Goal: Task Accomplishment & Management: Complete application form

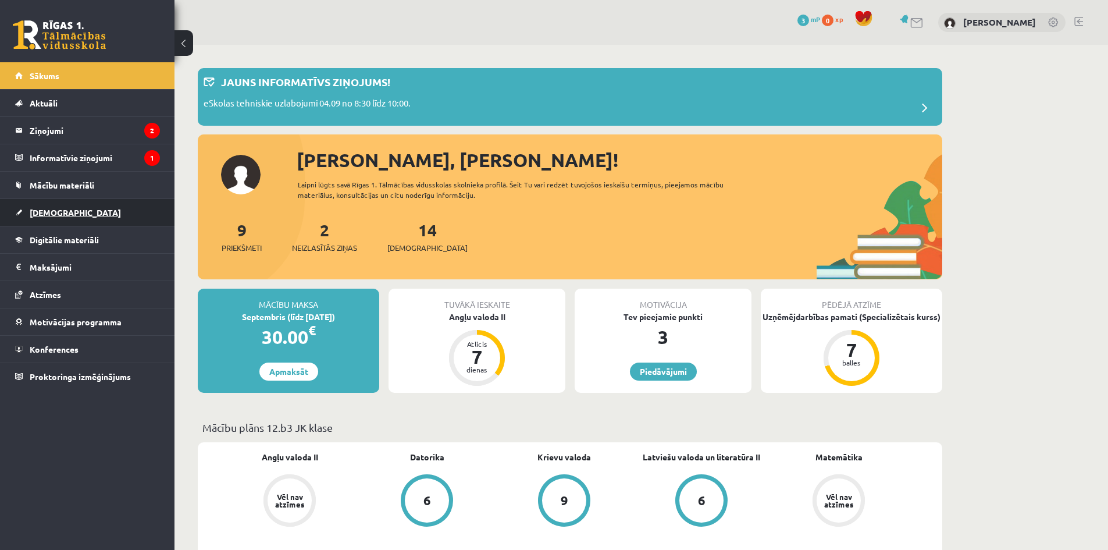
click at [70, 215] on link "[DEMOGRAPHIC_DATA]" at bounding box center [87, 212] width 145 height 27
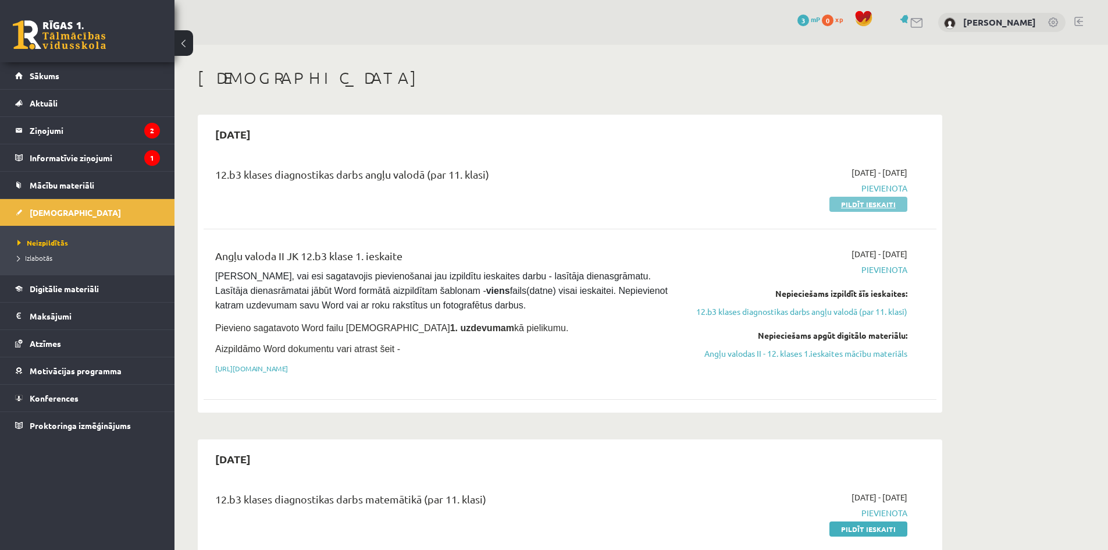
click at [861, 200] on link "Pildīt ieskaiti" at bounding box center [868, 204] width 78 height 15
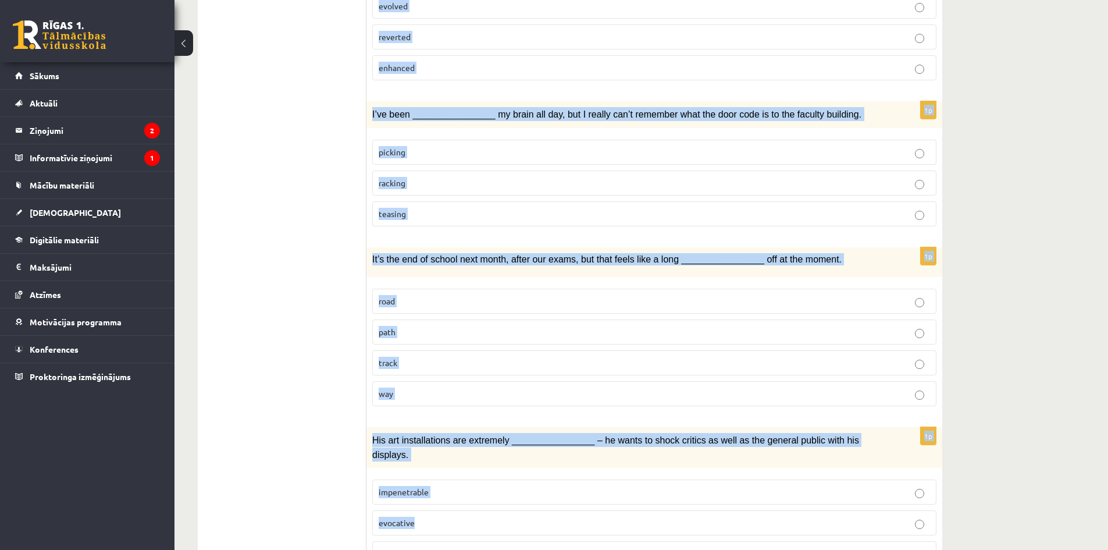
scroll to position [1576, 0]
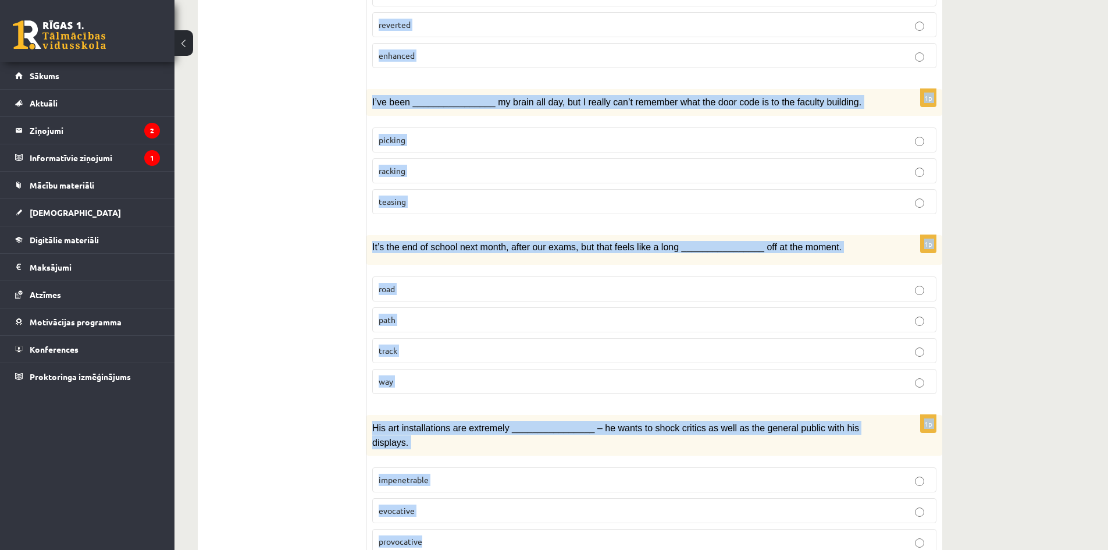
drag, startPoint x: 380, startPoint y: 220, endPoint x: 688, endPoint y: 489, distance: 408.4
copy form "Loremi dol sitamet consect. 6a Eli seddoeiusmo temporin utlabo etdo ma ________…"
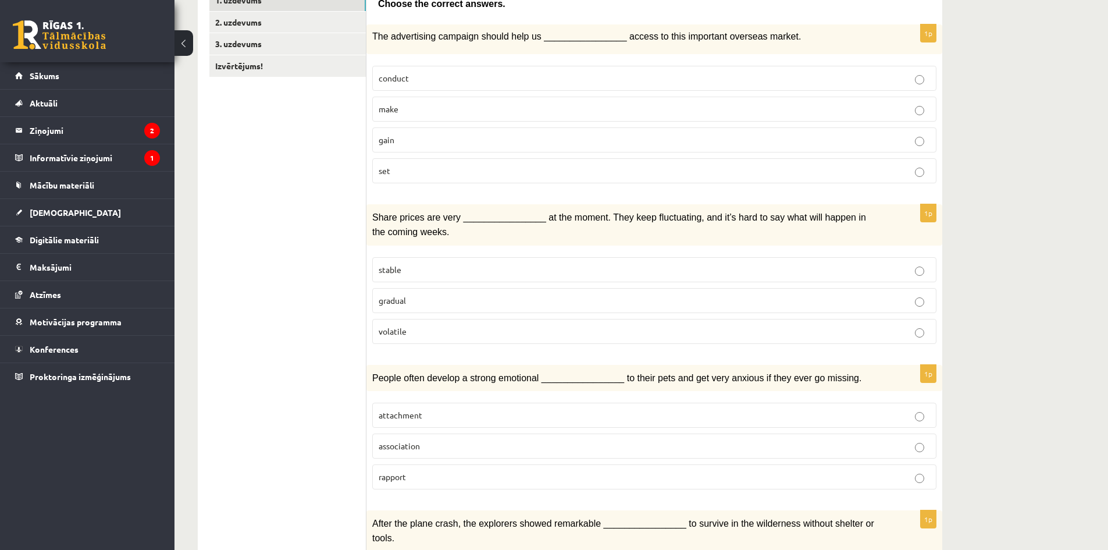
scroll to position [0, 0]
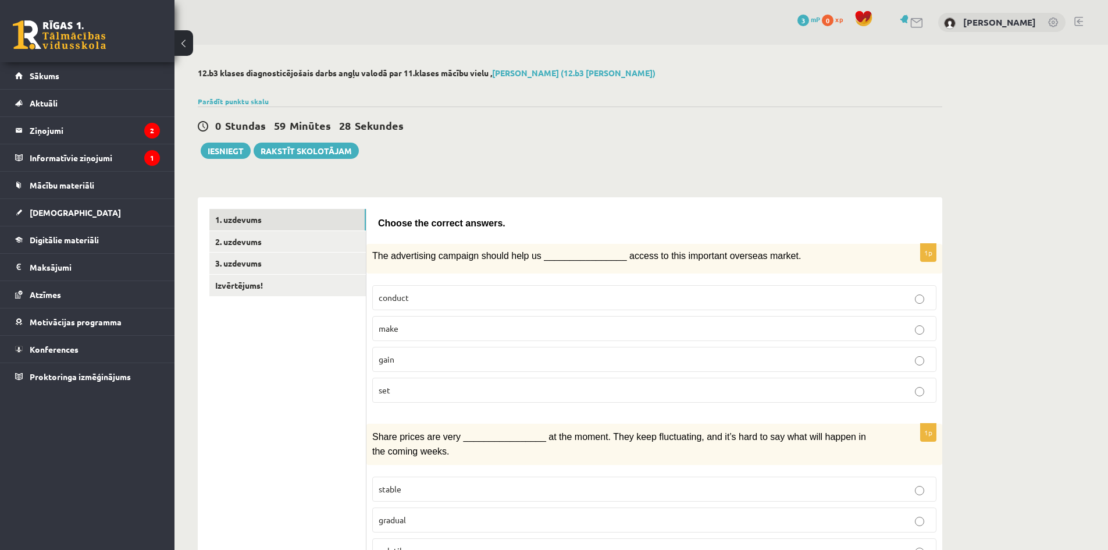
click at [411, 357] on p "gain" at bounding box center [654, 359] width 551 height 12
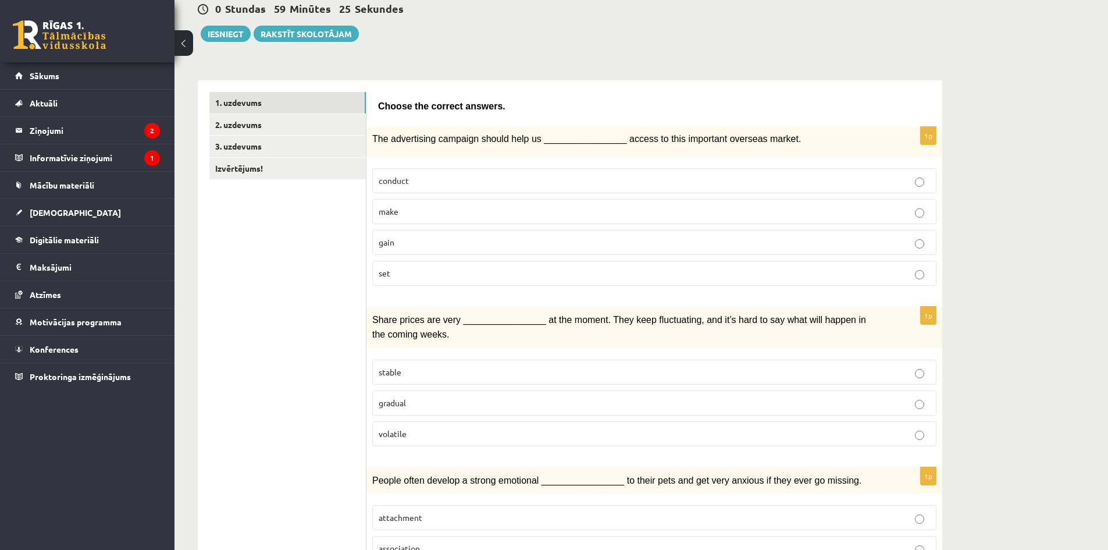
scroll to position [194, 0]
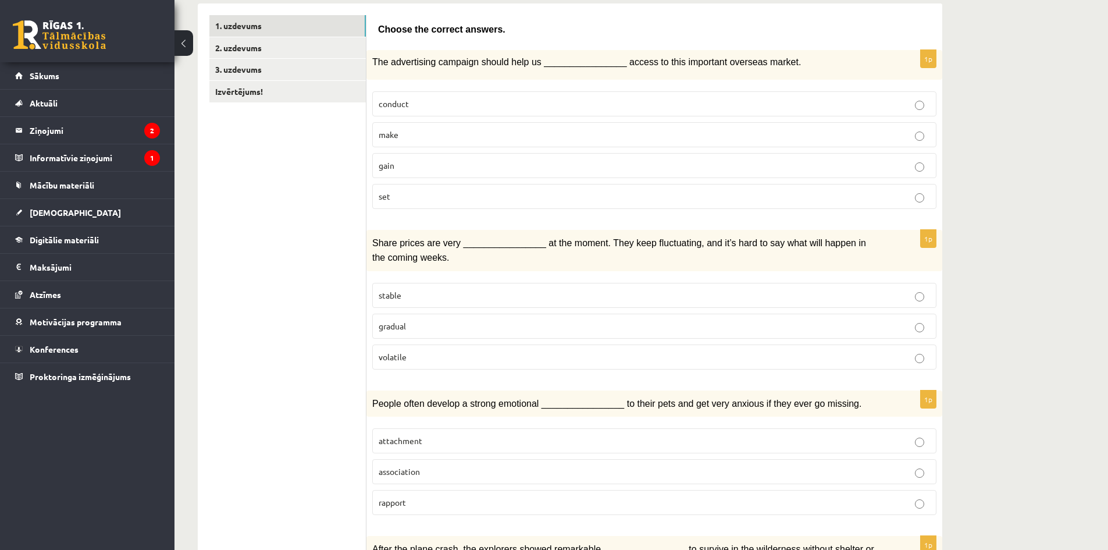
click at [414, 360] on p "volatile" at bounding box center [654, 357] width 551 height 12
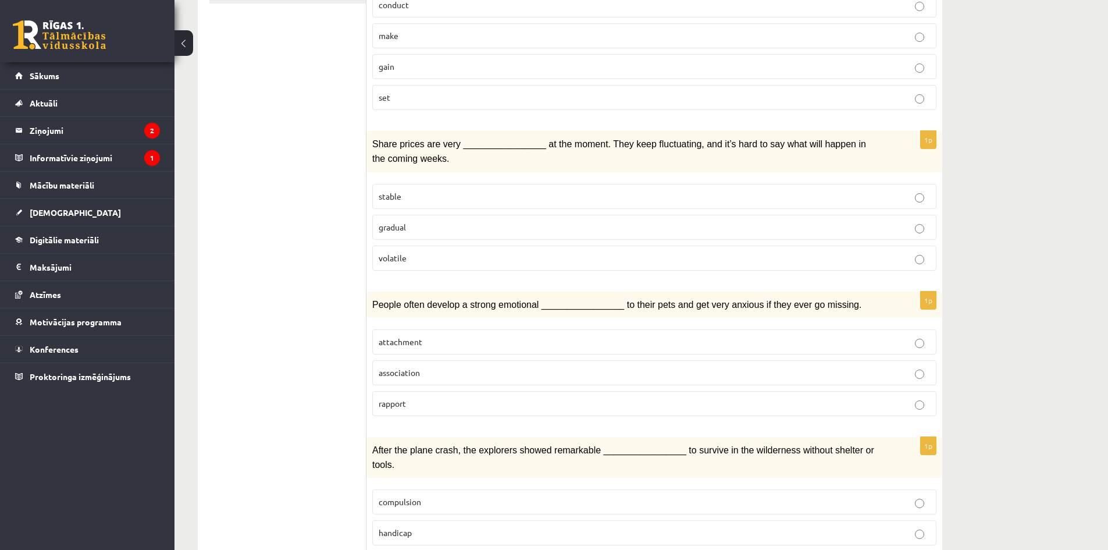
scroll to position [388, 0]
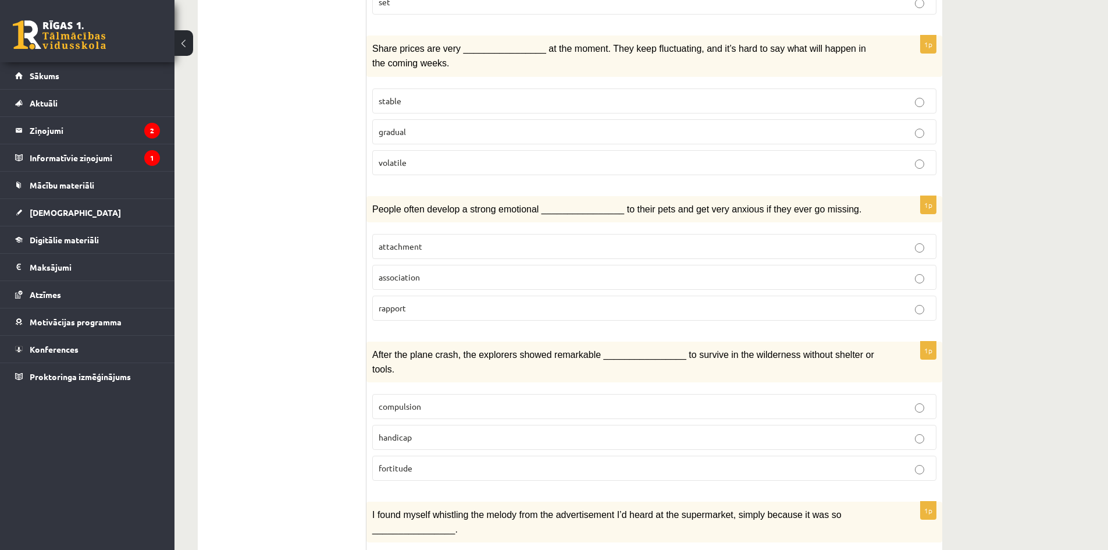
click at [454, 245] on p "attachment" at bounding box center [654, 246] width 551 height 12
click at [426, 431] on p "handicap" at bounding box center [654, 437] width 551 height 12
click at [616, 462] on p "fortitude" at bounding box center [654, 468] width 551 height 12
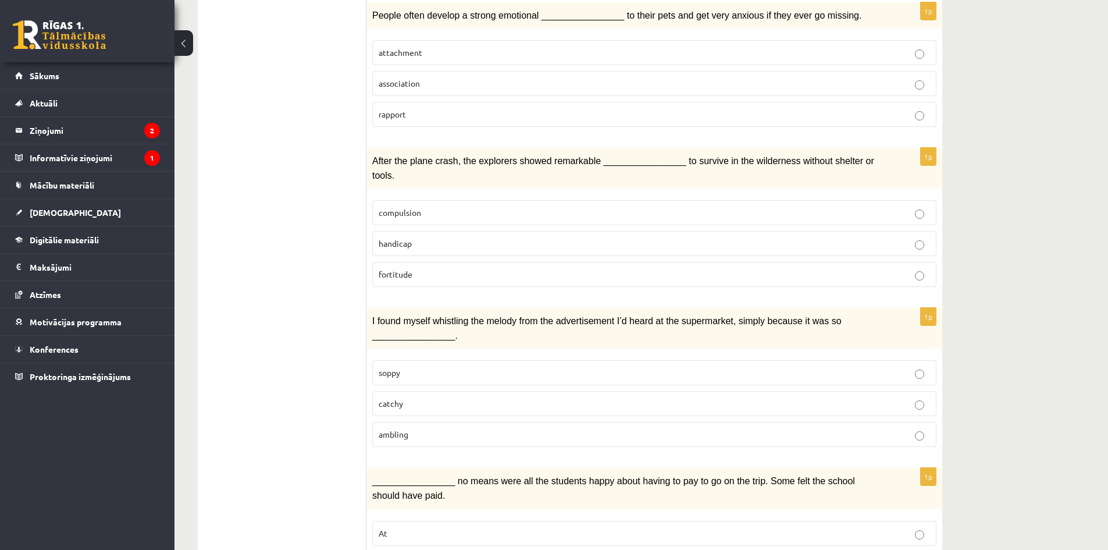
click at [412, 397] on p "catchy" at bounding box center [654, 403] width 551 height 12
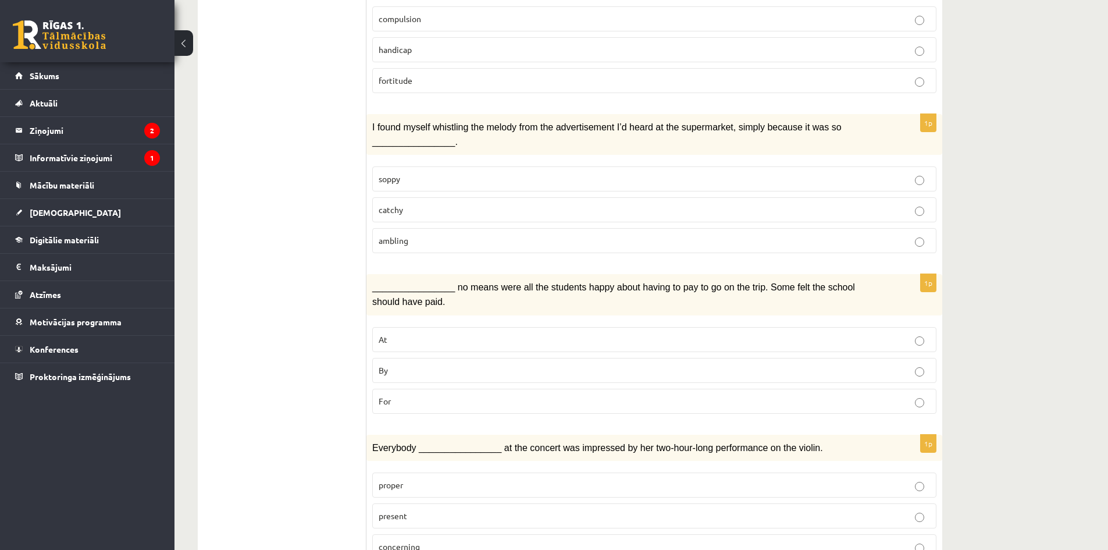
click at [400, 364] on p "By" at bounding box center [654, 370] width 551 height 12
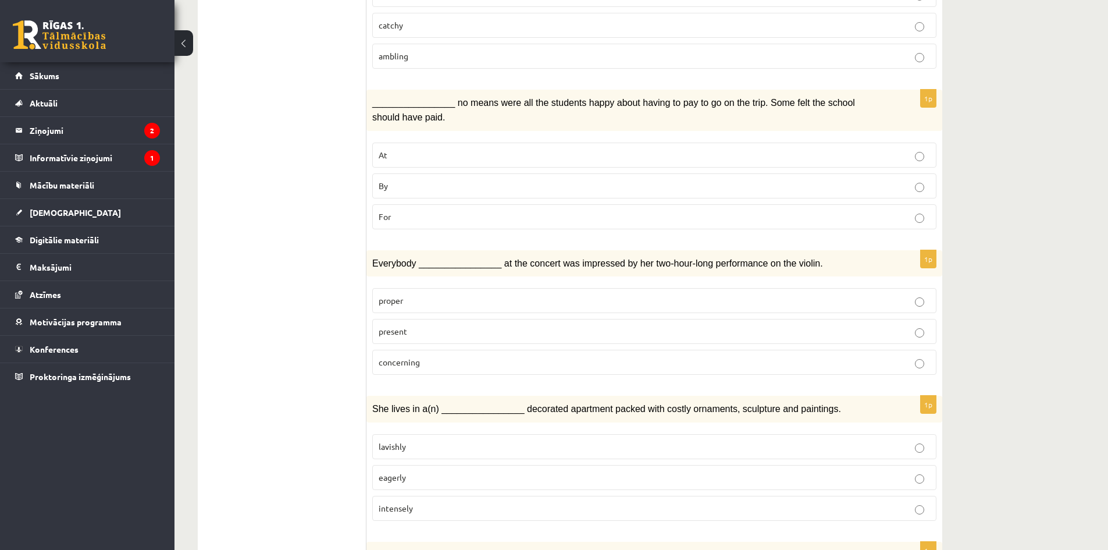
scroll to position [969, 0]
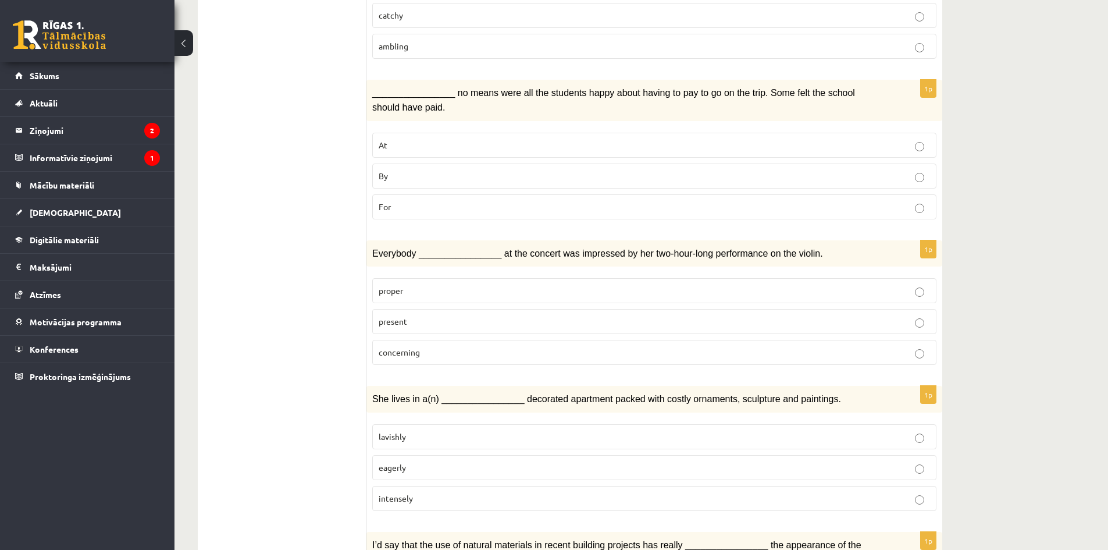
click at [419, 278] on label "proper" at bounding box center [654, 290] width 564 height 25
click at [412, 309] on label "present" at bounding box center [654, 321] width 564 height 25
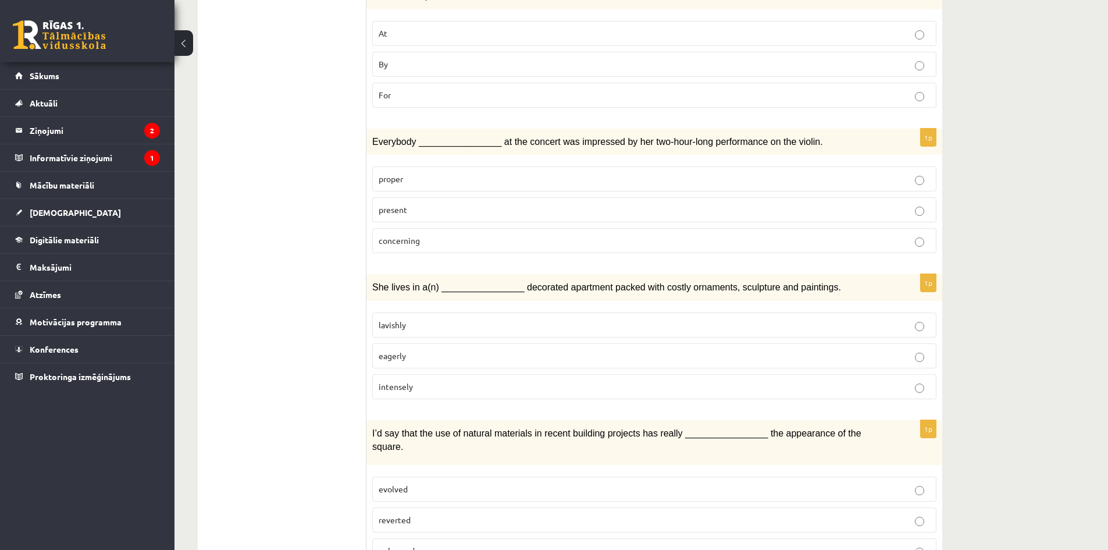
scroll to position [1163, 0]
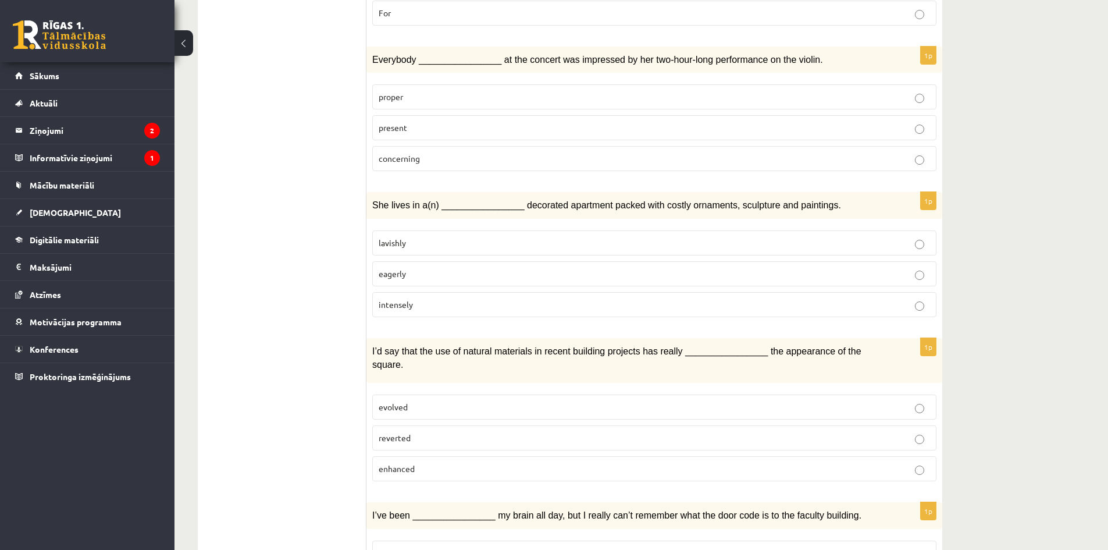
click at [431, 230] on label "lavishly" at bounding box center [654, 242] width 564 height 25
click at [415, 462] on p "enhanced" at bounding box center [654, 468] width 551 height 12
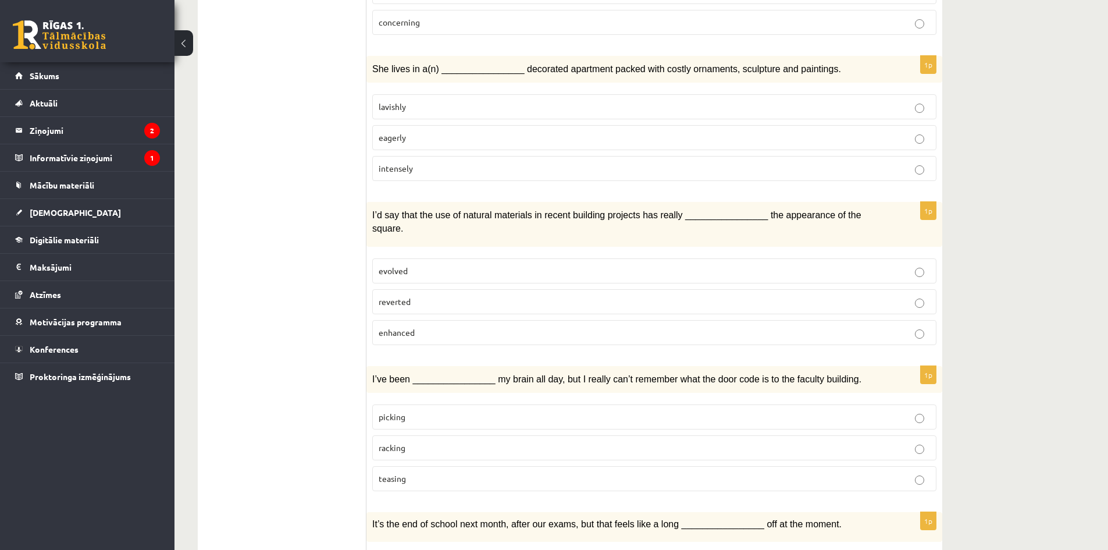
scroll to position [1551, 0]
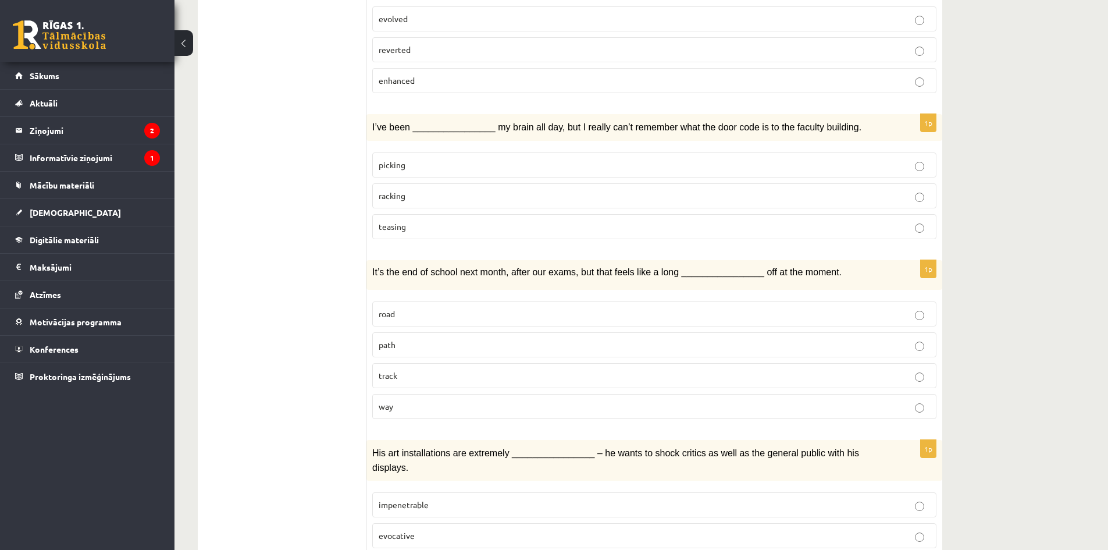
click at [409, 159] on p "picking" at bounding box center [654, 165] width 551 height 12
click at [410, 190] on p "racking" at bounding box center [654, 196] width 551 height 12
click at [402, 400] on p "way" at bounding box center [654, 406] width 551 height 12
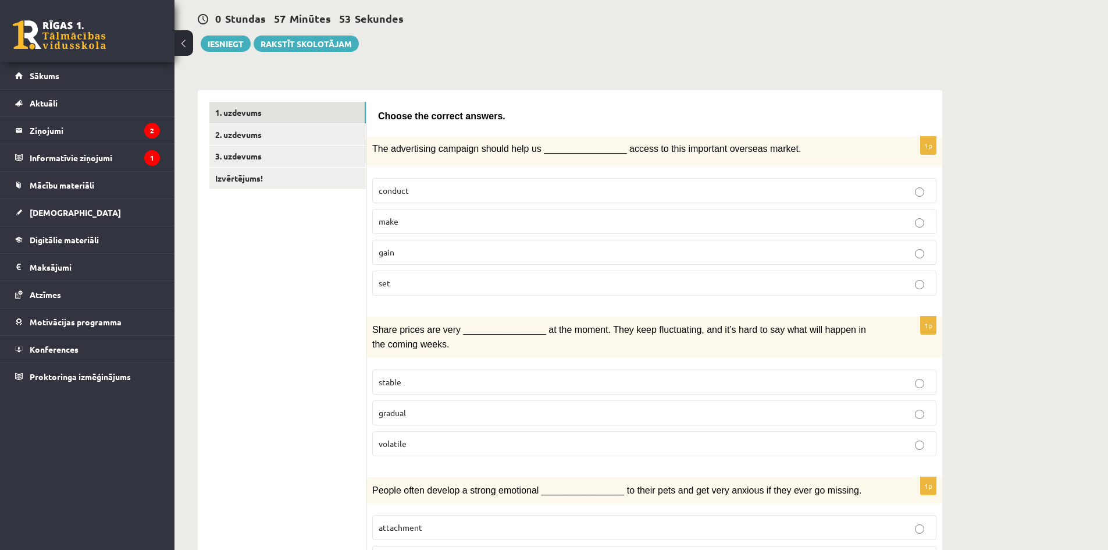
scroll to position [0, 0]
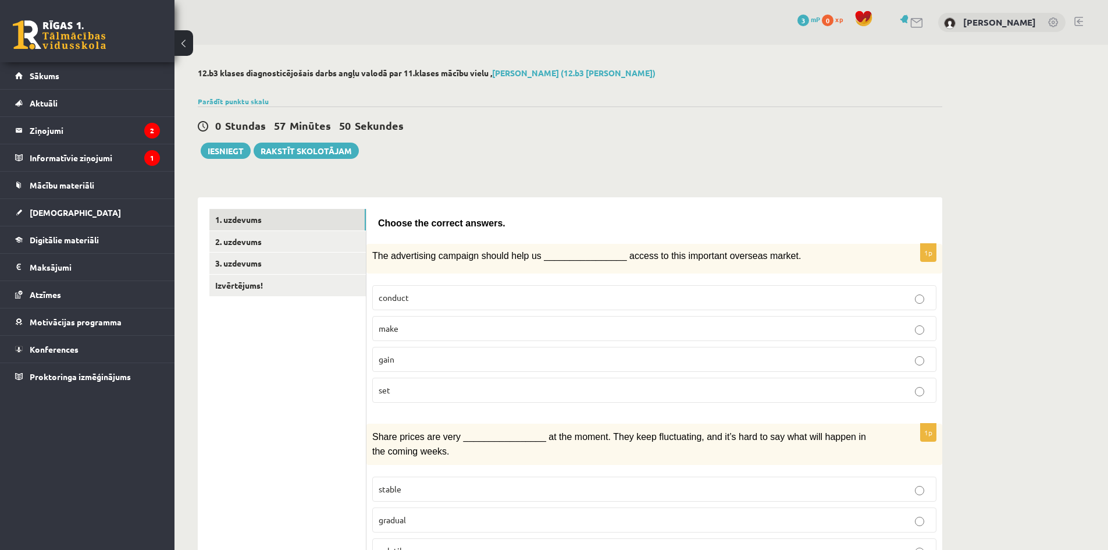
drag, startPoint x: 1083, startPoint y: 372, endPoint x: 1094, endPoint y: 381, distance: 14.8
click at [270, 248] on link "2. uzdevums" at bounding box center [287, 242] width 156 height 22
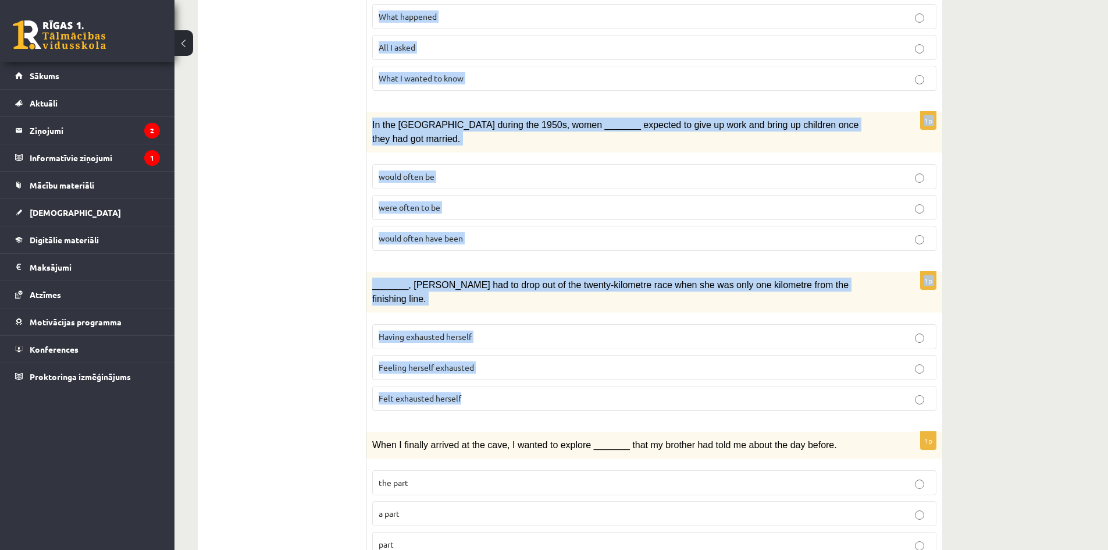
scroll to position [1169, 0]
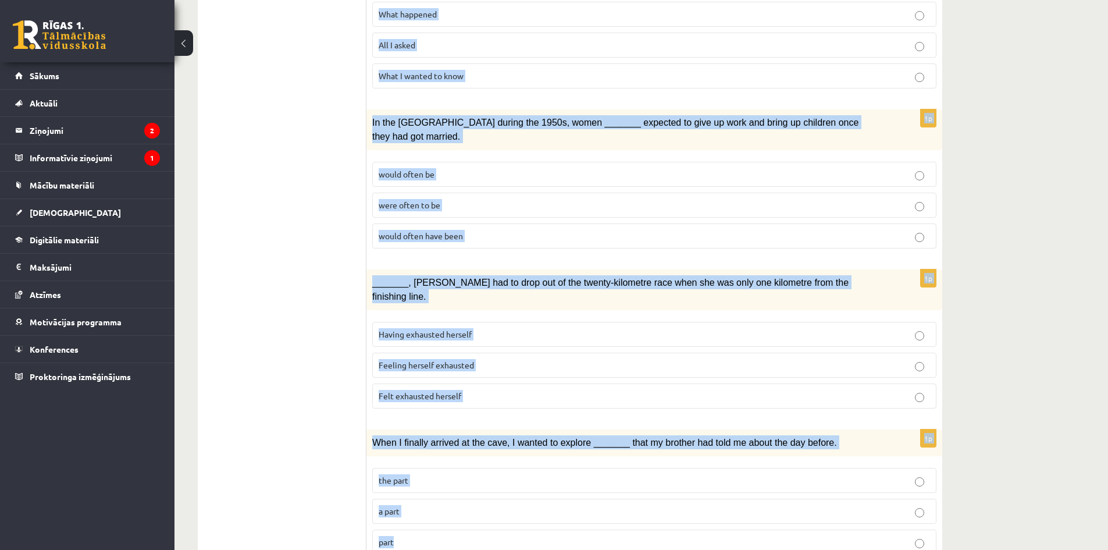
drag, startPoint x: 376, startPoint y: 220, endPoint x: 616, endPoint y: 500, distance: 368.7
copy form "Circle the form that cannot be used to complete the sentences. 1p We _______ an…"
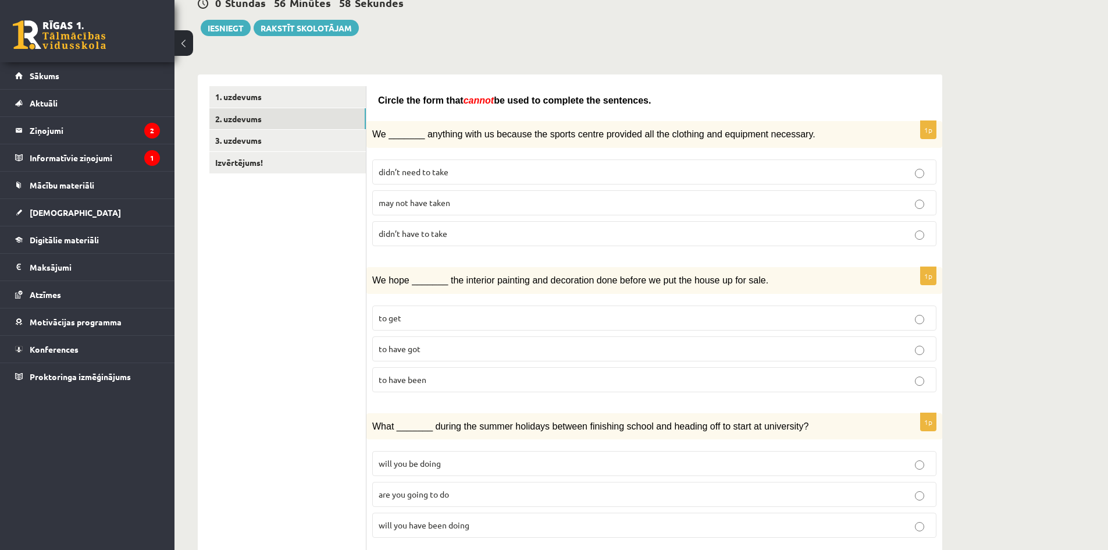
scroll to position [0, 0]
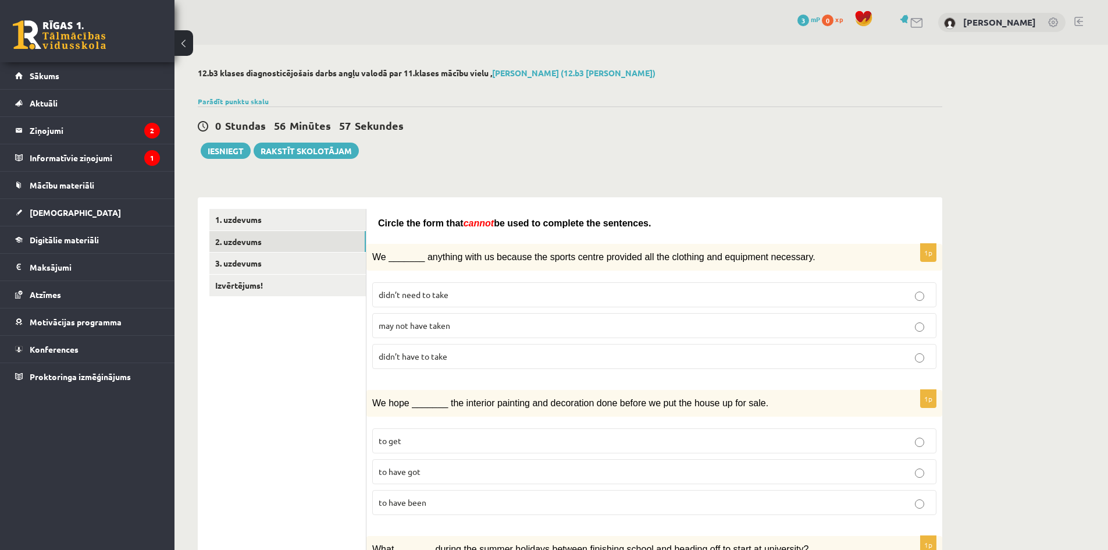
click at [453, 323] on p "may not have taken" at bounding box center [654, 325] width 551 height 12
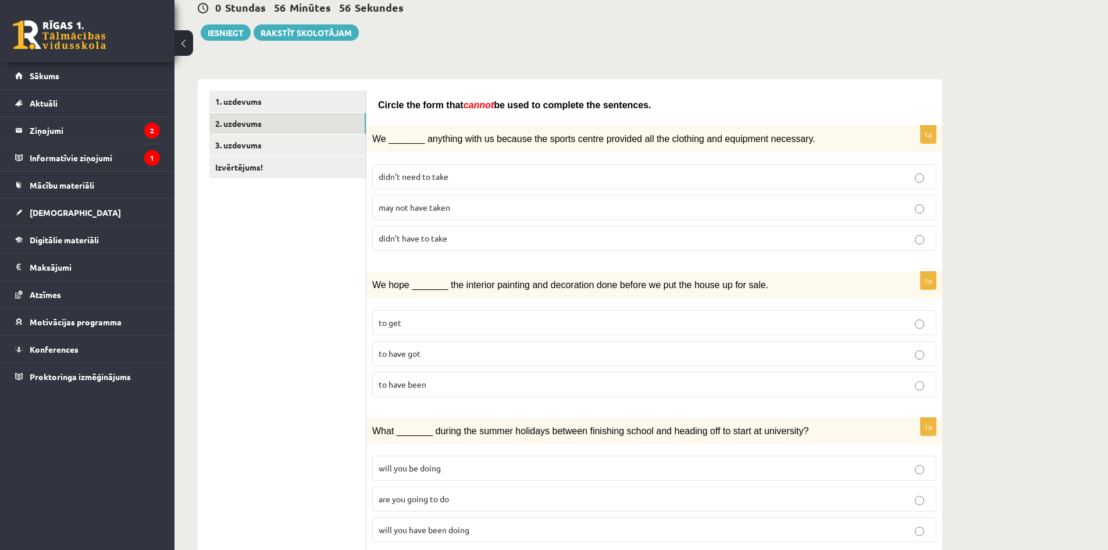
scroll to position [194, 0]
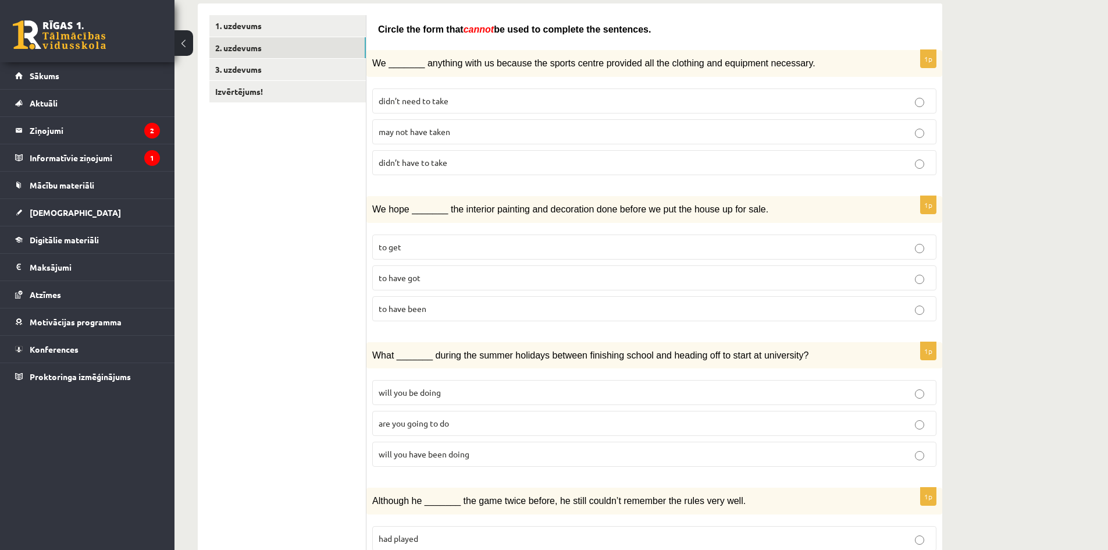
click at [411, 309] on span "to have been" at bounding box center [403, 308] width 48 height 10
click at [444, 456] on span "will you have been doing" at bounding box center [424, 453] width 91 height 10
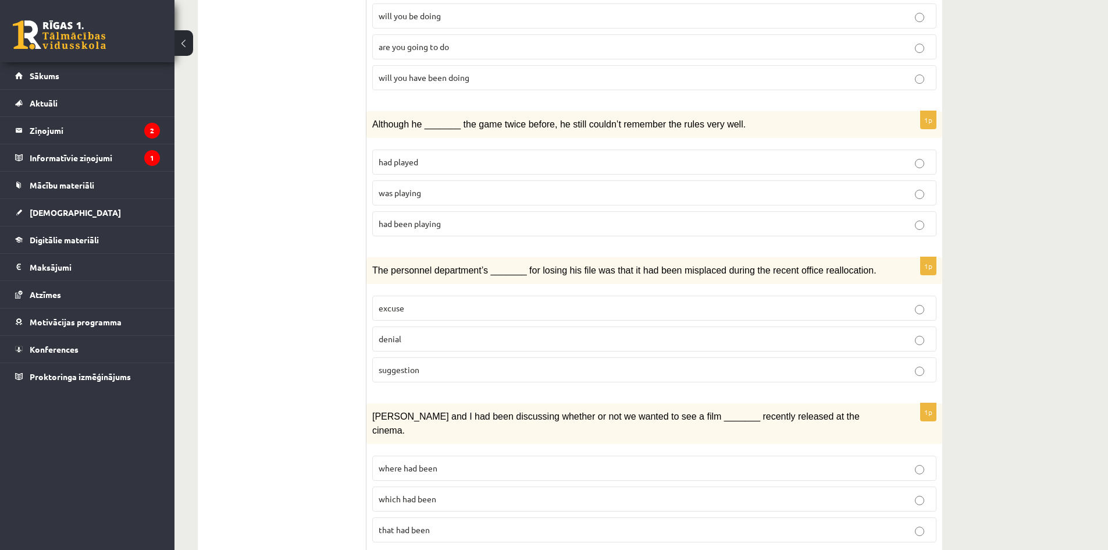
scroll to position [581, 0]
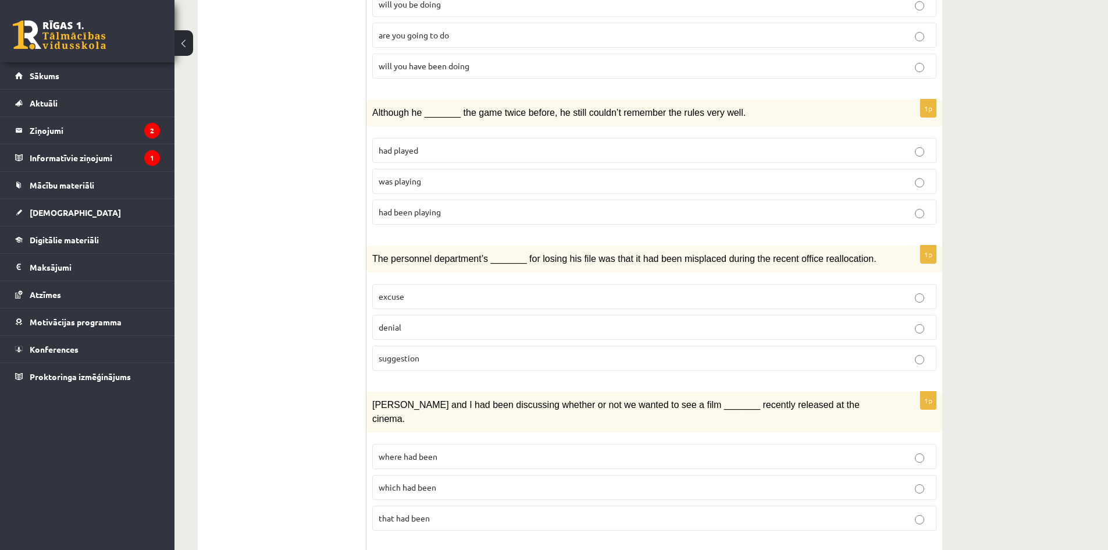
click at [419, 183] on span "was playing" at bounding box center [400, 181] width 42 height 10
click at [419, 324] on p "denial" at bounding box center [654, 327] width 551 height 12
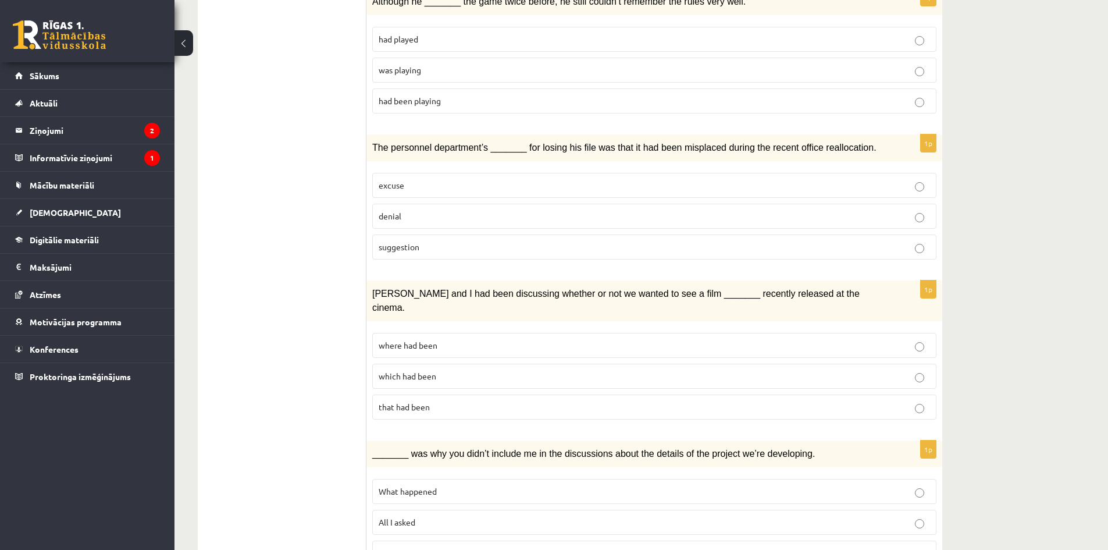
scroll to position [775, 0]
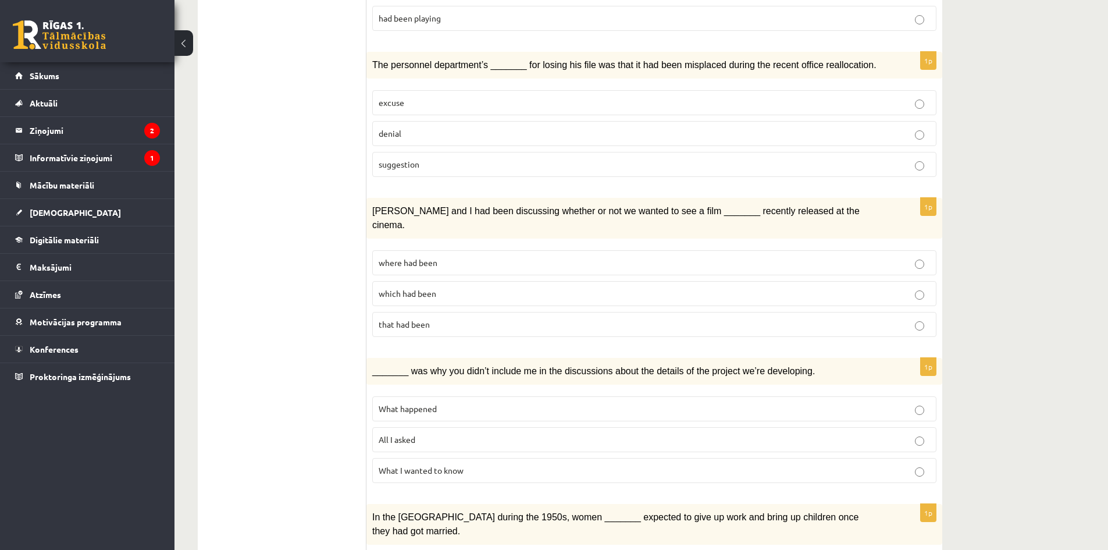
click at [448, 256] on p "where had been" at bounding box center [654, 262] width 551 height 12
click at [445, 402] on p "What happened" at bounding box center [654, 408] width 551 height 12
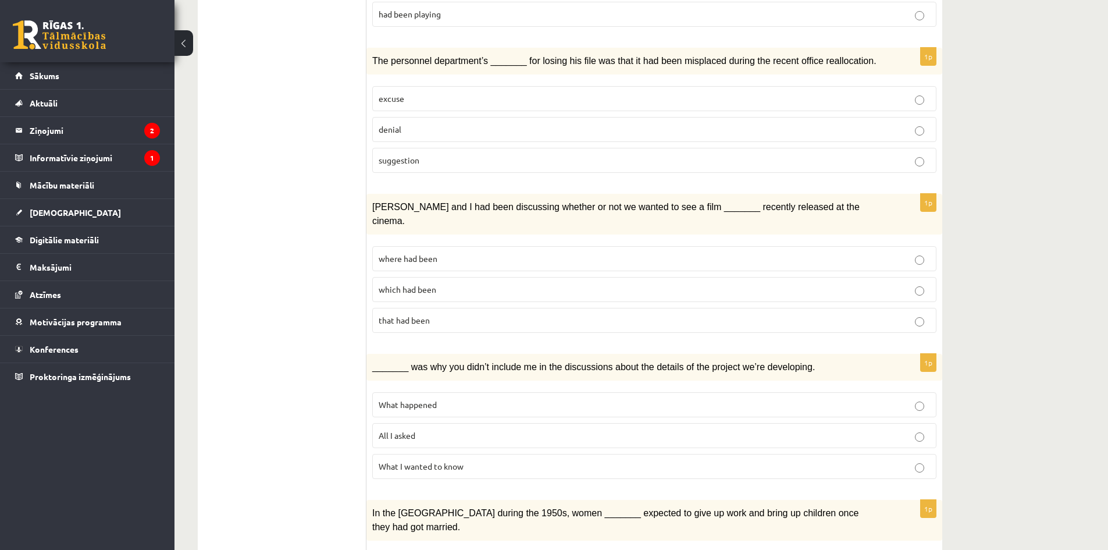
scroll to position [969, 0]
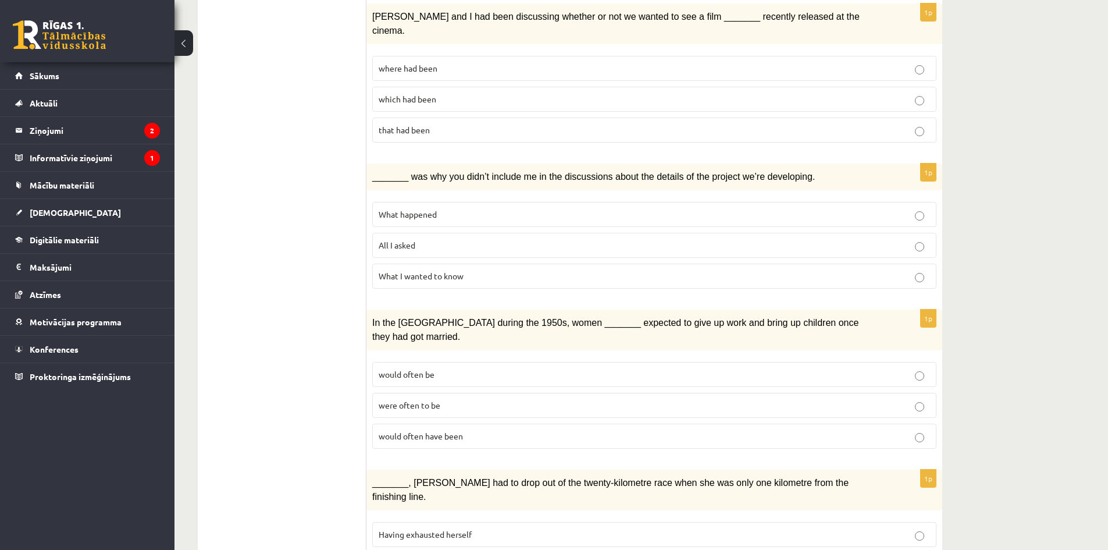
click at [413, 430] on span "would often have been" at bounding box center [421, 435] width 84 height 10
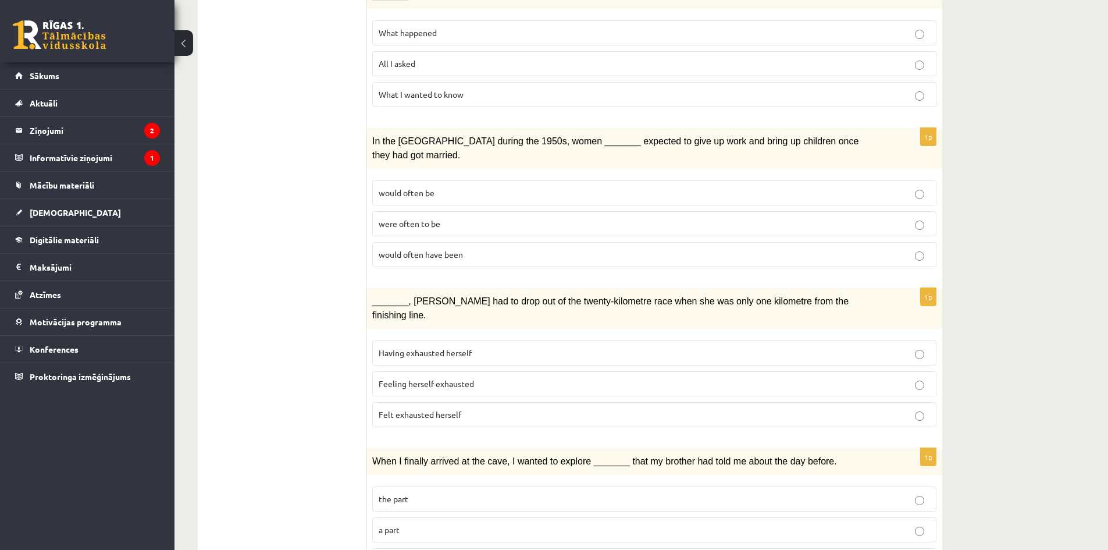
scroll to position [1169, 0]
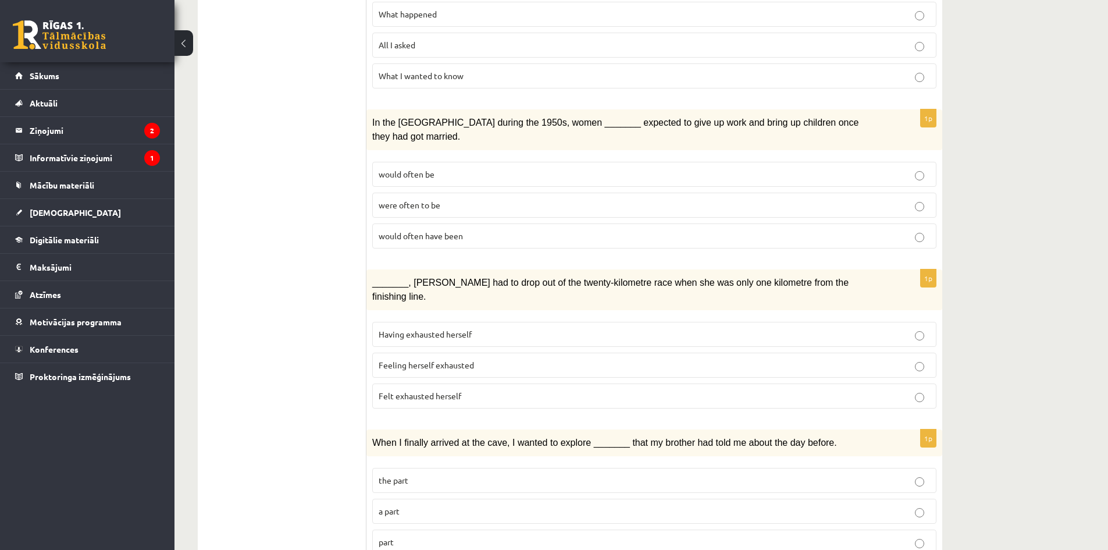
click at [426, 390] on span "Felt exhausted herself" at bounding box center [420, 395] width 83 height 10
click at [442, 536] on p "part" at bounding box center [654, 542] width 551 height 12
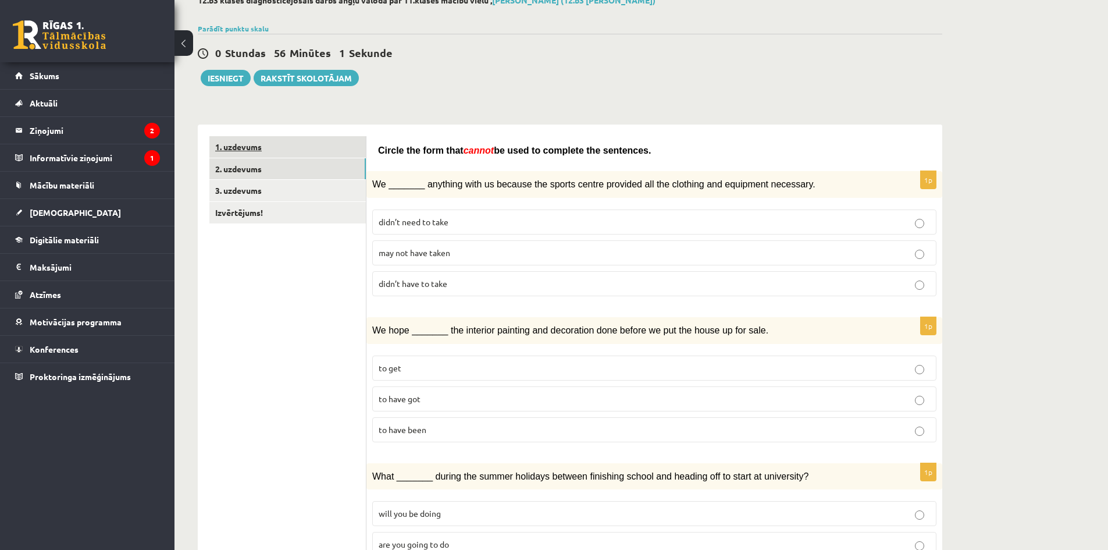
scroll to position [6, 0]
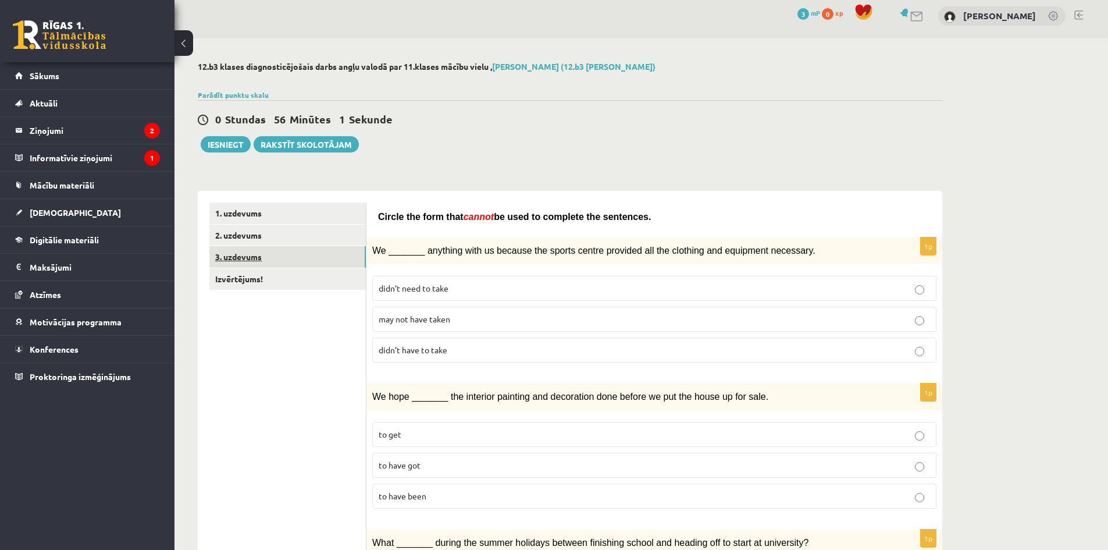
click at [272, 265] on link "3. uzdevums" at bounding box center [287, 257] width 156 height 22
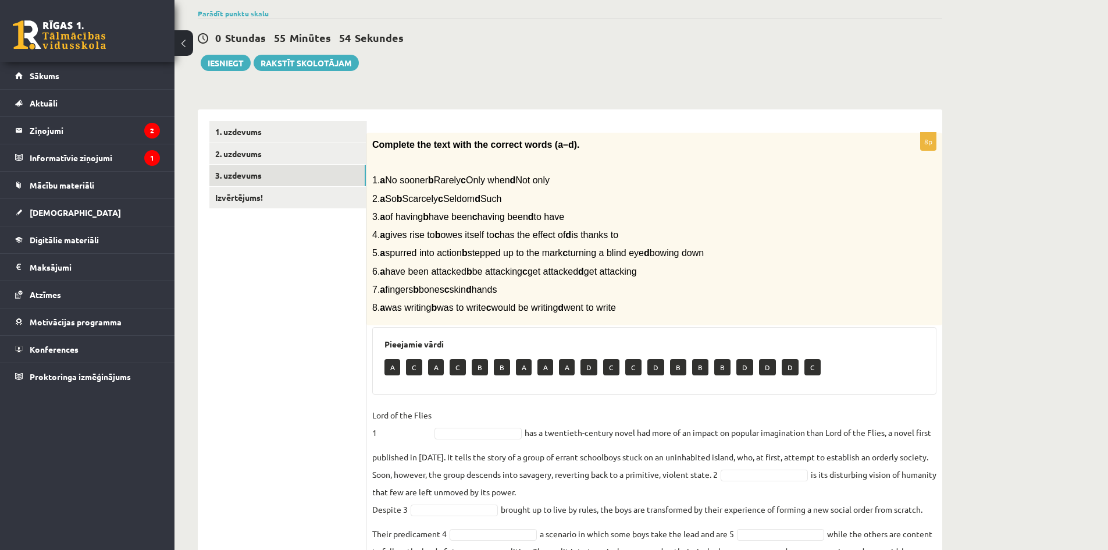
scroll to position [22, 0]
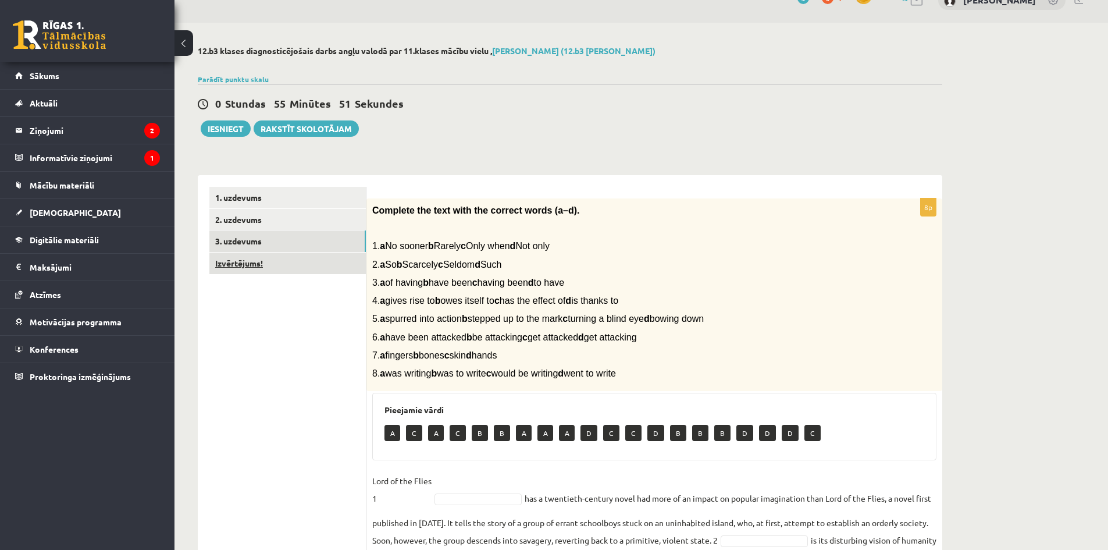
click at [322, 262] on link "Izvērtējums!" at bounding box center [287, 263] width 156 height 22
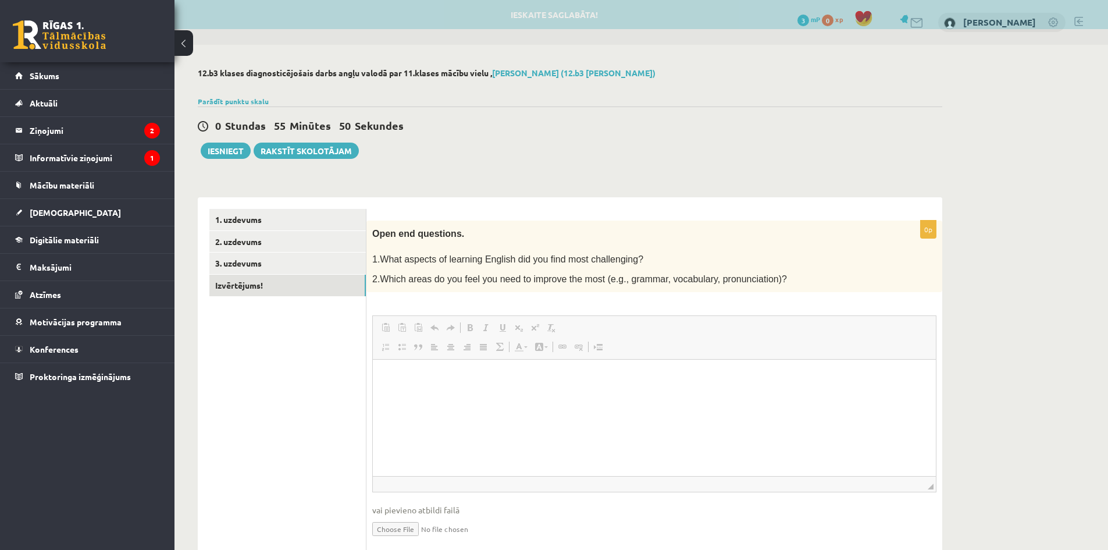
scroll to position [0, 0]
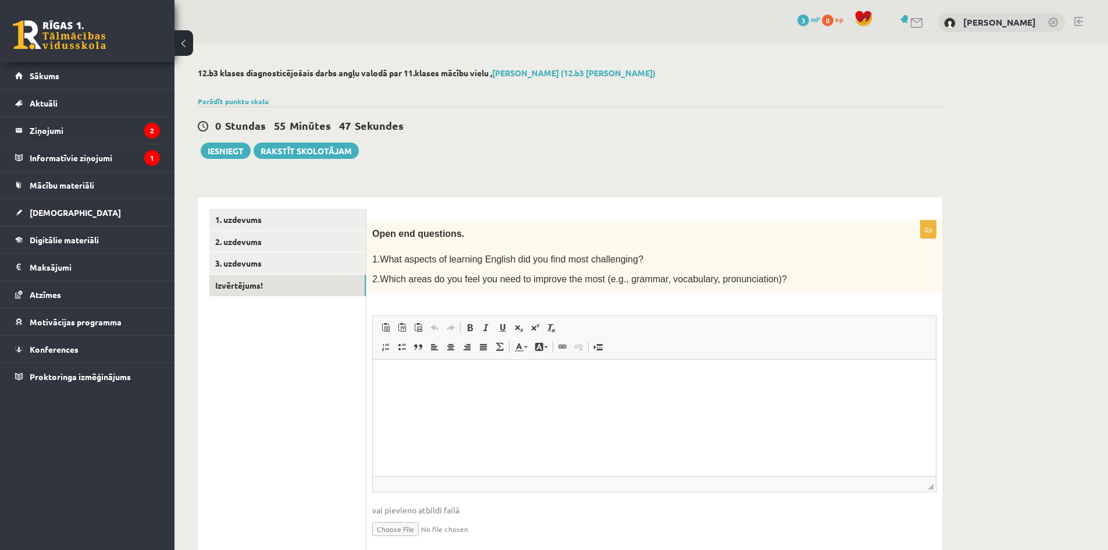
click at [488, 395] on html at bounding box center [654, 376] width 563 height 35
drag, startPoint x: 951, startPoint y: 229, endPoint x: 1001, endPoint y: 224, distance: 50.2
click at [996, 227] on div "12.b3 klases diagnosticējošais darbs angļu valodā par 11.klases mācību vielu , …" at bounding box center [640, 318] width 933 height 547
click at [294, 227] on link "1. uzdevums" at bounding box center [287, 220] width 156 height 22
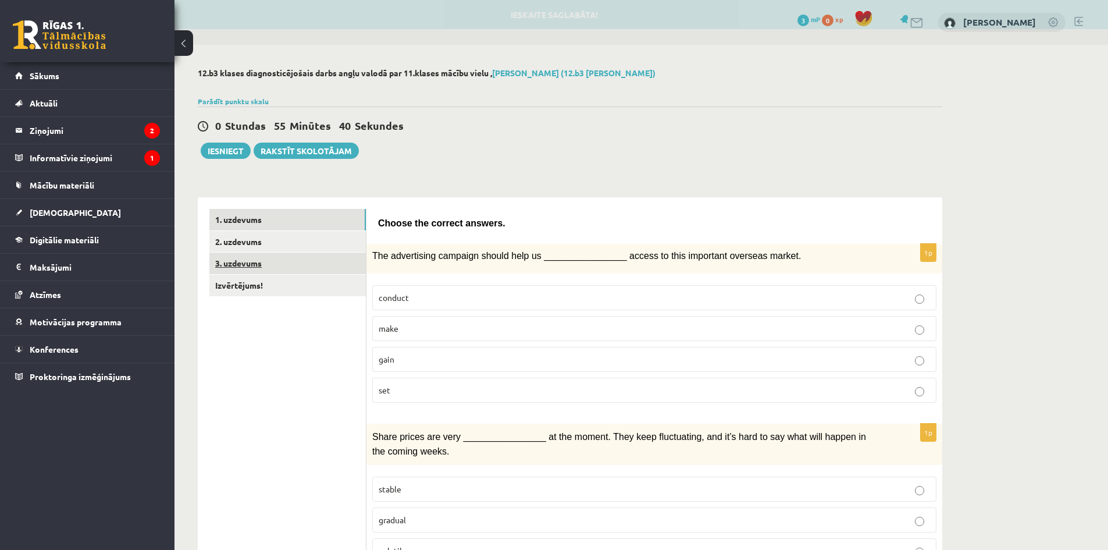
click at [277, 258] on link "3. uzdevums" at bounding box center [287, 263] width 156 height 22
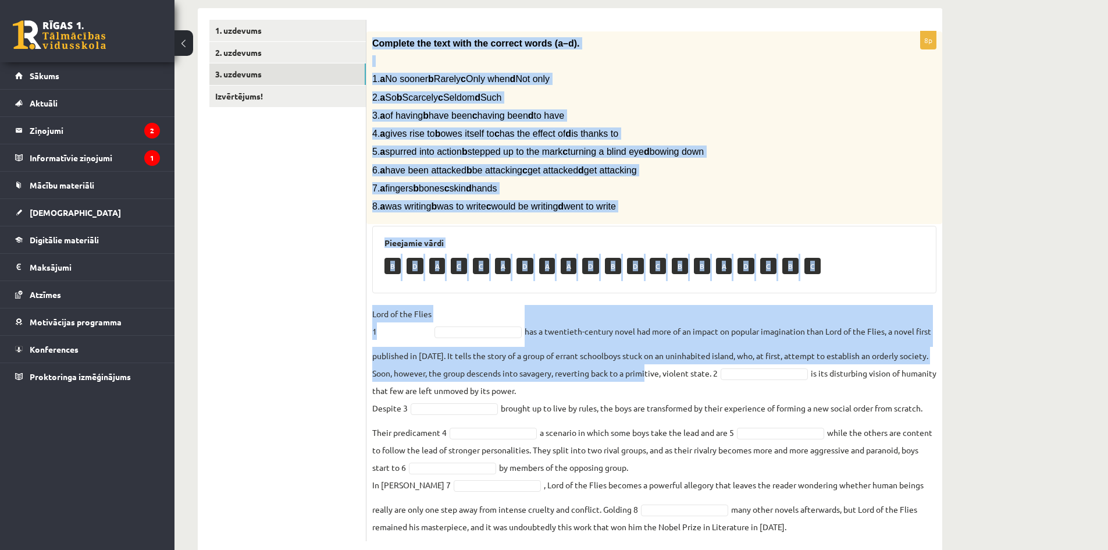
scroll to position [216, 0]
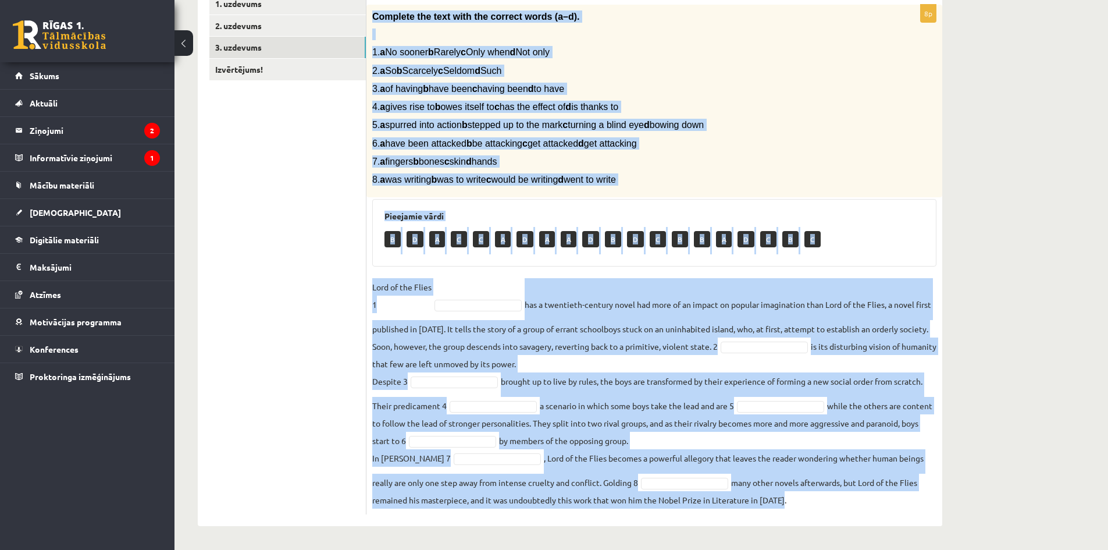
drag, startPoint x: 368, startPoint y: 233, endPoint x: 808, endPoint y: 521, distance: 526.3
click at [808, 521] on div "8p Complete the text with the correct words (a–d). 1. a No sooner b Rarely c On…" at bounding box center [654, 253] width 576 height 544
copy div "Complete the text with the correct words (a–d). 1. a No sooner b Rarely c Only …"
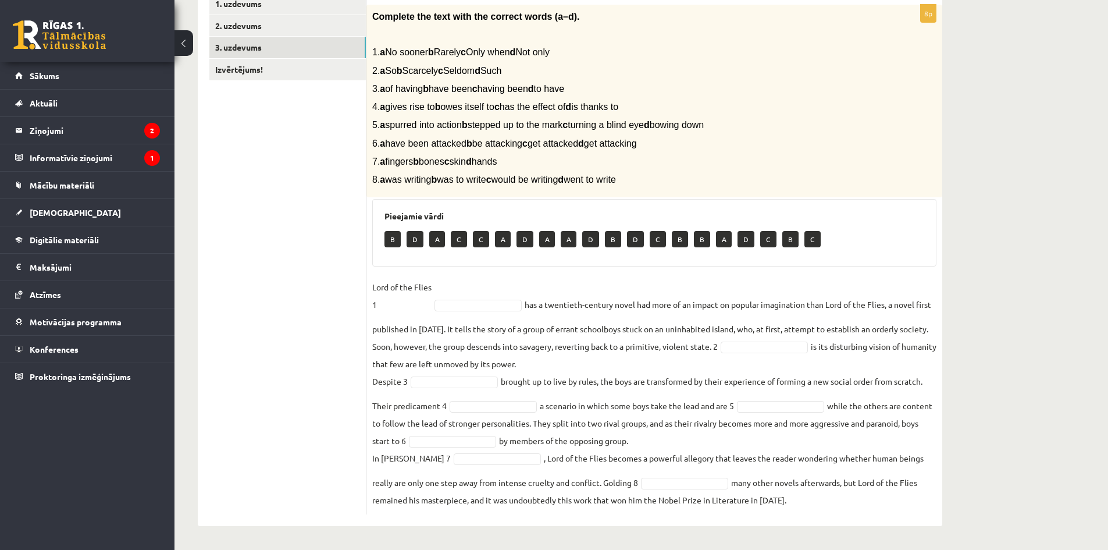
click at [347, 293] on ul "1. uzdevums 2. uzdevums 3. uzdevums Izvērtējums!" at bounding box center [287, 253] width 157 height 521
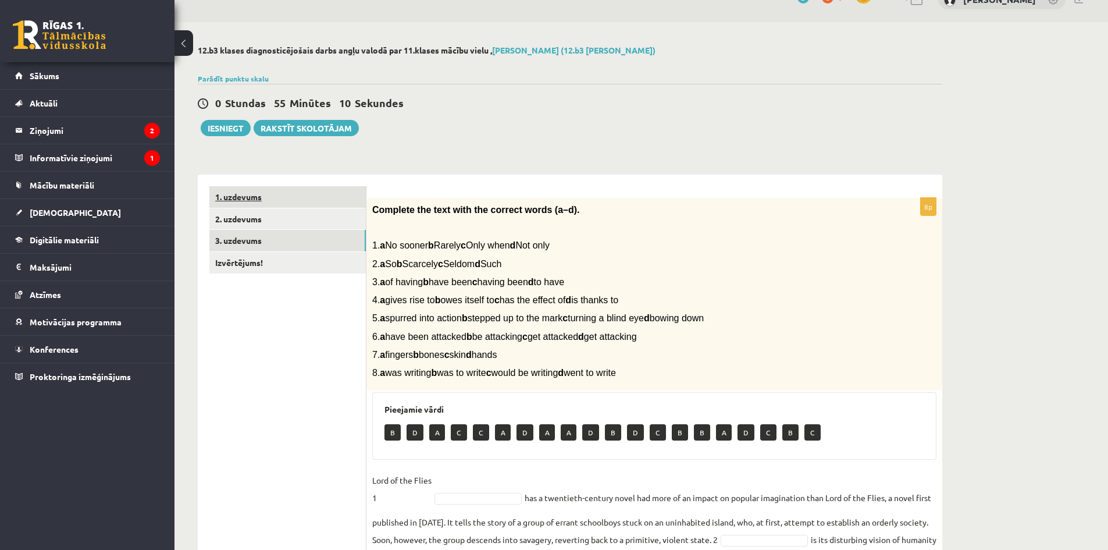
click at [284, 205] on link "1. uzdevums" at bounding box center [287, 197] width 156 height 22
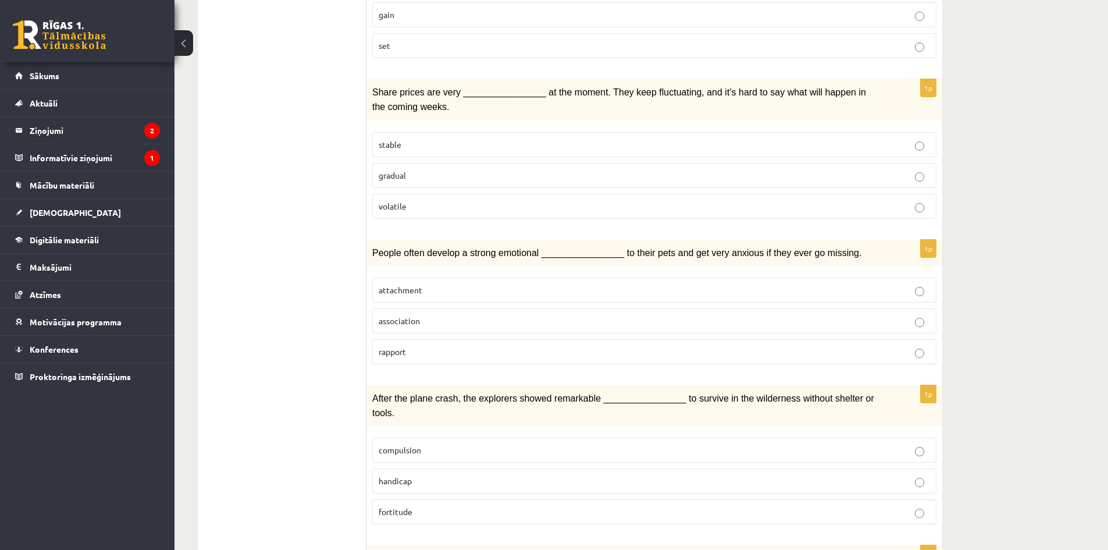
scroll to position [410, 0]
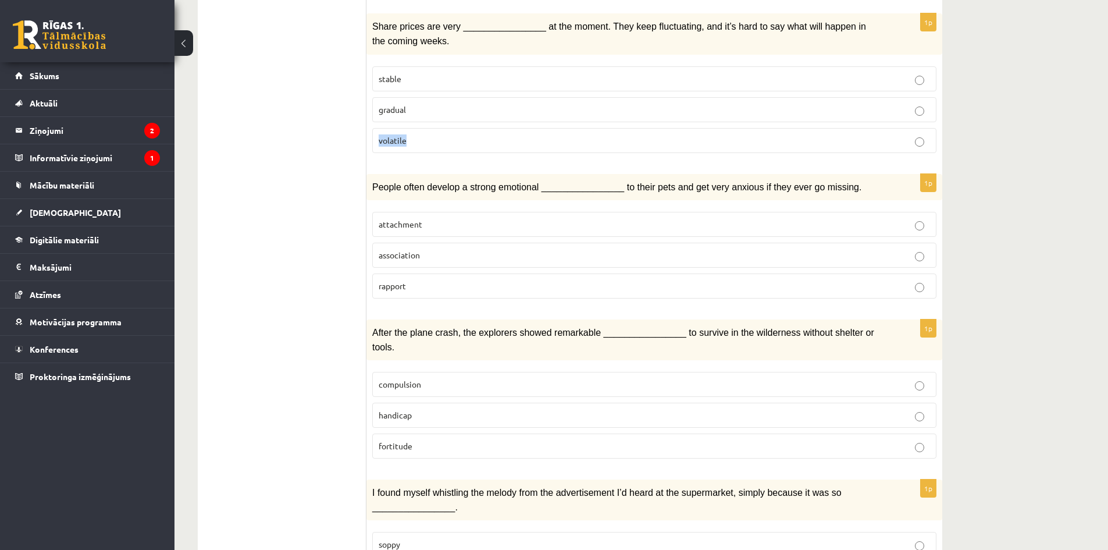
drag, startPoint x: 406, startPoint y: 142, endPoint x: 369, endPoint y: 141, distance: 37.2
click at [369, 141] on div "1p Share prices are very ________________ at the moment. They keep fluctuating,…" at bounding box center [654, 87] width 576 height 148
copy span "volatile"
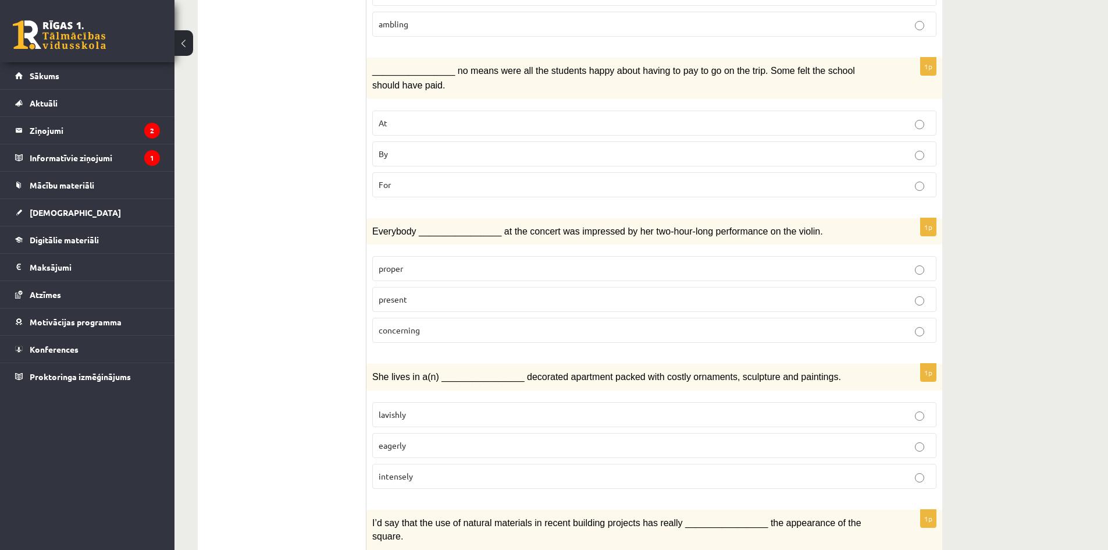
scroll to position [23, 0]
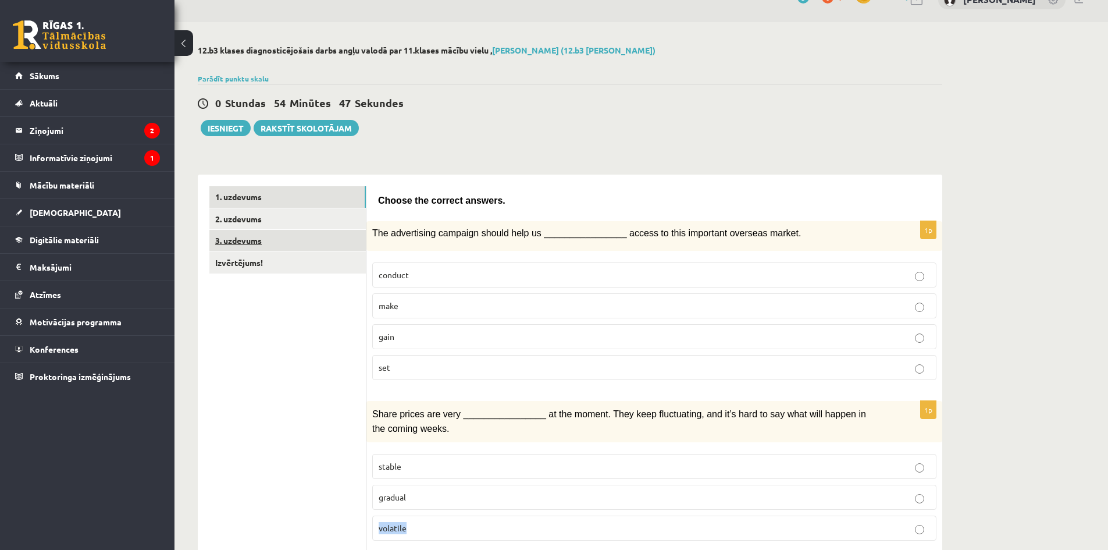
click at [256, 248] on link "3. uzdevums" at bounding box center [287, 241] width 156 height 22
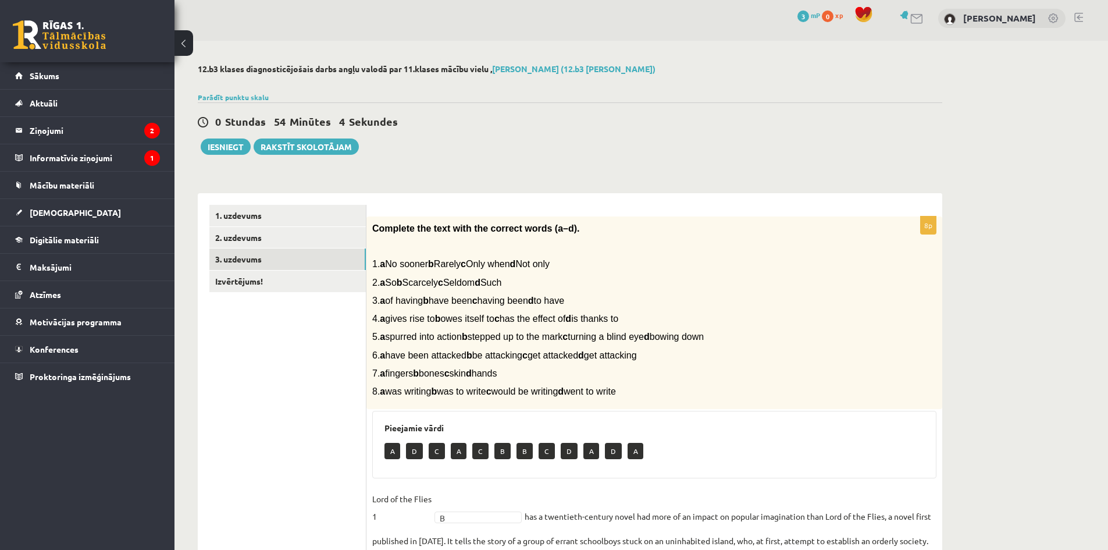
scroll to position [0, 0]
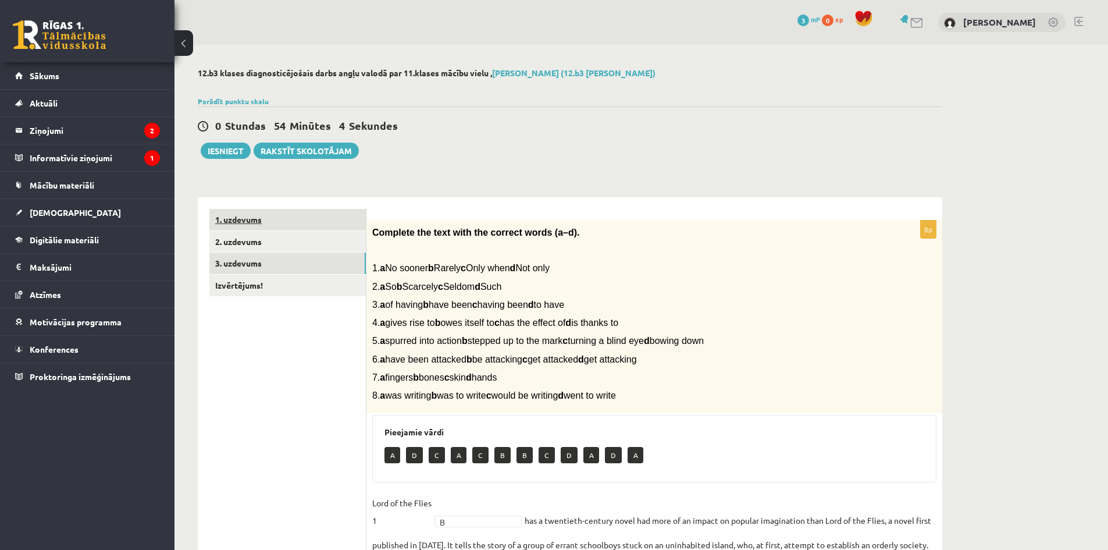
click at [315, 217] on link "1. uzdevums" at bounding box center [287, 220] width 156 height 22
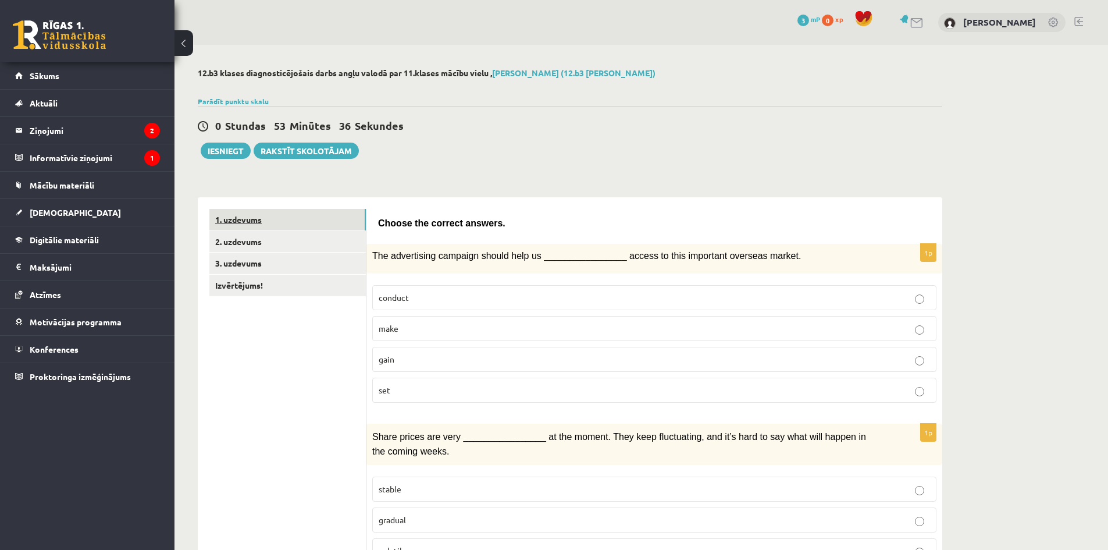
click at [249, 217] on link "1. uzdevums" at bounding box center [287, 220] width 156 height 22
click at [234, 242] on link "2. uzdevums" at bounding box center [287, 242] width 156 height 22
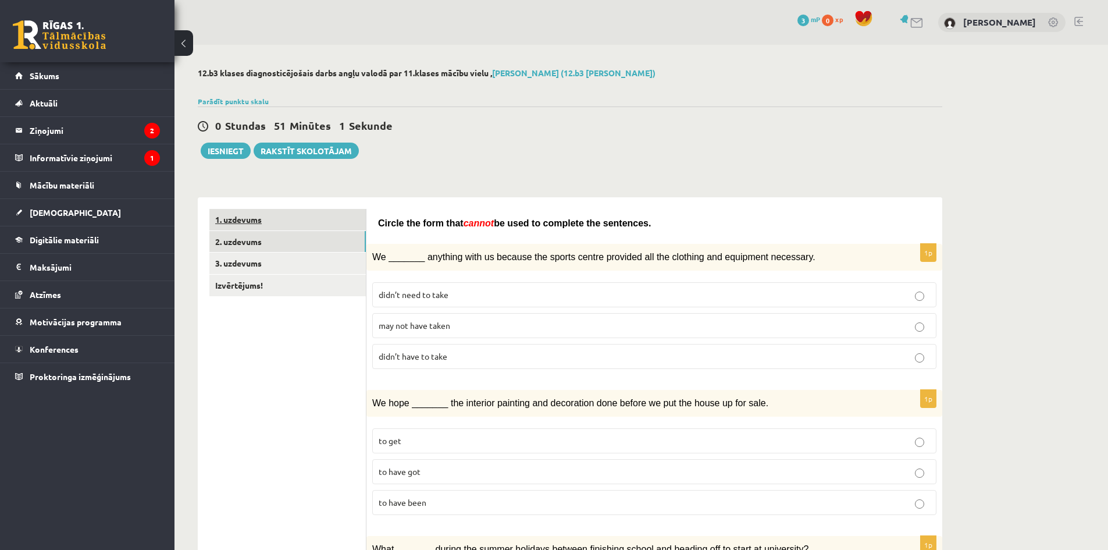
click at [250, 215] on link "1. uzdevums" at bounding box center [287, 220] width 156 height 22
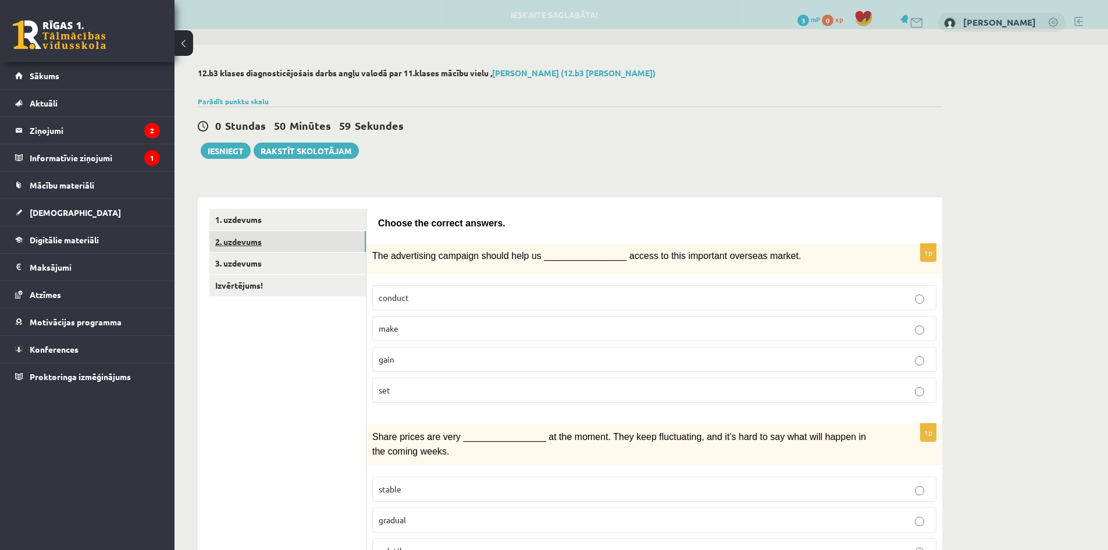
click at [240, 242] on link "2. uzdevums" at bounding box center [287, 242] width 156 height 22
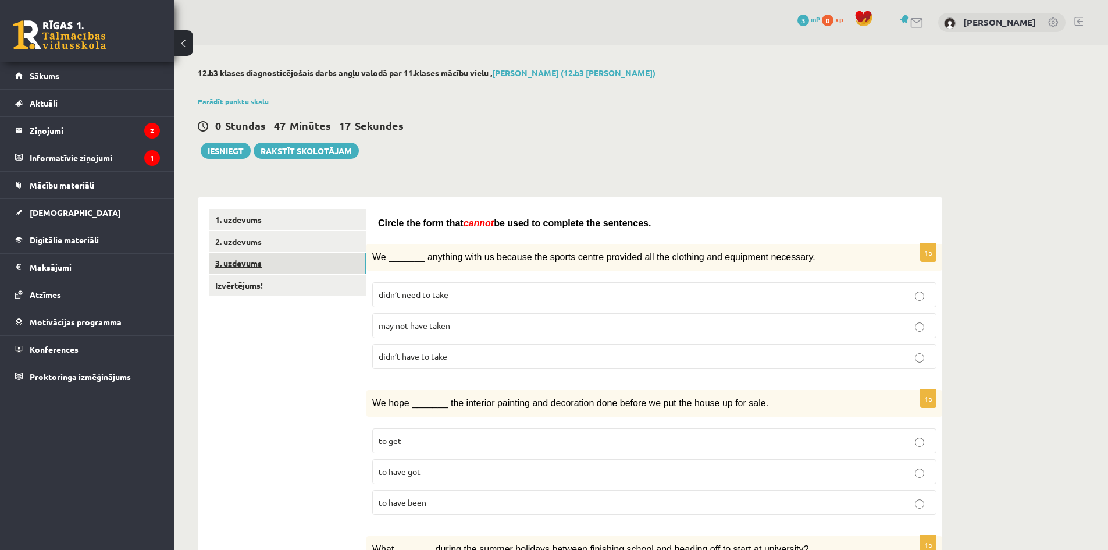
click at [250, 263] on link "3. uzdevums" at bounding box center [287, 263] width 156 height 22
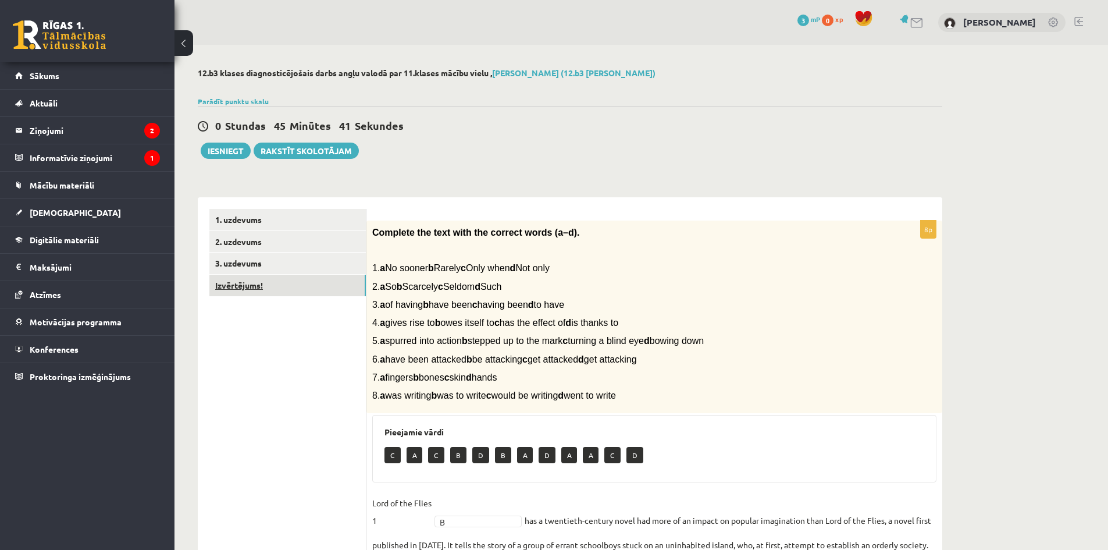
click at [246, 286] on link "Izvērtējums!" at bounding box center [287, 285] width 156 height 22
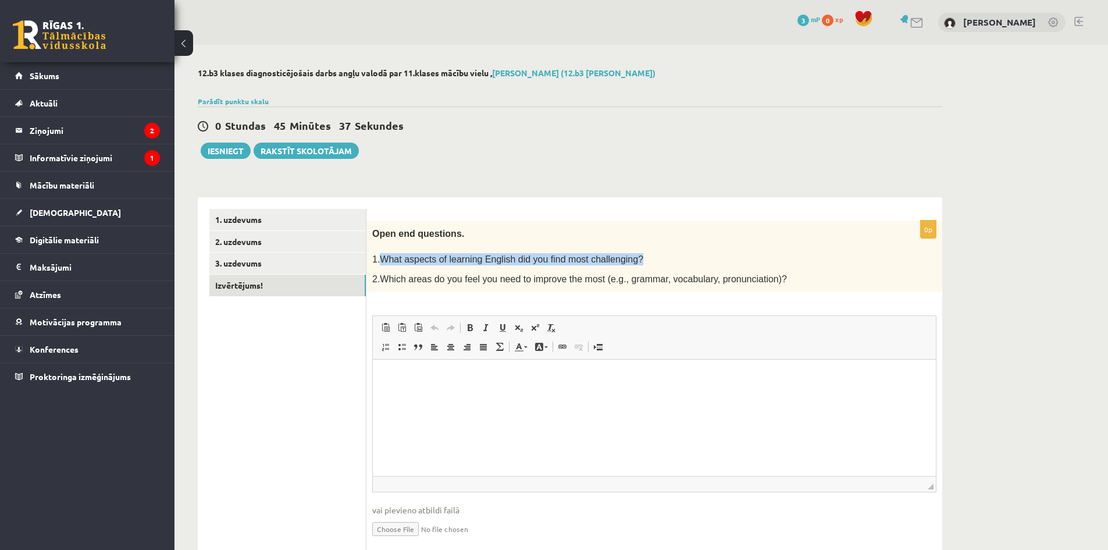
drag, startPoint x: 402, startPoint y: 255, endPoint x: 634, endPoint y: 255, distance: 231.4
click at [634, 255] on p "1.What aspects of learning English did you find most challenging?" at bounding box center [625, 259] width 506 height 12
copy span "What aspects of learning English did you find most challenging?"
click at [412, 378] on p "Визуальный текстовый редактор, wiswyg-editor-user-answer-47024751385420" at bounding box center [654, 377] width 540 height 12
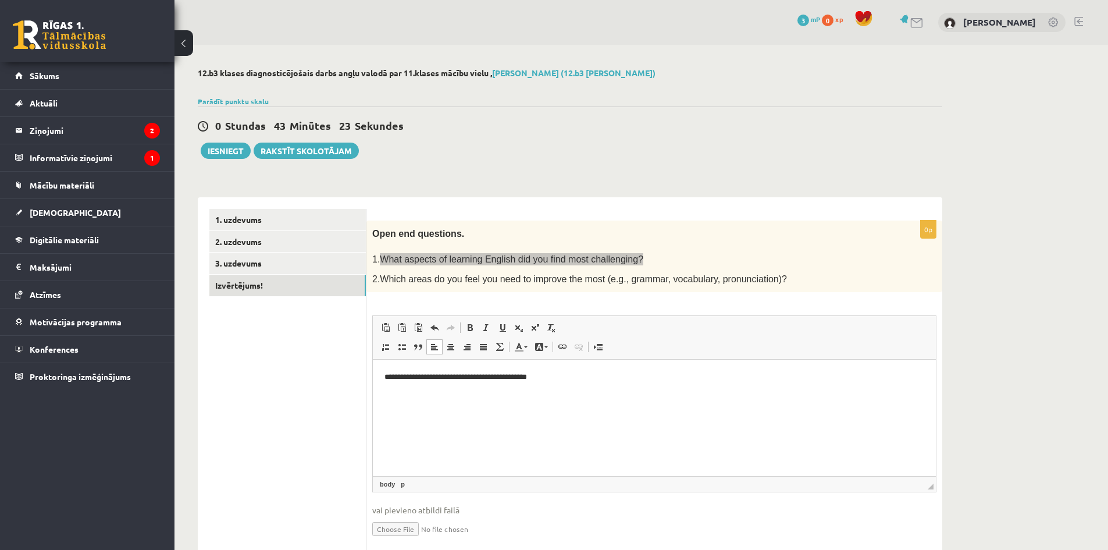
click at [384, 375] on html "**********" at bounding box center [654, 376] width 563 height 35
click at [581, 372] on p "**********" at bounding box center [654, 377] width 540 height 12
click at [228, 150] on button "Iesniegt" at bounding box center [226, 150] width 50 height 16
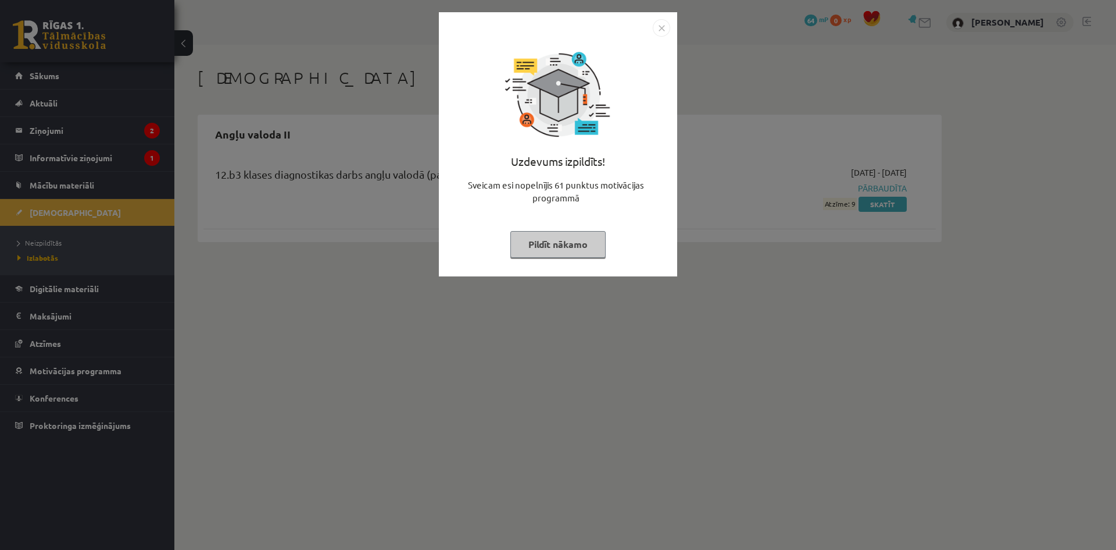
click at [558, 241] on button "Pildīt nākamo" at bounding box center [558, 244] width 95 height 27
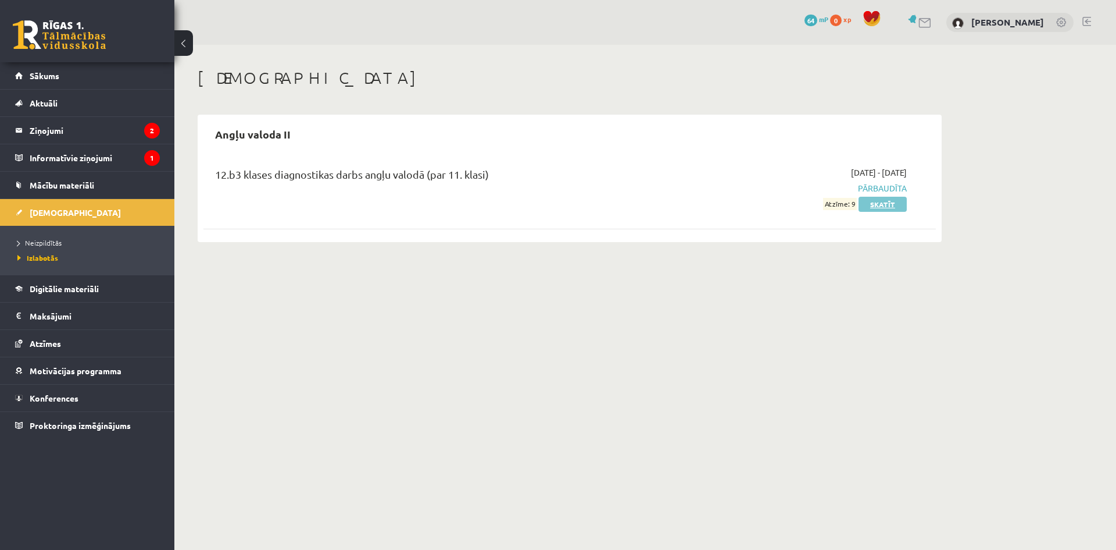
click at [880, 205] on link "Skatīt" at bounding box center [883, 204] width 48 height 15
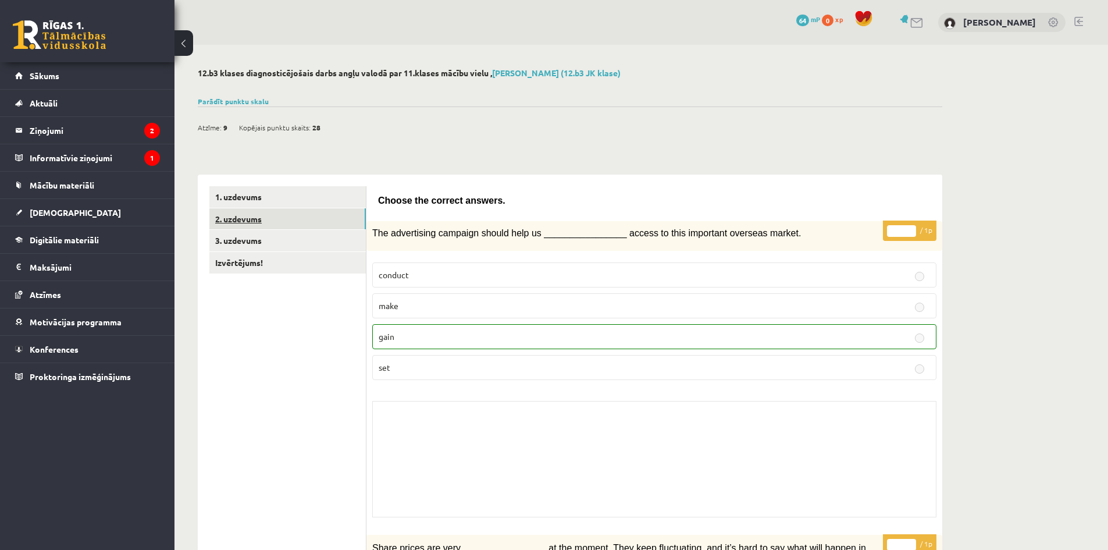
click at [244, 221] on link "2. uzdevums" at bounding box center [287, 219] width 156 height 22
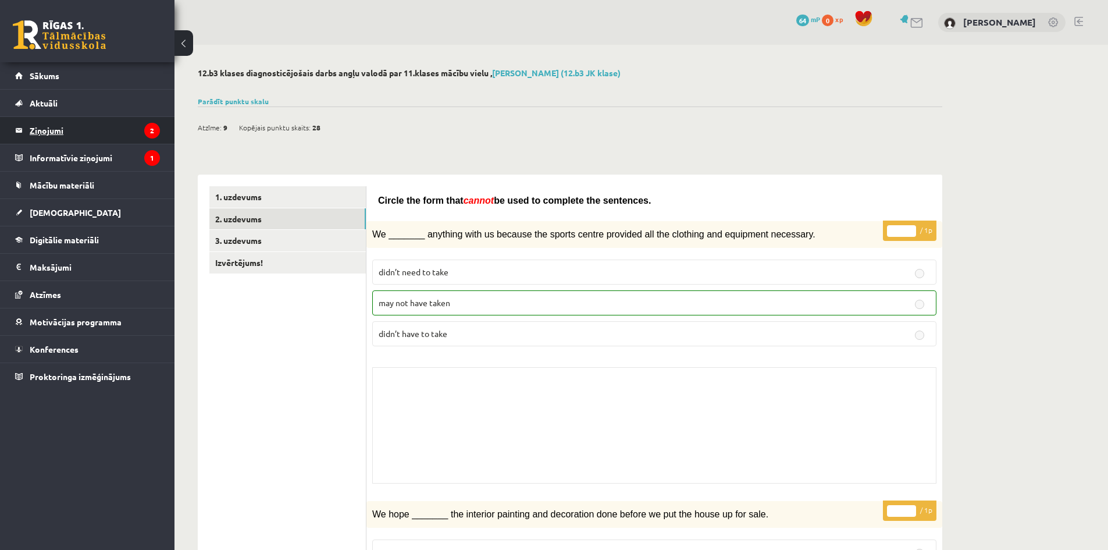
click at [50, 133] on legend "Ziņojumi 2" at bounding box center [95, 130] width 130 height 27
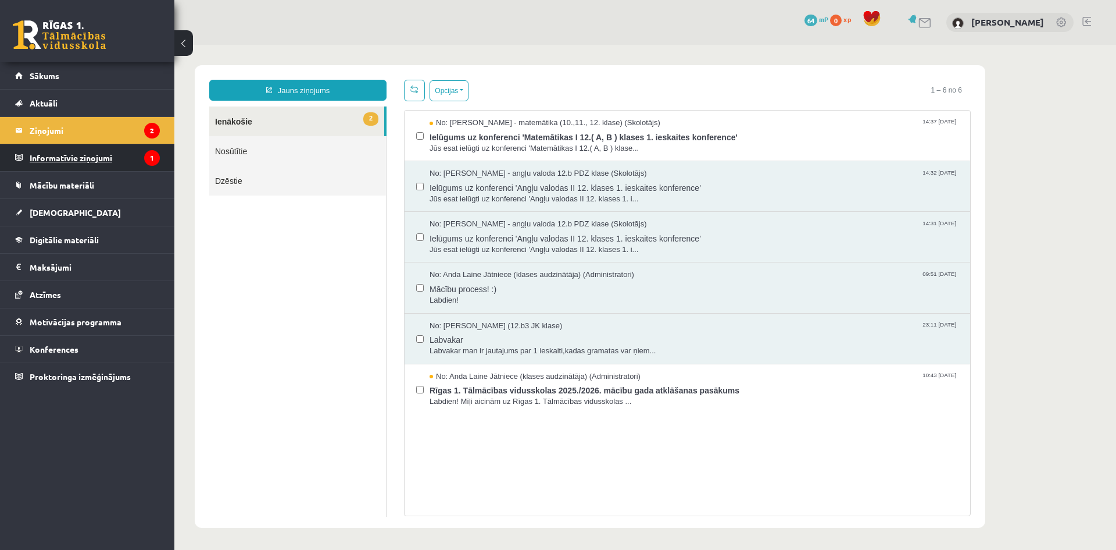
click at [62, 156] on legend "Informatīvie ziņojumi 1" at bounding box center [95, 157] width 130 height 27
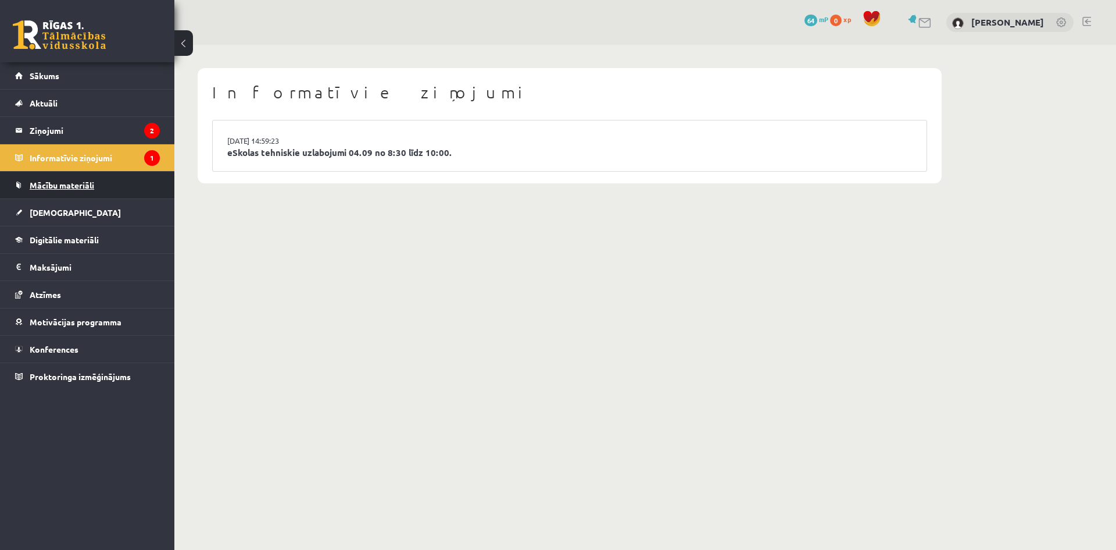
click at [57, 185] on span "Mācību materiāli" at bounding box center [62, 185] width 65 height 10
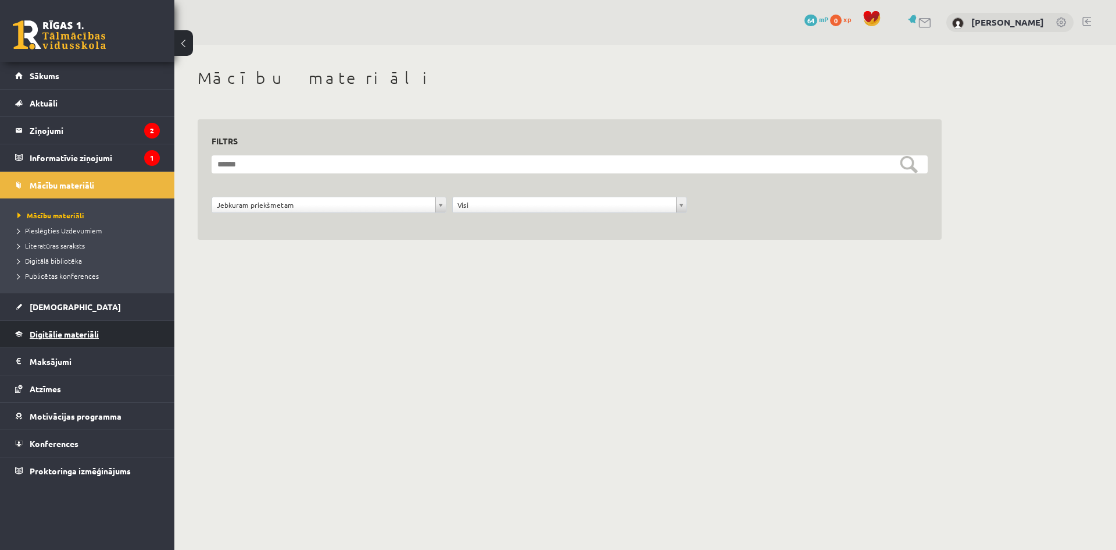
click at [46, 337] on span "Digitālie materiāli" at bounding box center [64, 334] width 69 height 10
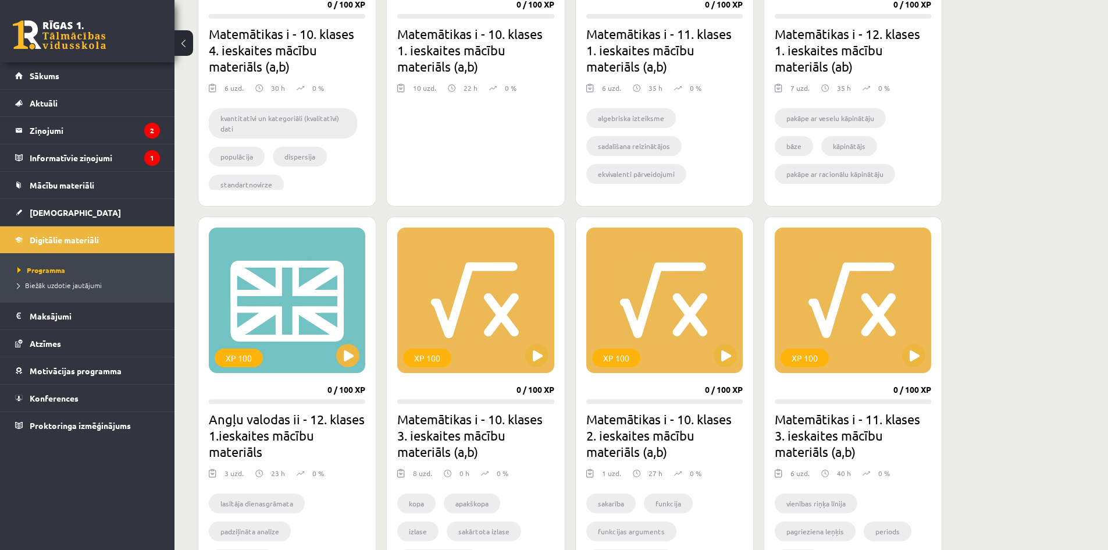
scroll to position [581, 0]
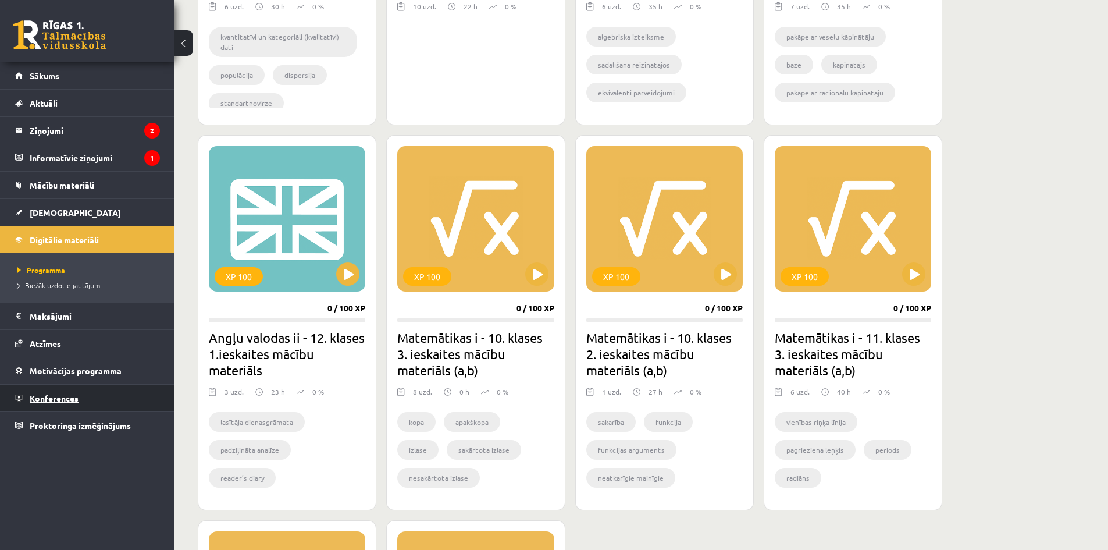
click at [48, 398] on span "Konferences" at bounding box center [54, 398] width 49 height 10
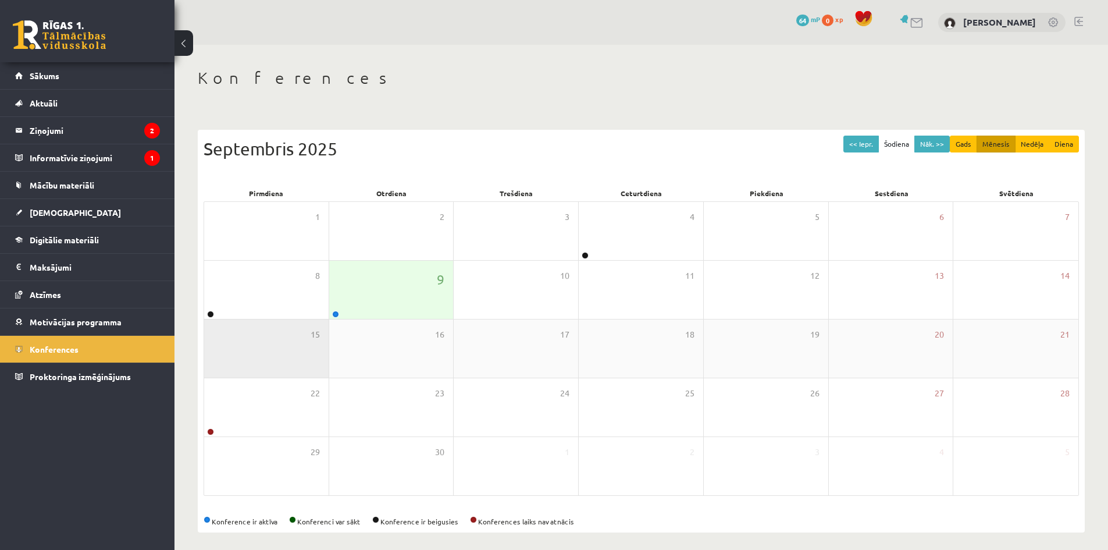
click at [269, 322] on div "15" at bounding box center [266, 348] width 124 height 58
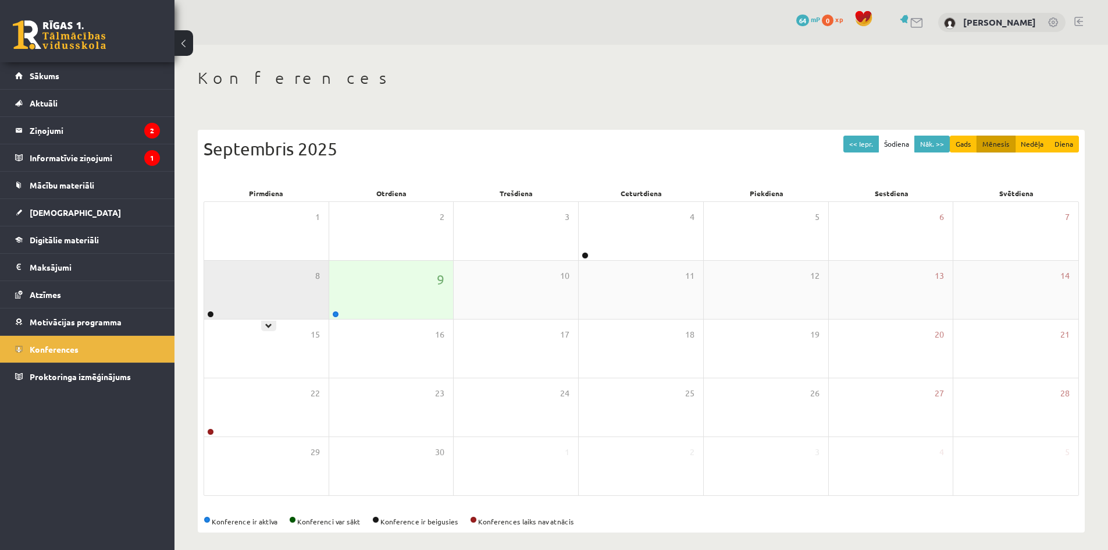
click at [274, 302] on div "8" at bounding box center [266, 290] width 124 height 58
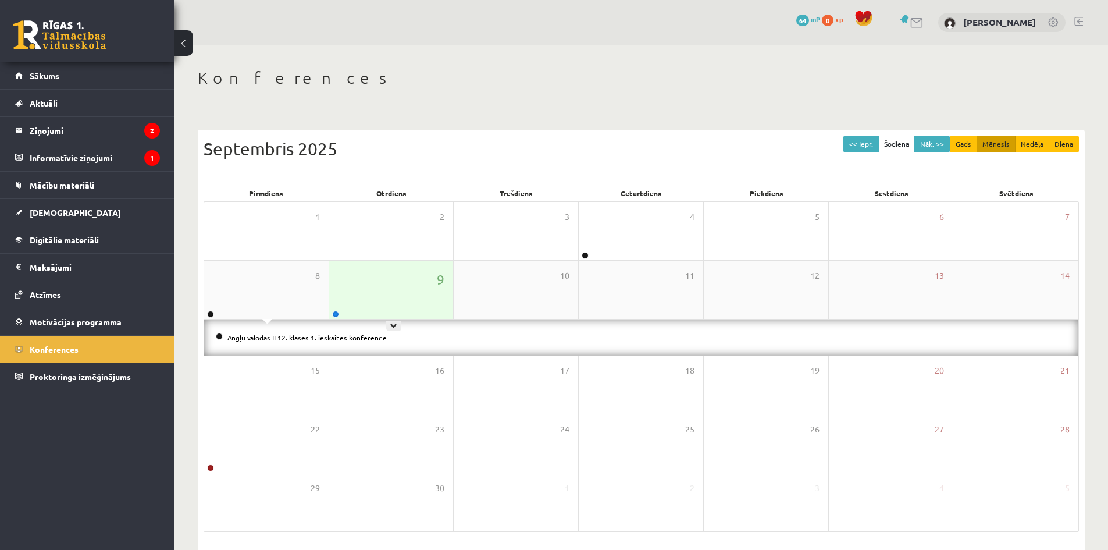
click at [396, 295] on div "9" at bounding box center [391, 290] width 124 height 58
click at [51, 209] on span "[DEMOGRAPHIC_DATA]" at bounding box center [75, 212] width 91 height 10
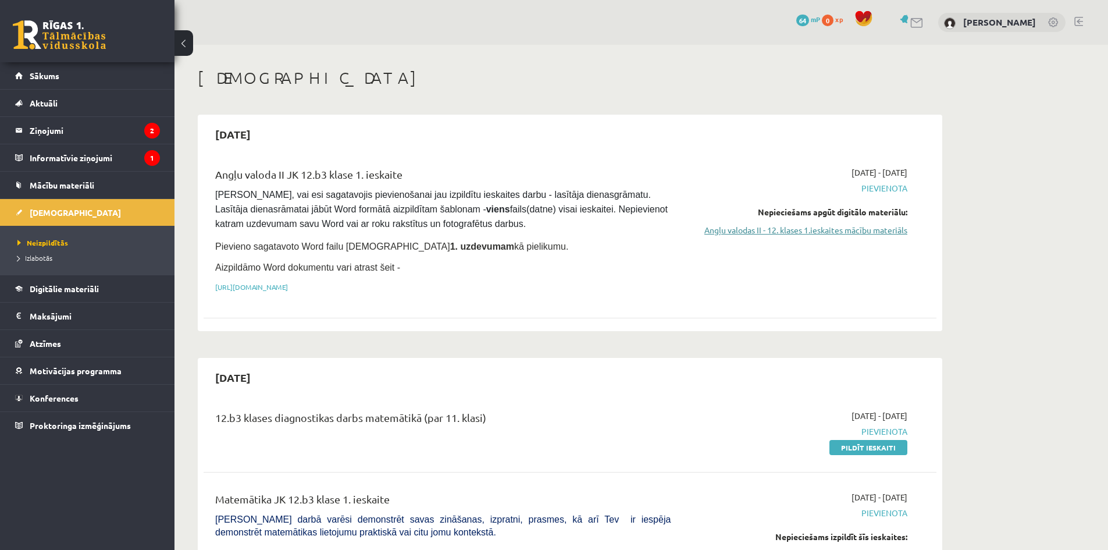
click at [851, 230] on link "Angļu valodas II - 12. klases 1.ieskaites mācību materiāls" at bounding box center [797, 230] width 219 height 12
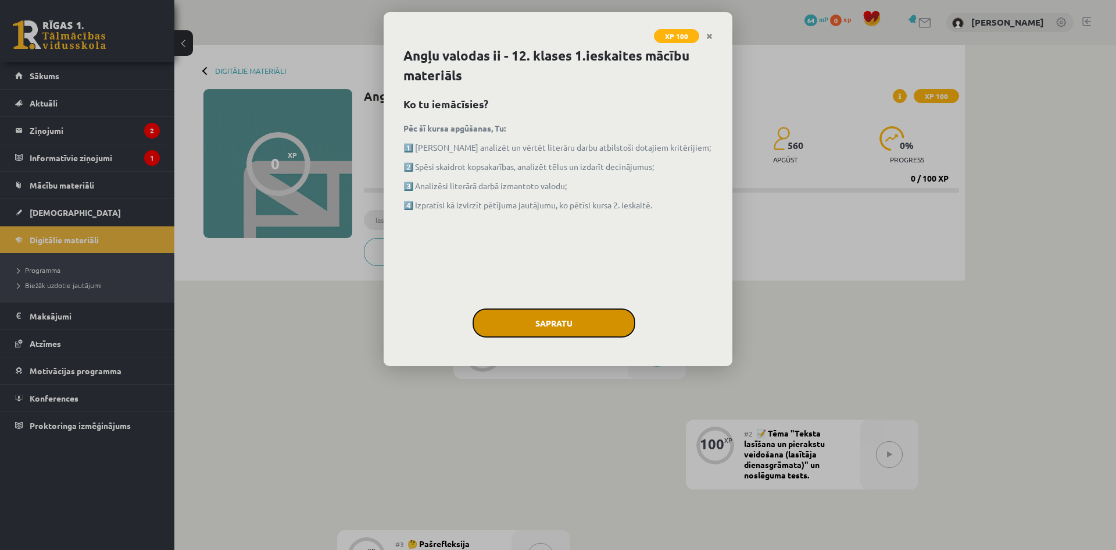
click at [561, 319] on button "Sapratu" at bounding box center [554, 322] width 163 height 29
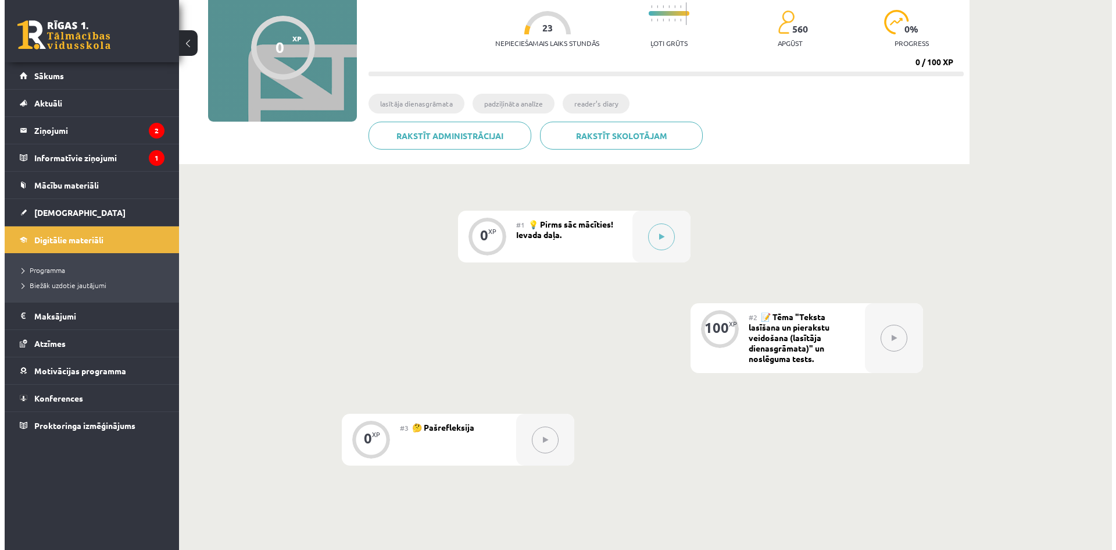
scroll to position [194, 0]
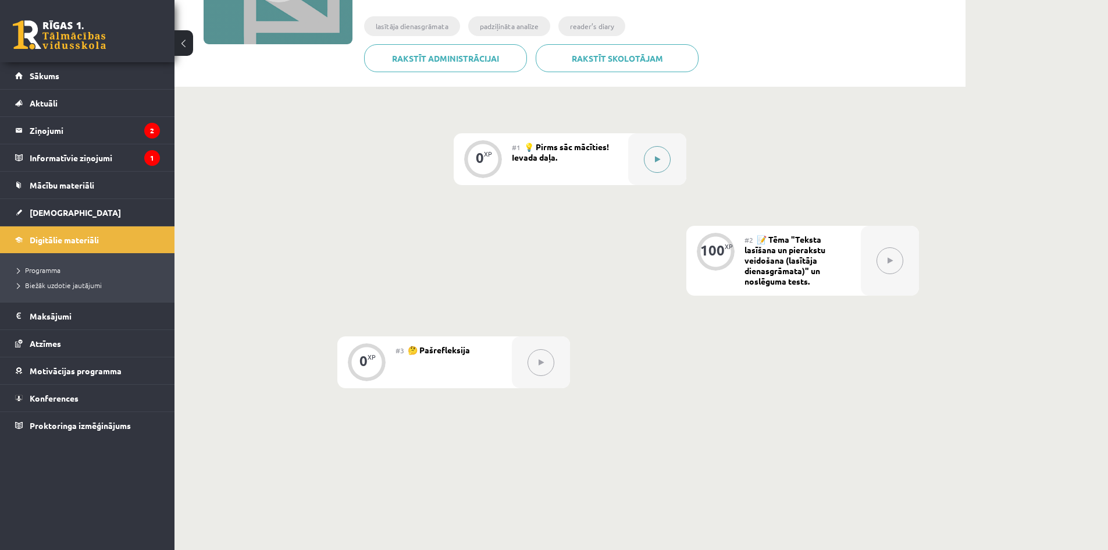
click at [659, 156] on icon at bounding box center [657, 159] width 5 height 7
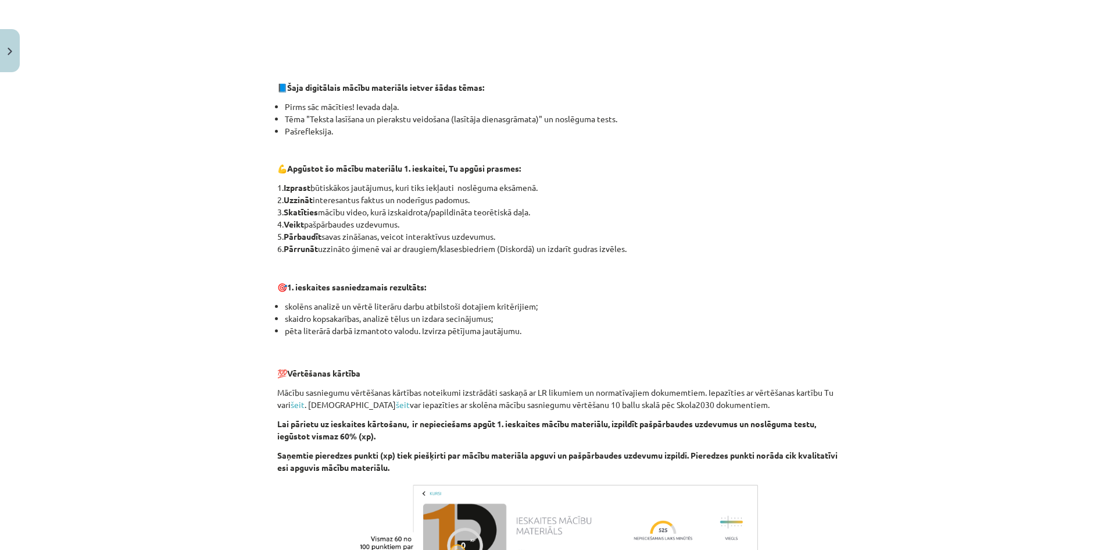
scroll to position [675, 0]
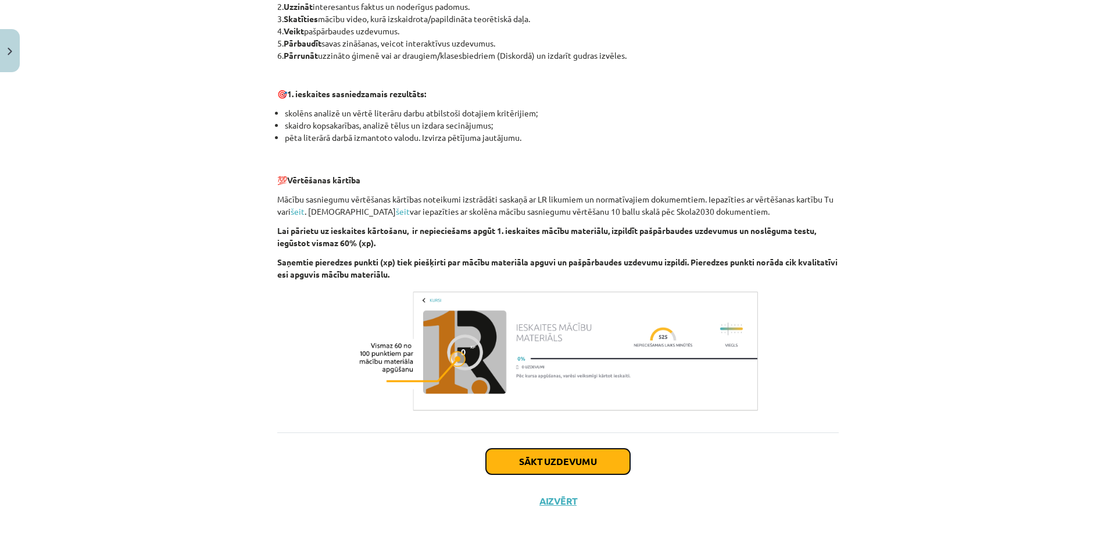
click at [552, 460] on button "Sākt uzdevumu" at bounding box center [558, 461] width 144 height 26
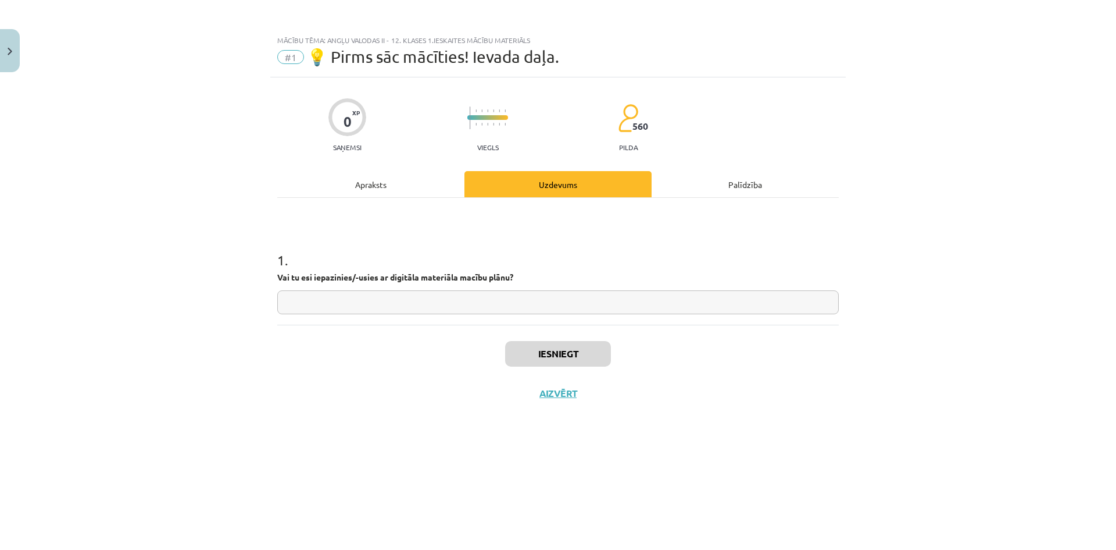
click at [433, 292] on input "text" at bounding box center [558, 302] width 562 height 24
type input "**"
click at [560, 354] on button "Iesniegt" at bounding box center [558, 354] width 106 height 26
click at [568, 403] on button "Nākamā nodarbība" at bounding box center [558, 400] width 114 height 27
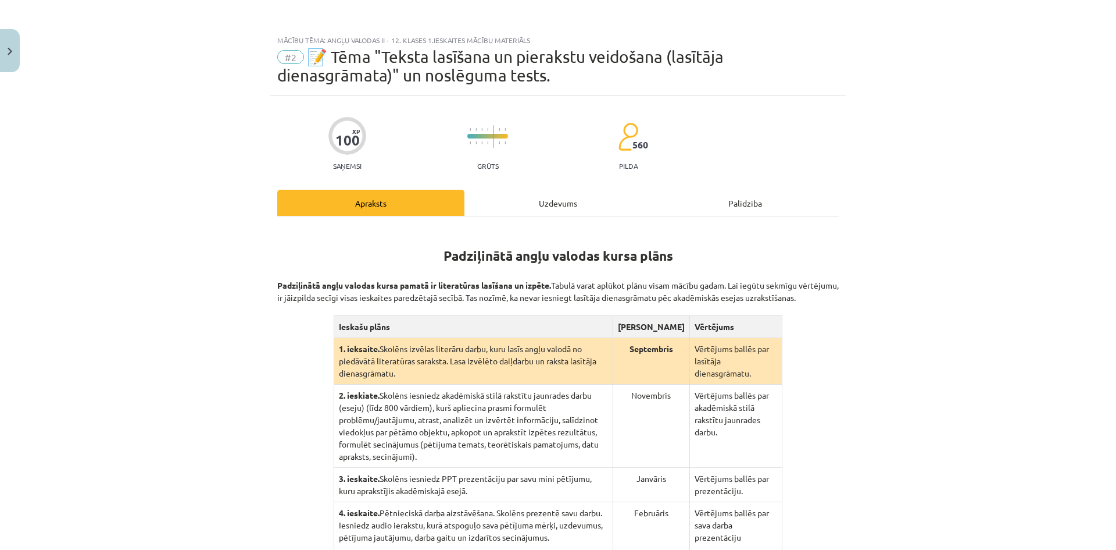
scroll to position [176, 0]
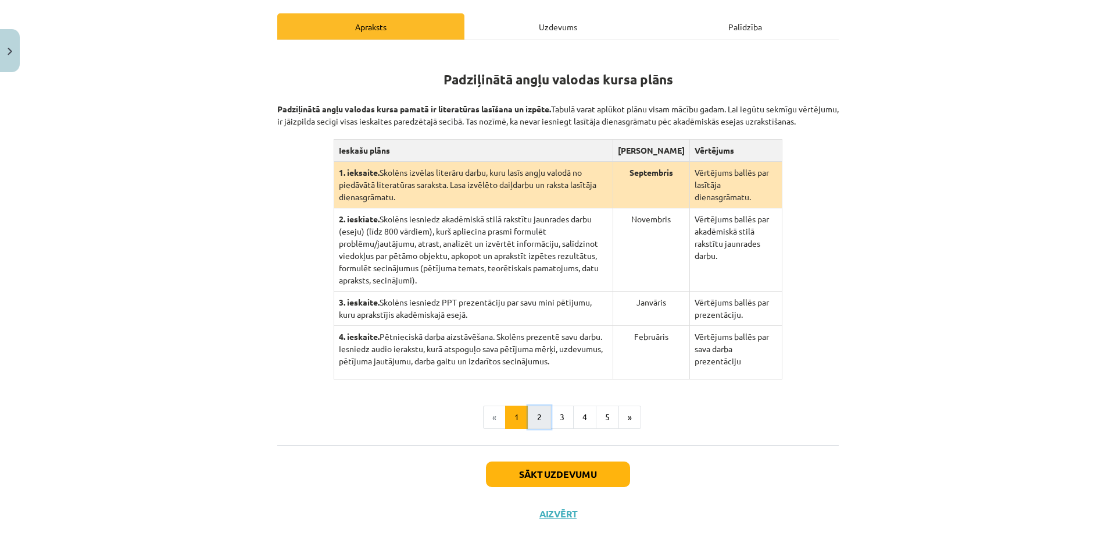
click at [539, 405] on button "2" at bounding box center [539, 416] width 23 height 23
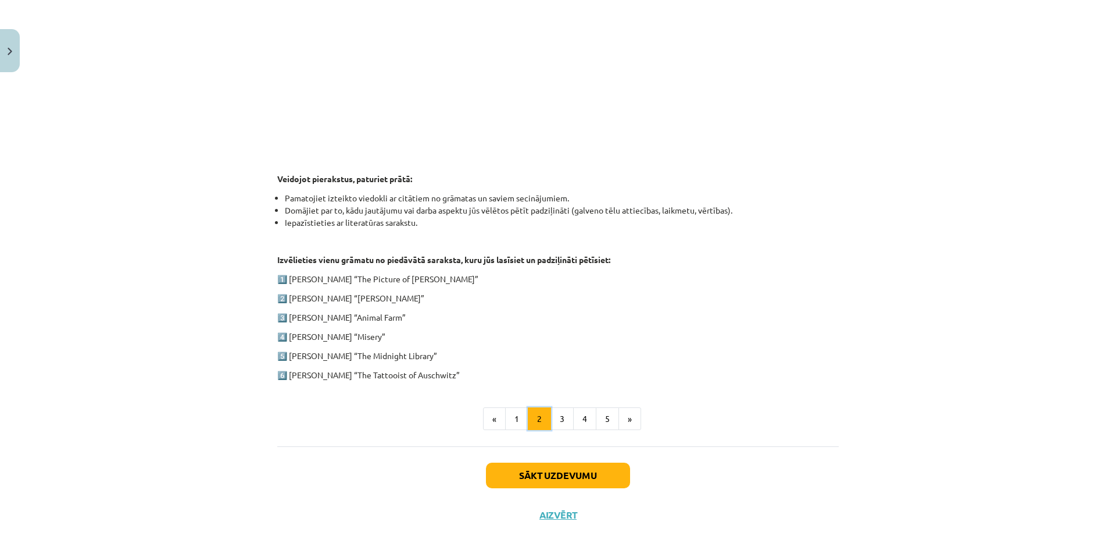
scroll to position [454, 0]
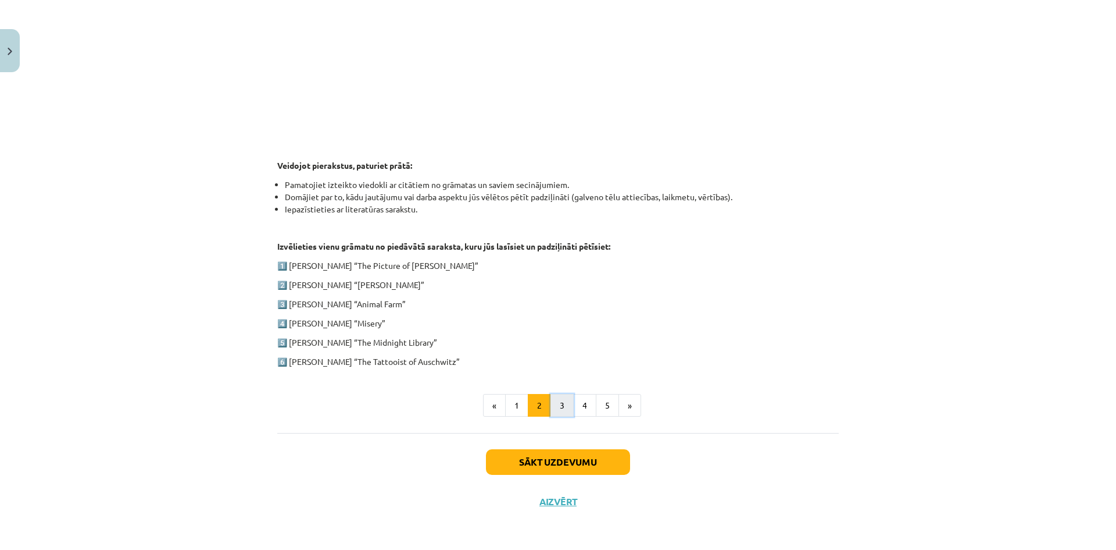
click at [563, 407] on button "3" at bounding box center [562, 405] width 23 height 23
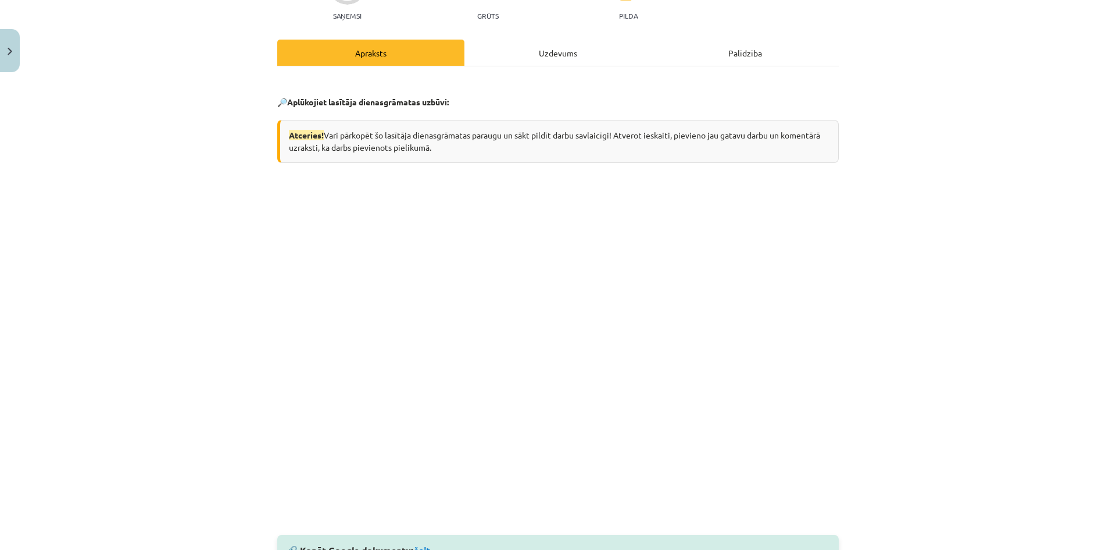
scroll to position [227, 0]
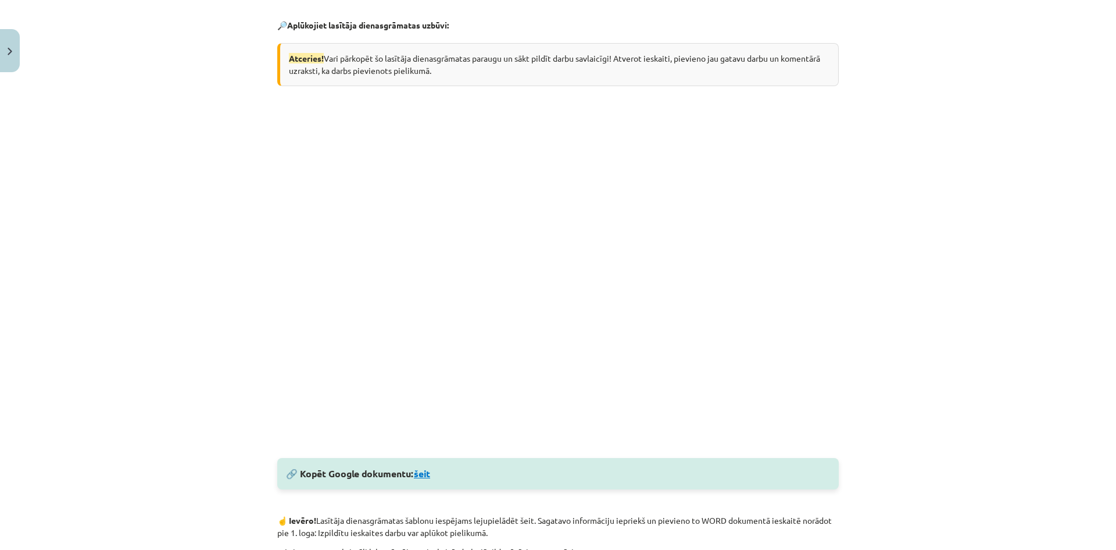
click at [427, 475] on link "šeit" at bounding box center [422, 473] width 16 height 12
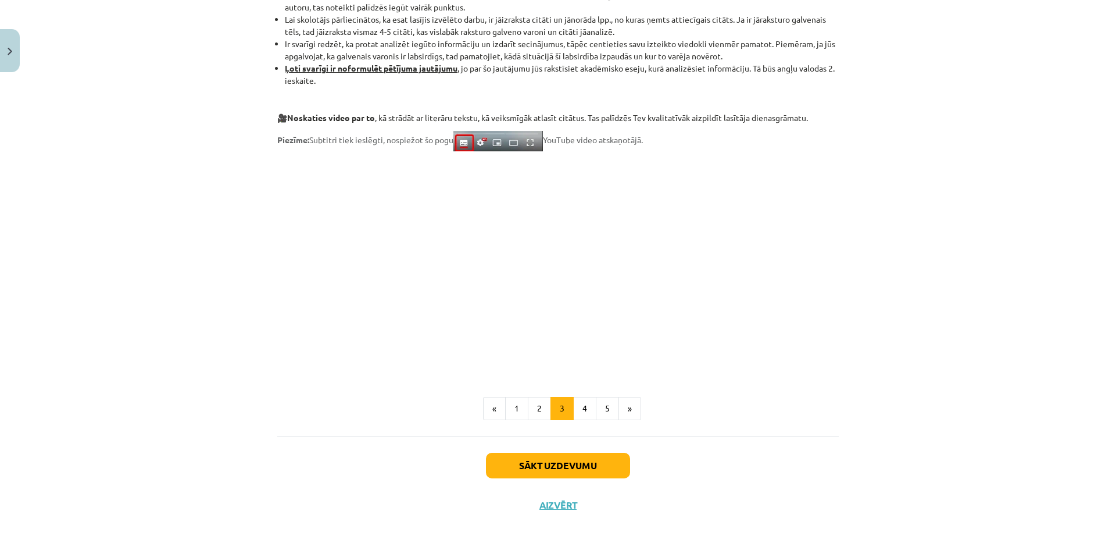
scroll to position [850, 0]
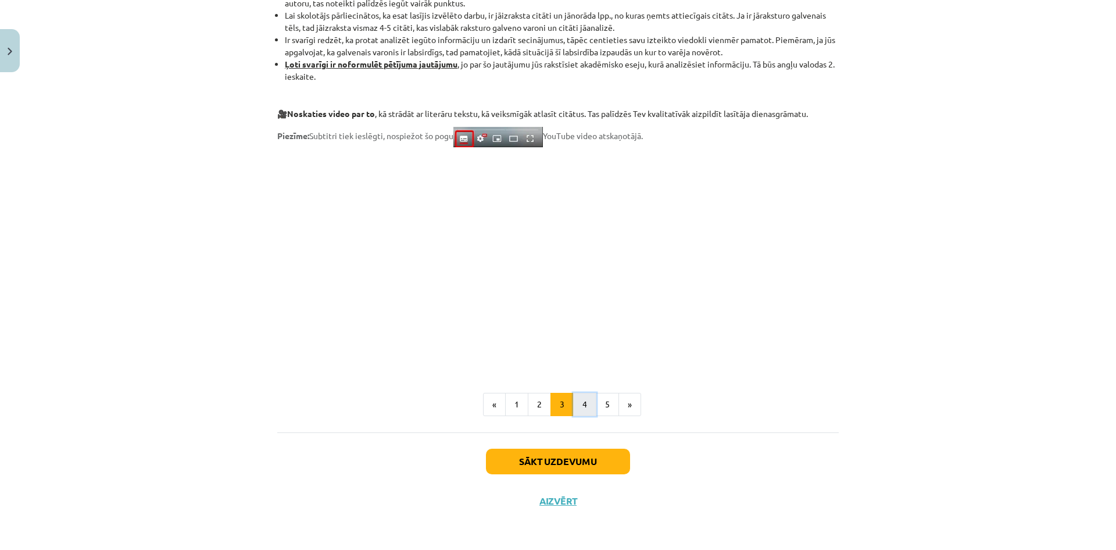
click at [580, 404] on button "4" at bounding box center [584, 404] width 23 height 23
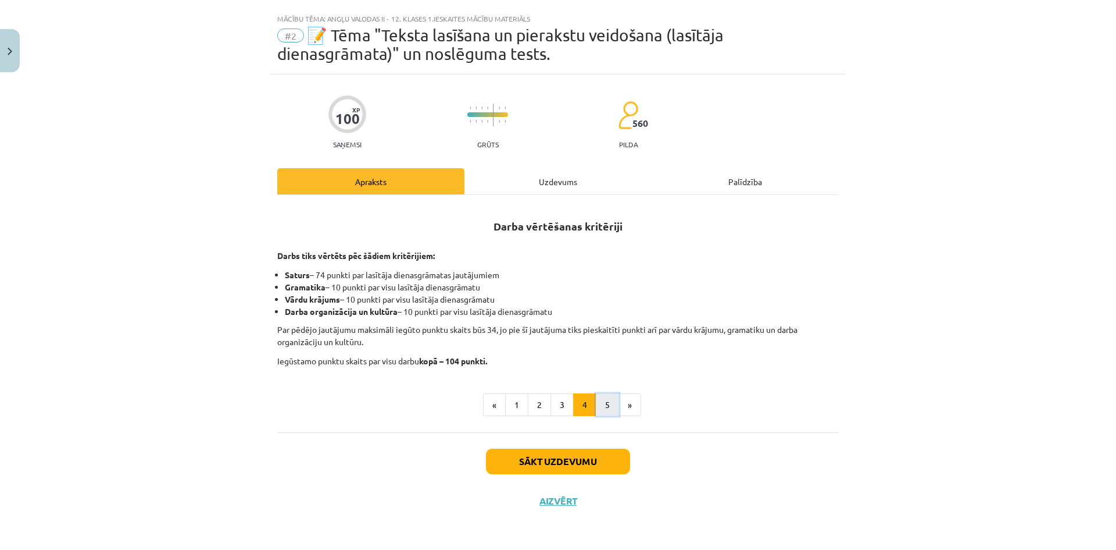
click at [608, 401] on button "5" at bounding box center [607, 404] width 23 height 23
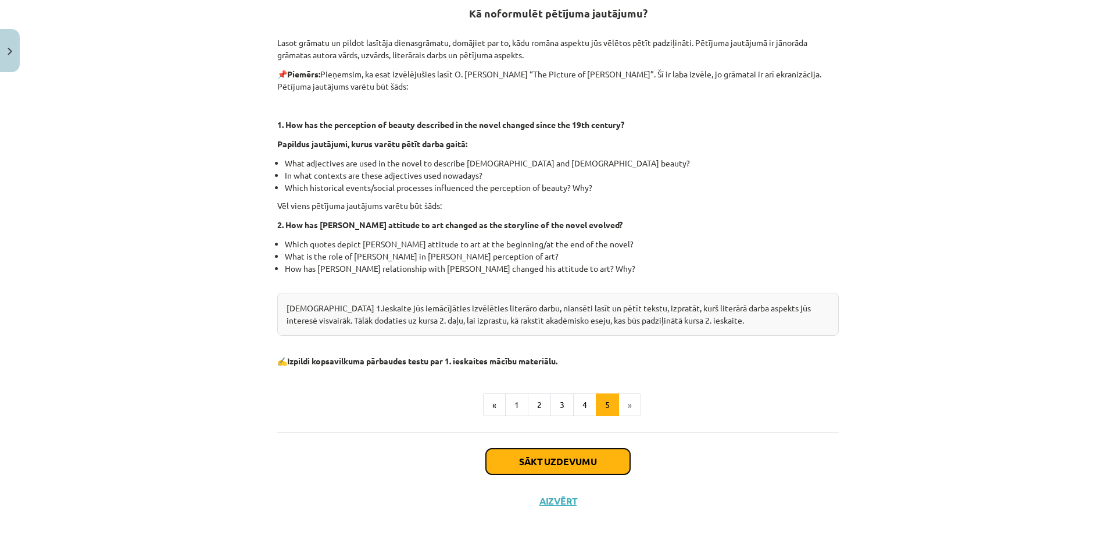
click at [588, 455] on button "Sākt uzdevumu" at bounding box center [558, 461] width 144 height 26
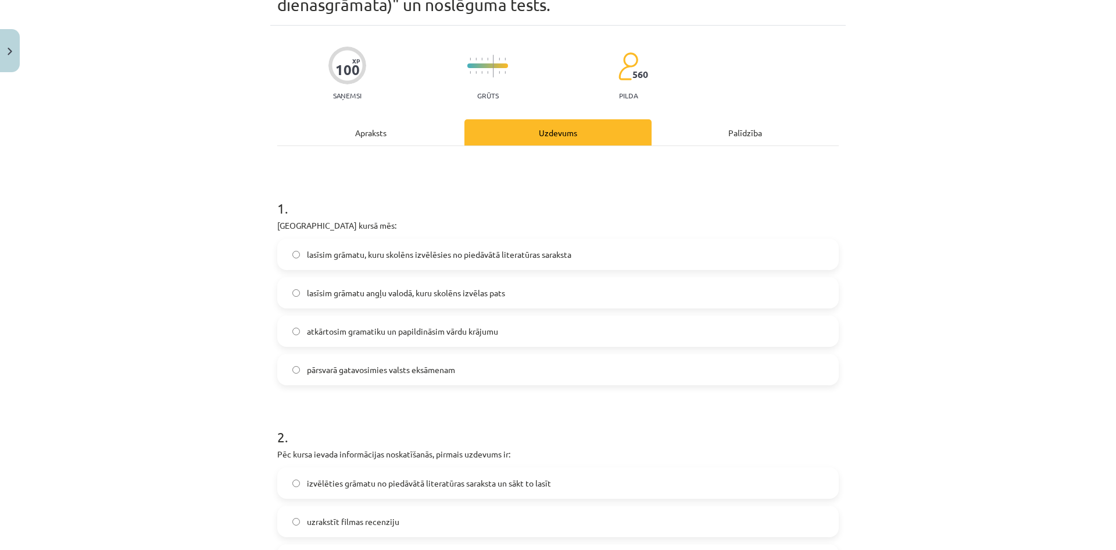
scroll to position [0, 0]
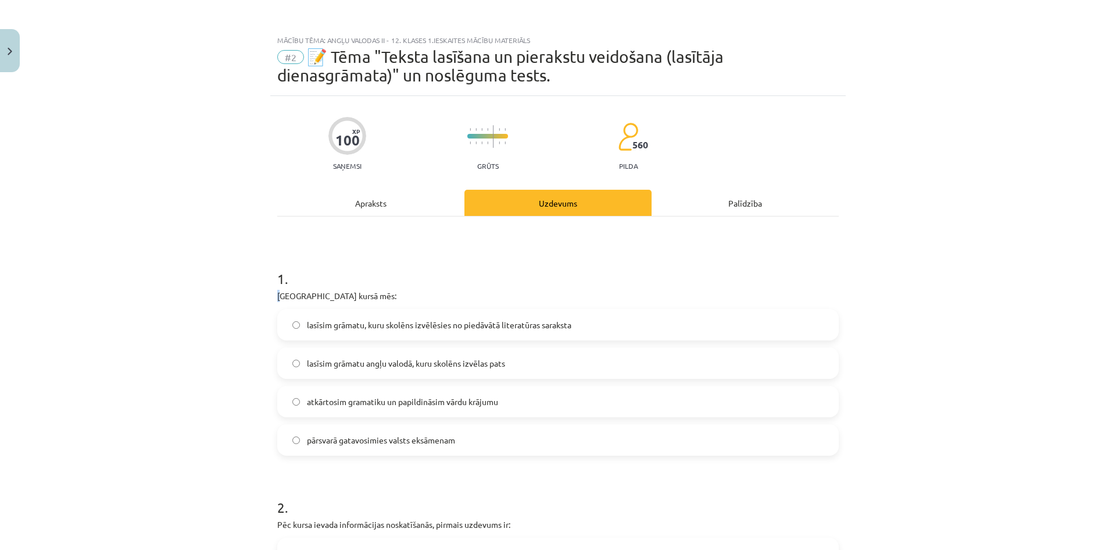
click at [288, 278] on h1 "1 ." at bounding box center [558, 268] width 562 height 36
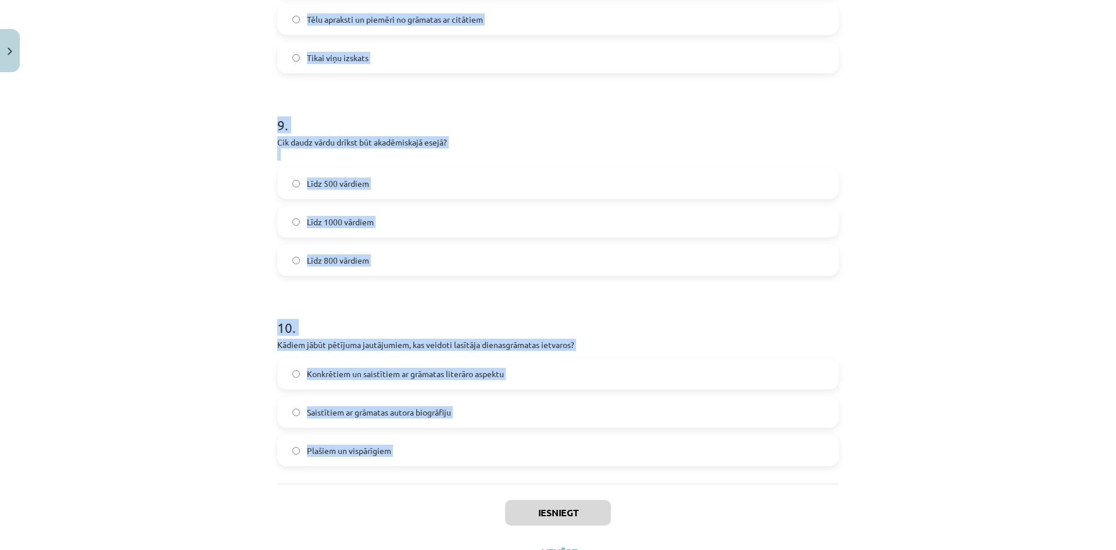
scroll to position [1726, 0]
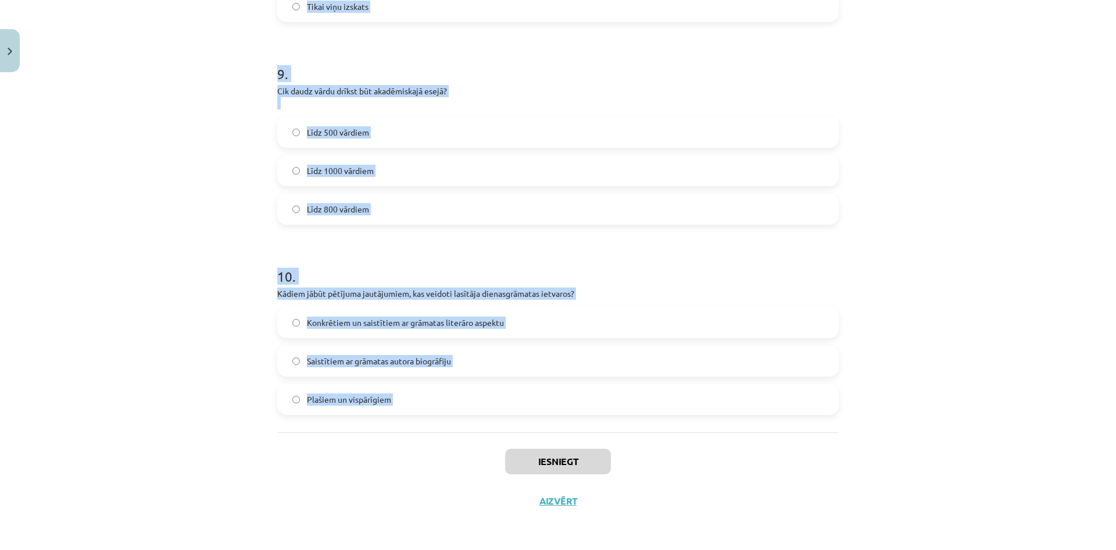
copy form "1 . Padziļinātajā kursā mēs: lasīsim grāmatu, kuru skolēns izvēlēsies no piedāv…"
click at [144, 234] on div "Mācību tēma: Angļu valodas ii - 12. klases 1.ieskaites mācību materiāls #2 📝 Tē…" at bounding box center [558, 275] width 1116 height 550
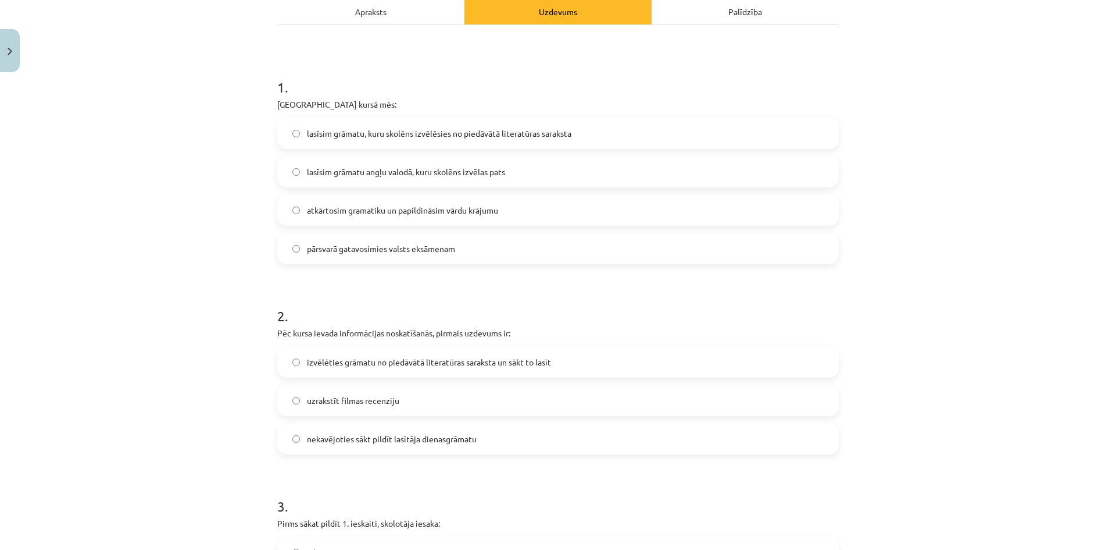
scroll to position [0, 0]
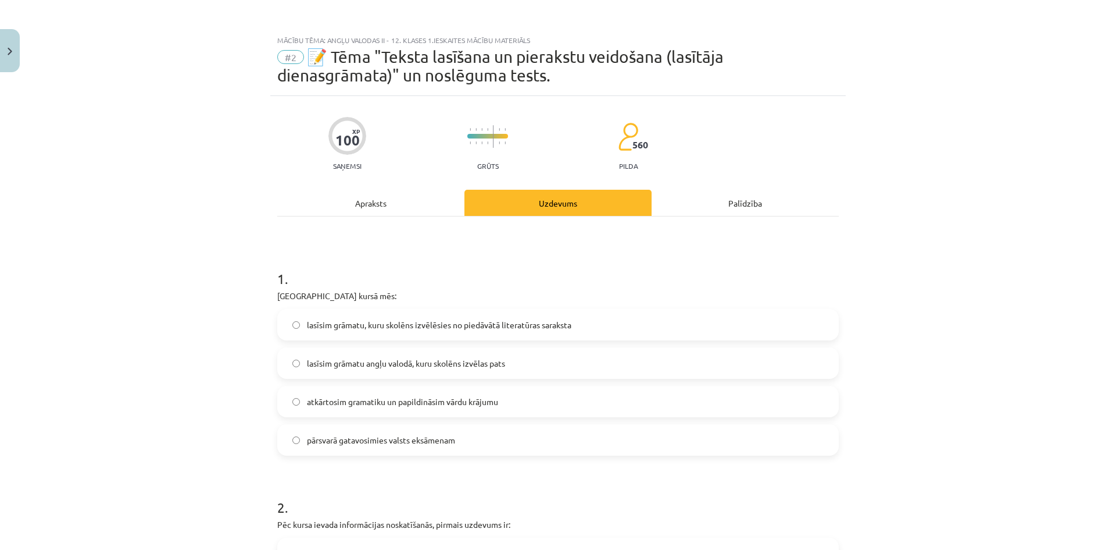
click at [383, 322] on span "lasīsim grāmatu, kuru skolēns izvēlēsies no piedāvātā literatūras saraksta" at bounding box center [439, 325] width 265 height 12
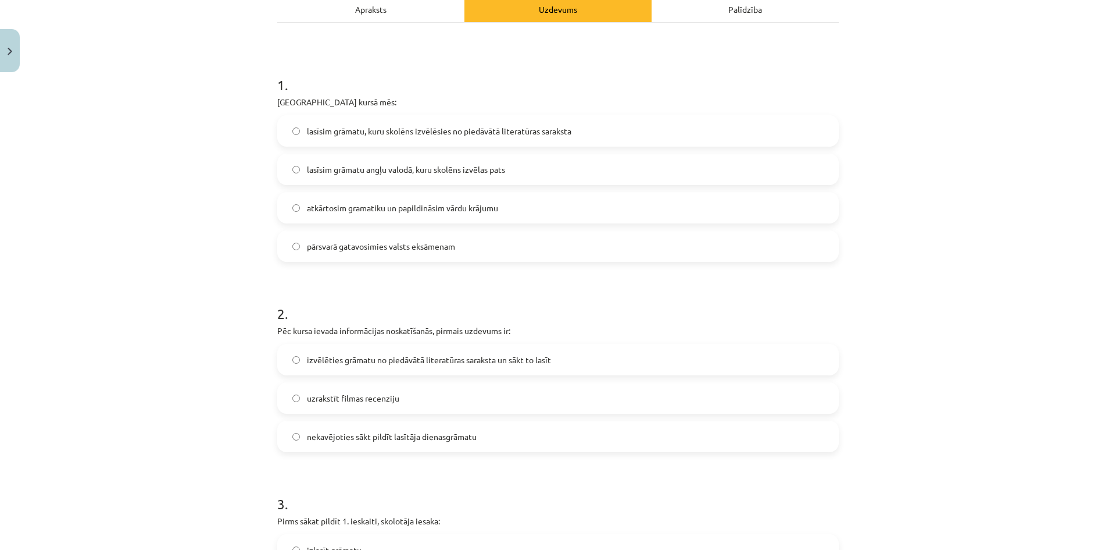
click at [343, 358] on span "izvēlēties grāmatu no piedāvātā literatūras saraksta un sākt to lasīt" at bounding box center [429, 360] width 244 height 12
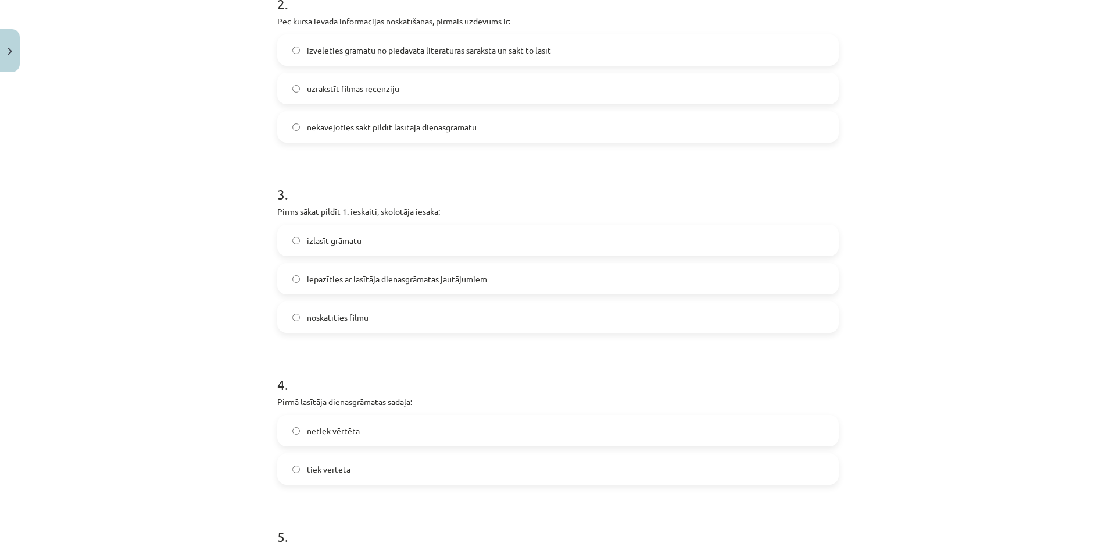
scroll to position [581, 0]
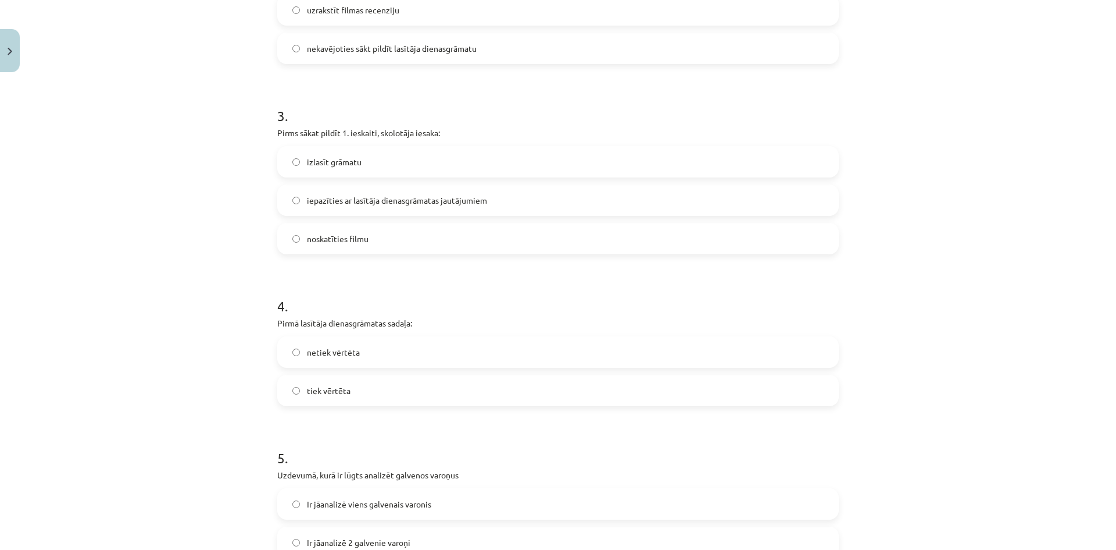
click at [383, 196] on span "iepazīties ar lasītāja dienasgrāmatas jautājumiem" at bounding box center [397, 200] width 180 height 12
click at [313, 349] on span "netiek vērtēta" at bounding box center [333, 352] width 53 height 12
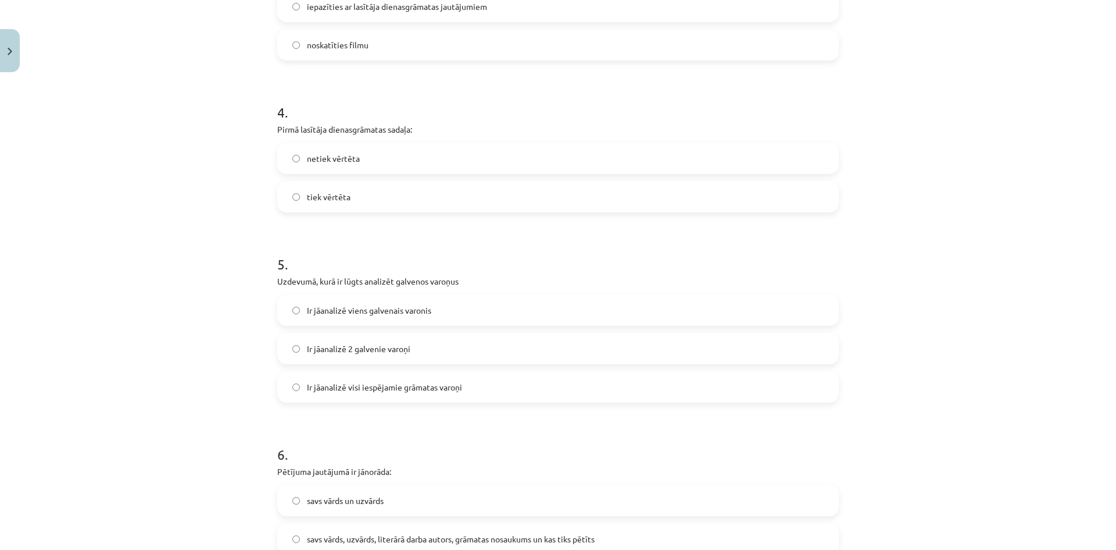
click at [377, 345] on span "Ir jāanalizē 2 galvenie varoņi" at bounding box center [359, 349] width 104 height 12
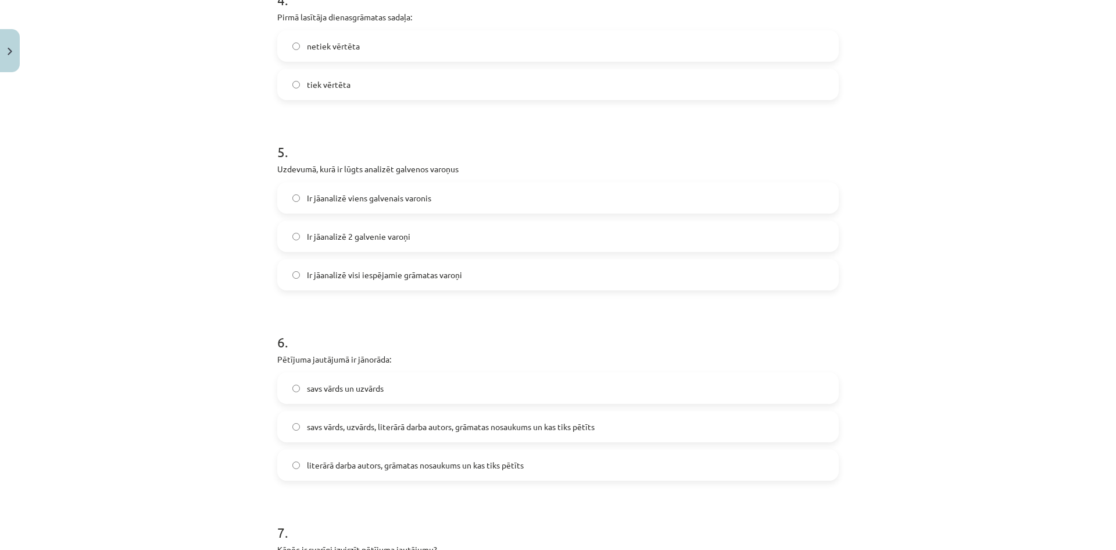
scroll to position [969, 0]
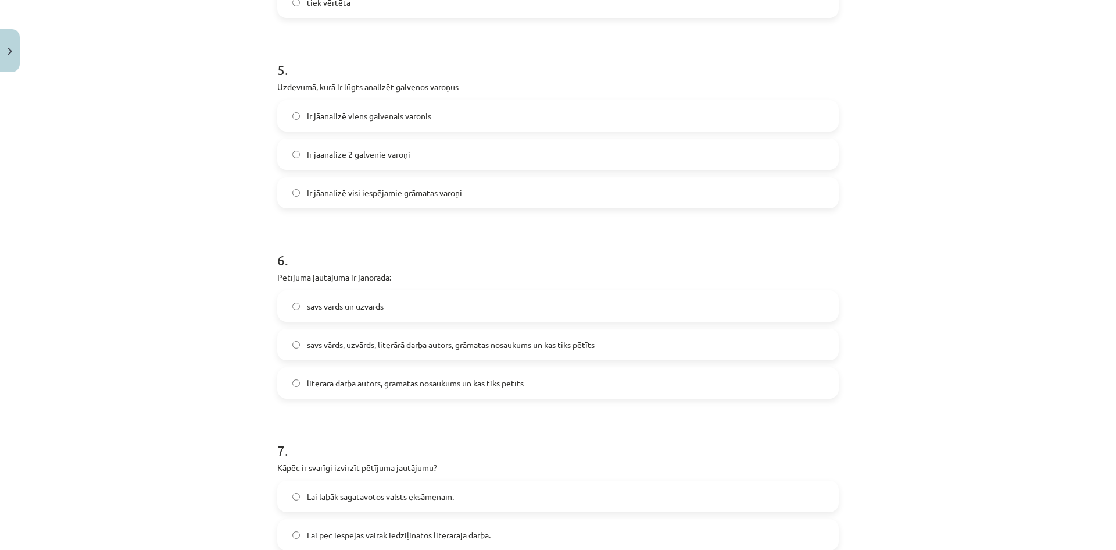
click at [373, 348] on span "savs vārds, uzvārds, literārā darba autors, grāmatas nosaukums un kas tiks pētī…" at bounding box center [451, 344] width 288 height 12
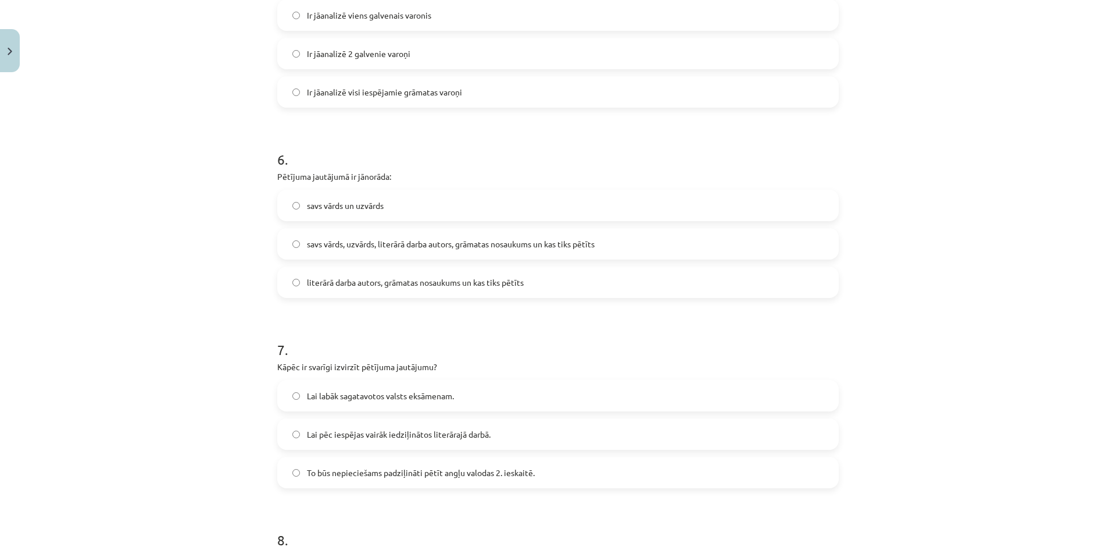
scroll to position [1163, 0]
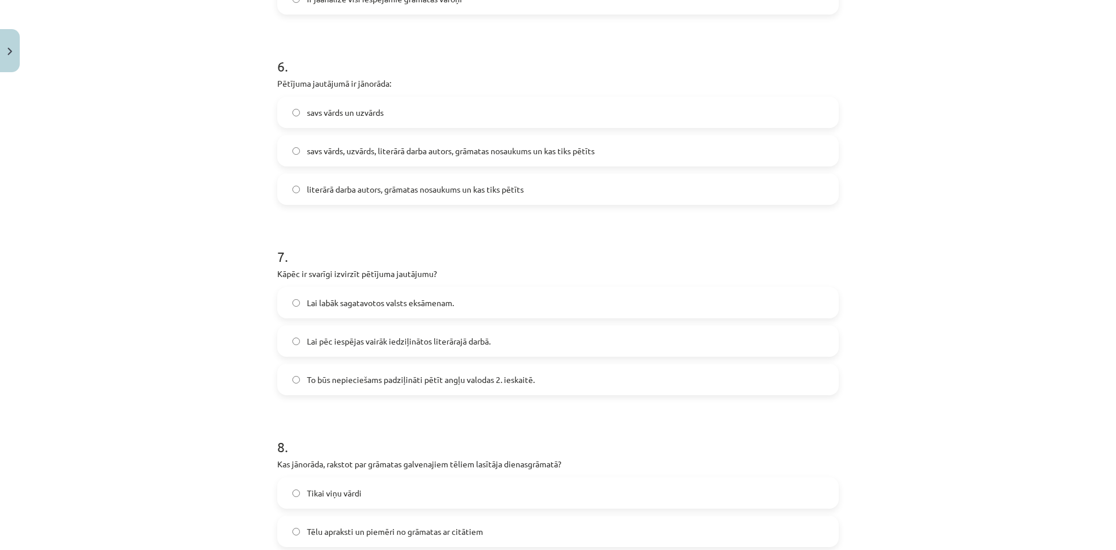
click at [330, 374] on span "To būs nepieciešams padziļināti pētīt angļu valodas 2. ieskaitē." at bounding box center [421, 379] width 228 height 12
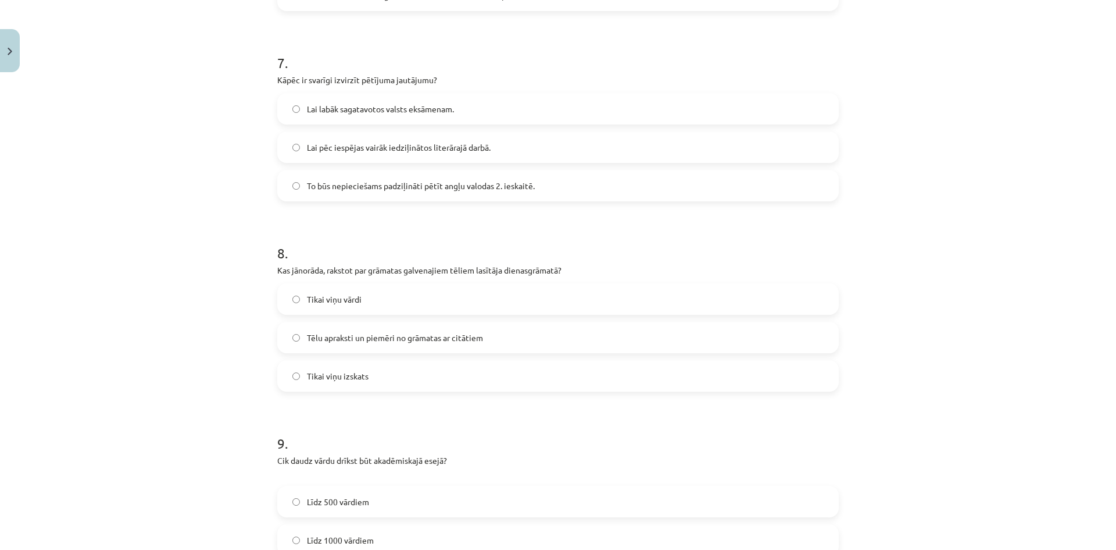
click at [343, 340] on span "Tēlu apraksti un piemēri no grāmatas ar citātiem" at bounding box center [395, 337] width 176 height 12
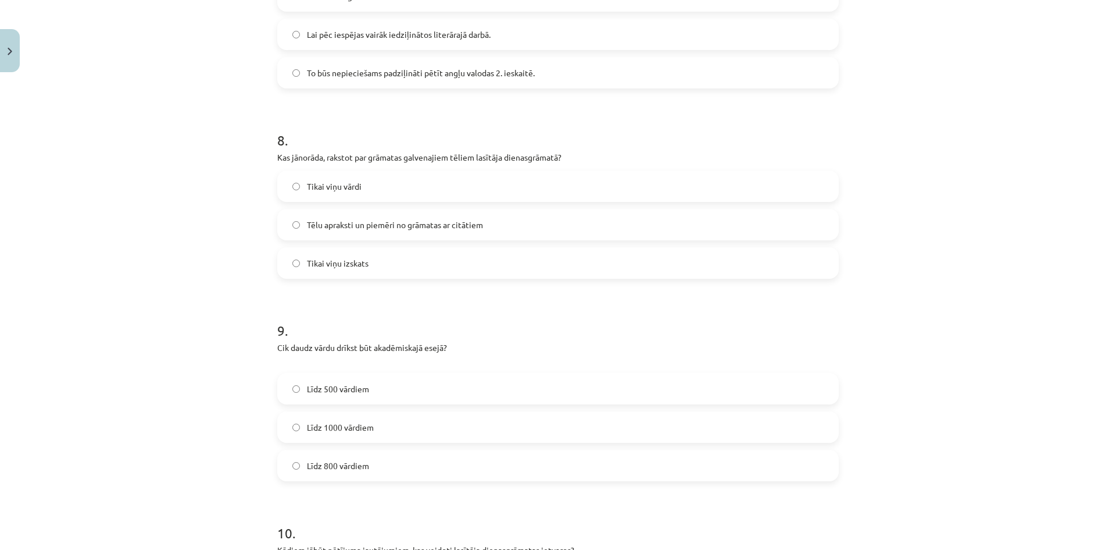
scroll to position [1551, 0]
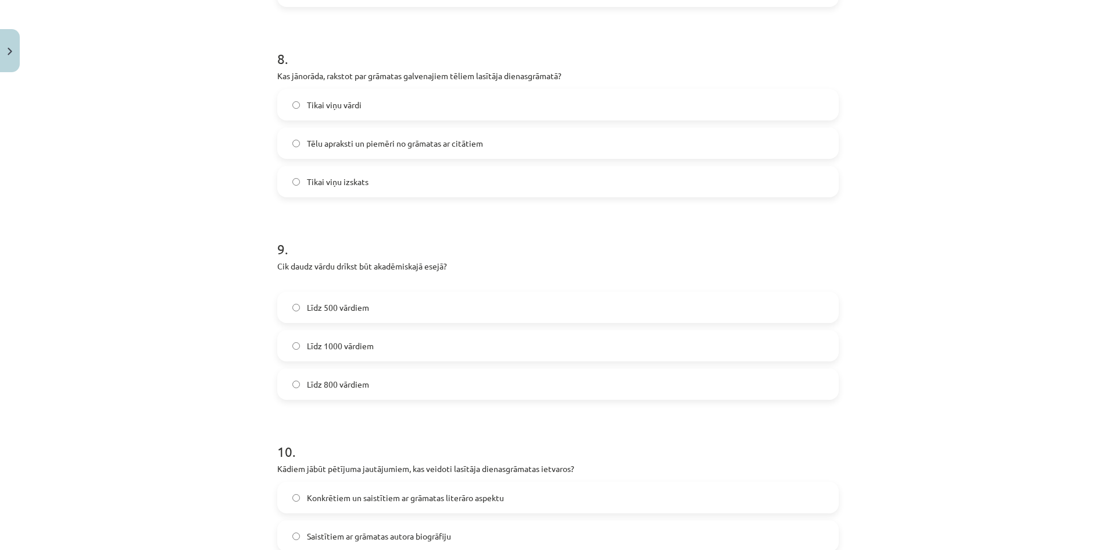
click at [340, 348] on span "Līdz 1000 vārdiem" at bounding box center [340, 346] width 67 height 12
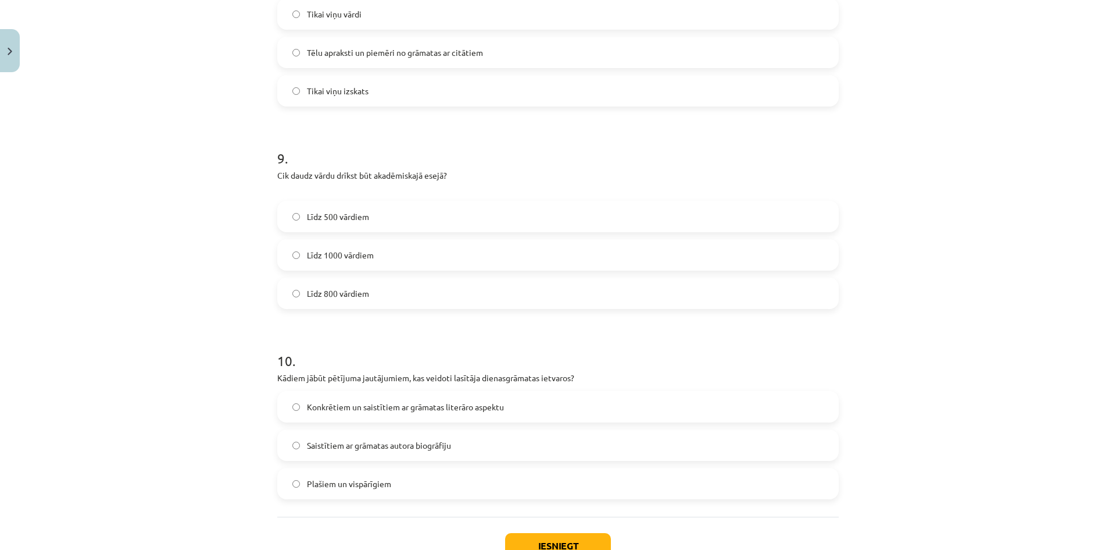
scroll to position [1726, 0]
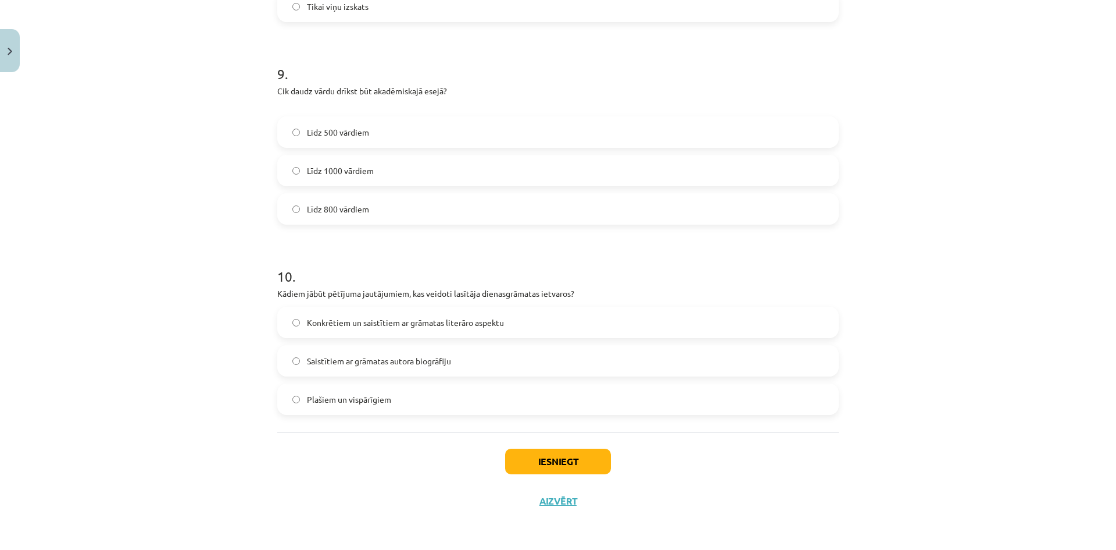
click at [366, 330] on label "Konkrētiem un saistītiem ar grāmatas literāro aspektu" at bounding box center [558, 322] width 559 height 29
click at [535, 456] on button "Iesniegt" at bounding box center [558, 461] width 106 height 26
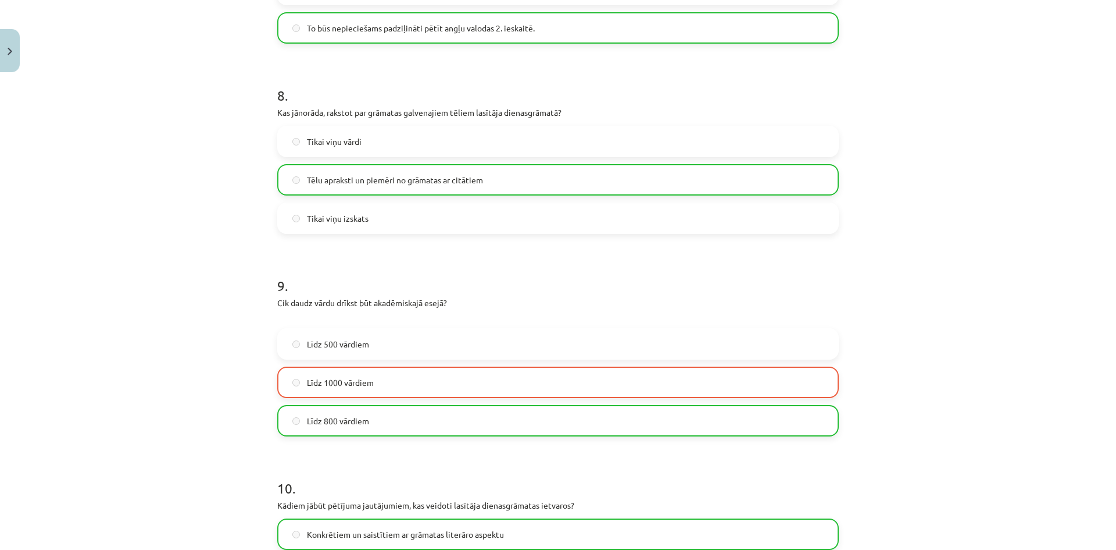
scroll to position [1763, 0]
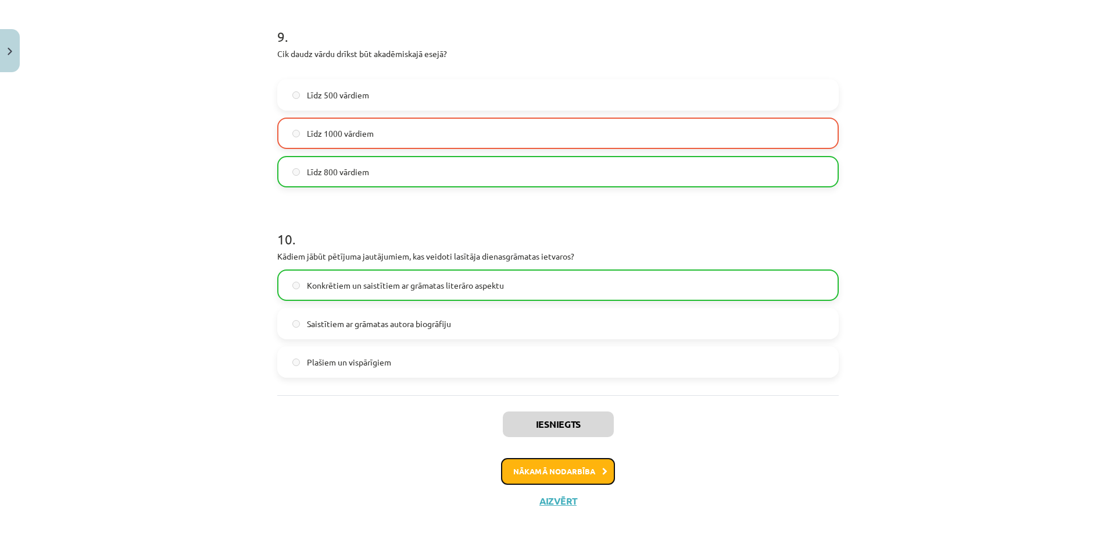
click at [576, 466] on button "Nākamā nodarbība" at bounding box center [558, 471] width 114 height 27
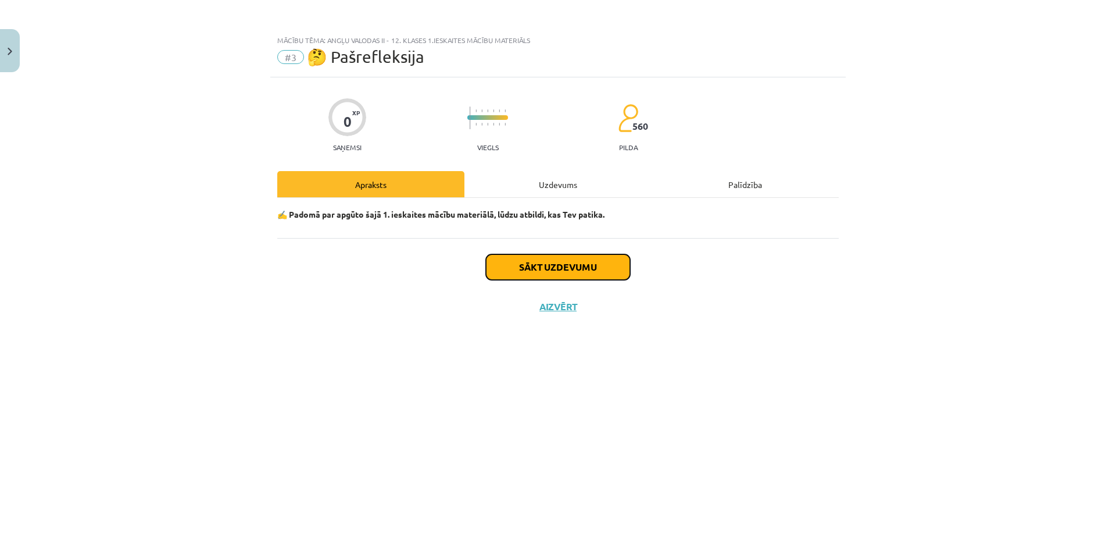
click at [580, 270] on button "Sākt uzdevumu" at bounding box center [558, 267] width 144 height 26
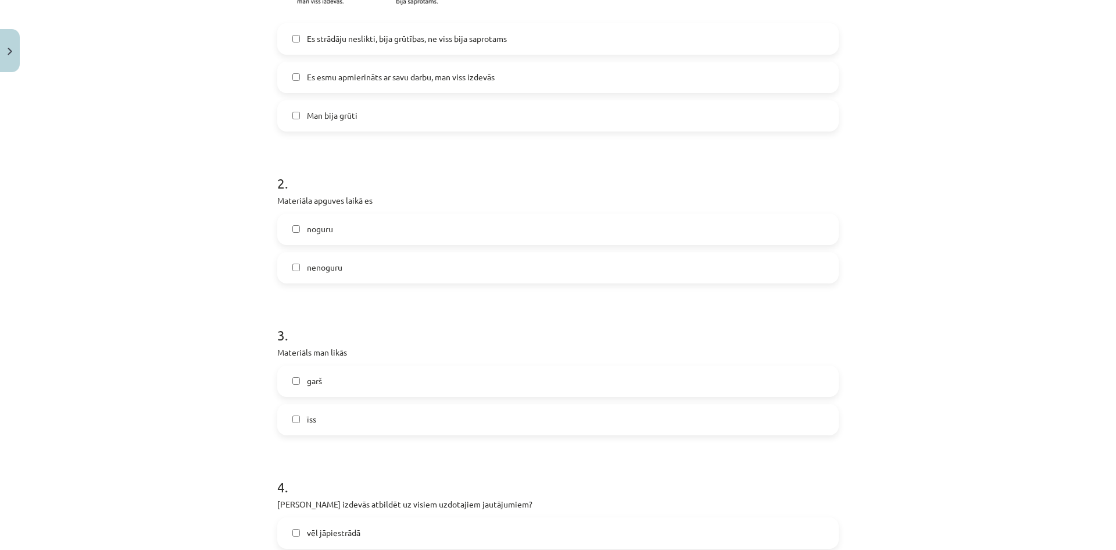
scroll to position [194, 0]
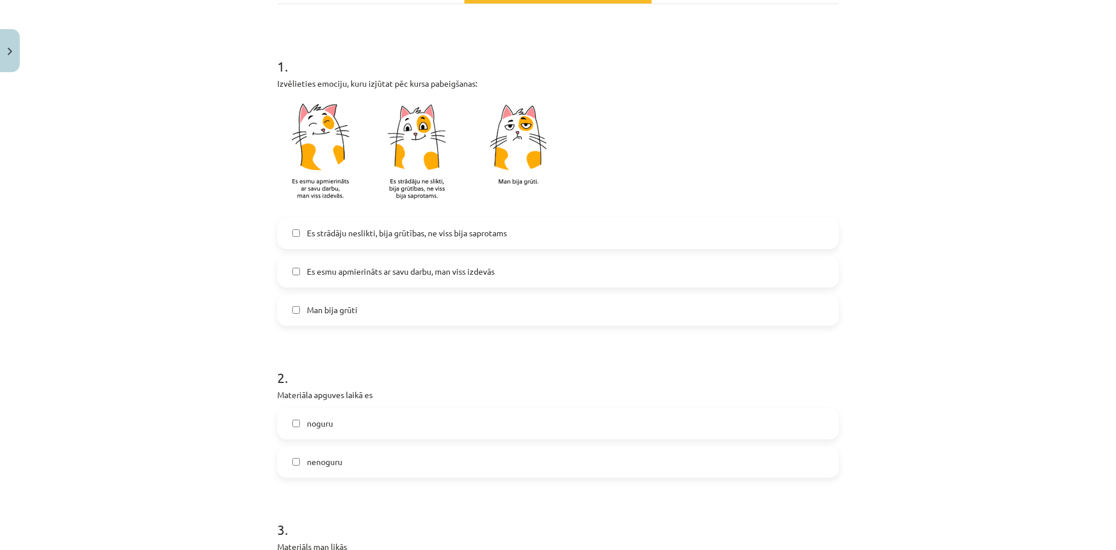
click at [329, 233] on span "Es strādāju neslikti, bija grūtības, ne viss bija saprotams" at bounding box center [407, 233] width 200 height 12
click at [384, 270] on span "Es esmu apmierināts ar savu darbu, man viss izdevās" at bounding box center [401, 271] width 188 height 12
click at [341, 461] on label "nenoguru" at bounding box center [558, 461] width 559 height 29
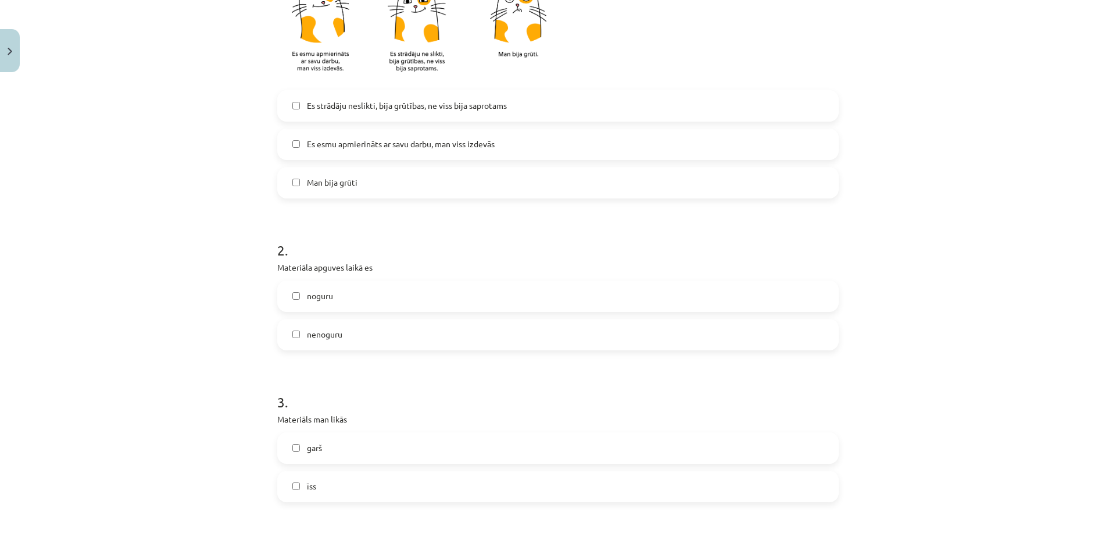
scroll to position [388, 0]
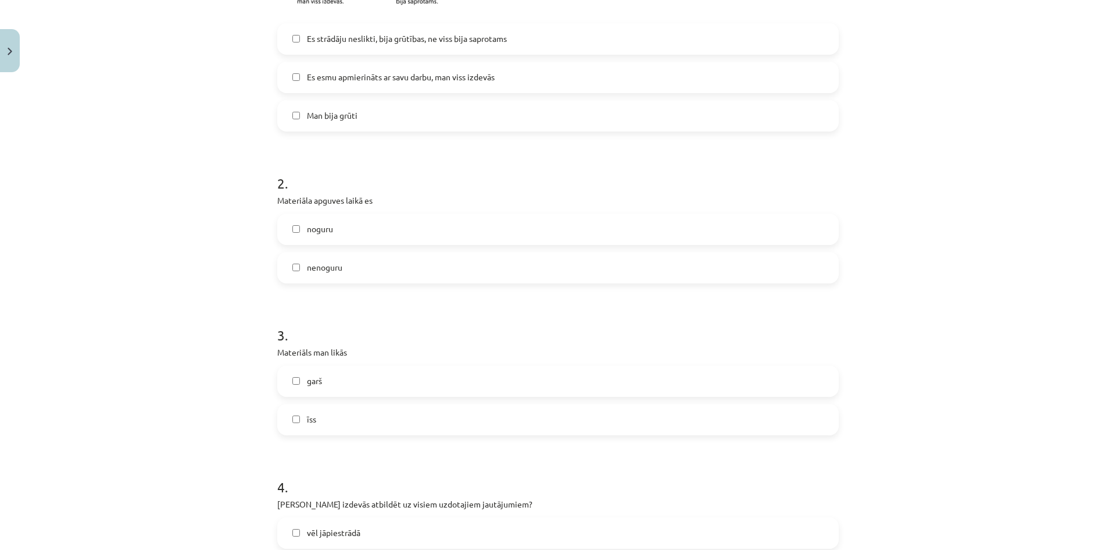
click at [336, 419] on label "īss" at bounding box center [558, 419] width 559 height 29
click at [340, 390] on label "garš" at bounding box center [558, 380] width 559 height 29
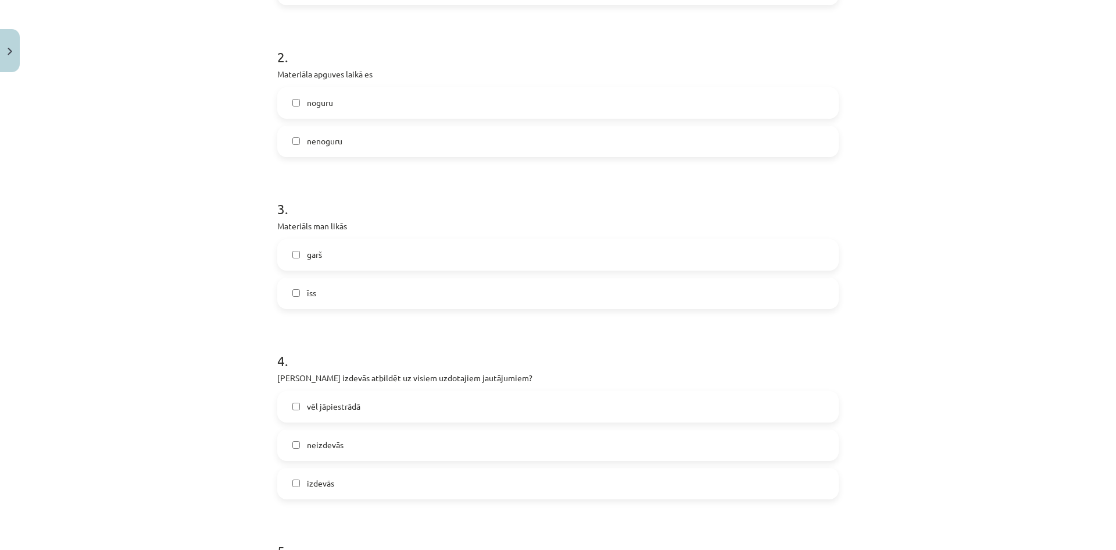
scroll to position [708, 0]
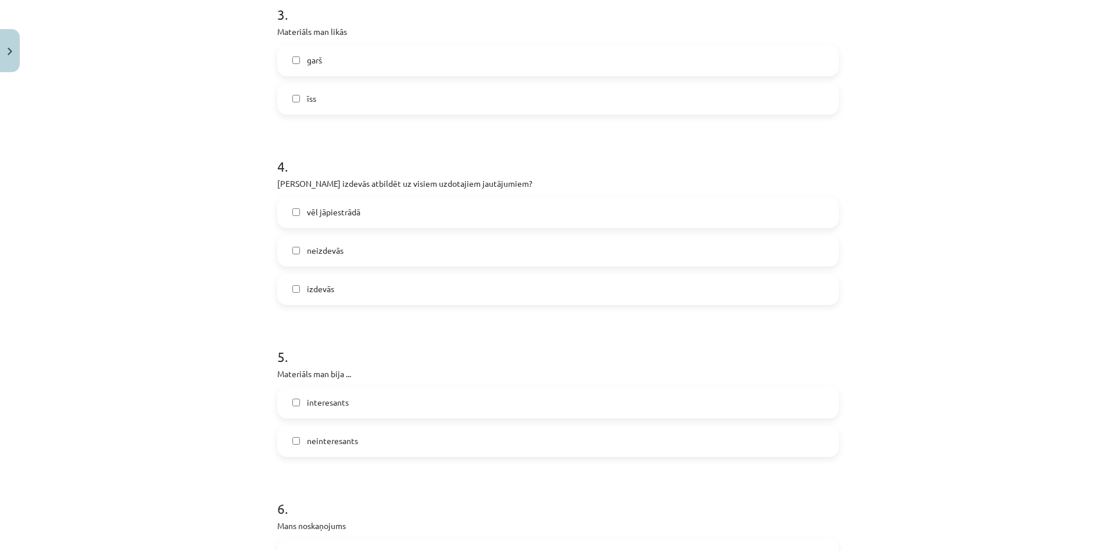
click at [352, 215] on span "vēl jāpiestrādā" at bounding box center [333, 212] width 53 height 12
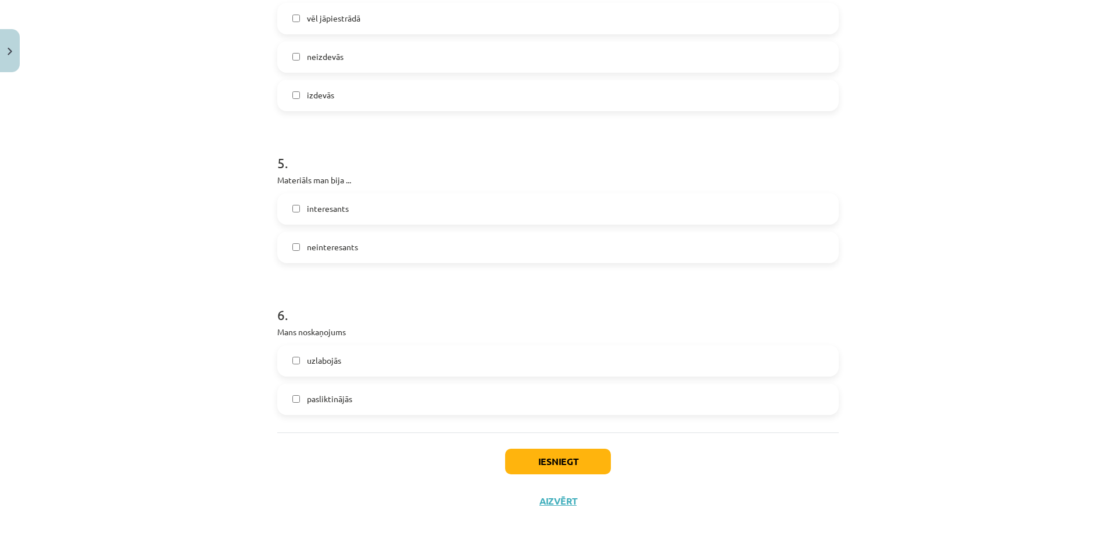
click at [355, 244] on label "neinteresants" at bounding box center [558, 247] width 559 height 29
click at [358, 208] on label "interesants" at bounding box center [558, 208] width 559 height 29
click at [351, 247] on span "neinteresants" at bounding box center [332, 247] width 51 height 12
click at [352, 365] on label "uzlabojās" at bounding box center [558, 360] width 559 height 29
click at [547, 459] on button "Iesniegt" at bounding box center [558, 461] width 106 height 26
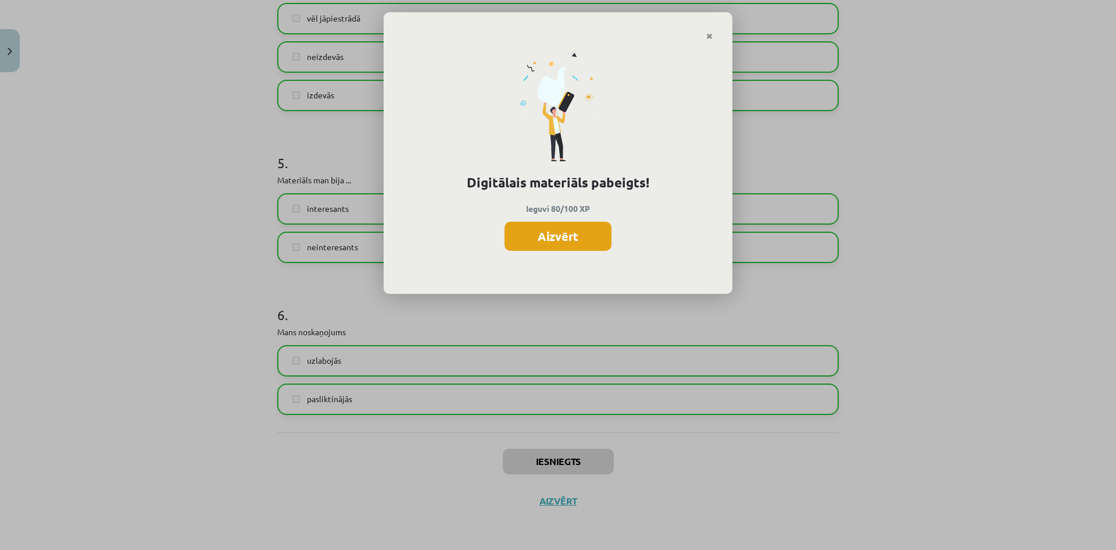
click at [575, 241] on button "Aizvērt" at bounding box center [558, 236] width 107 height 29
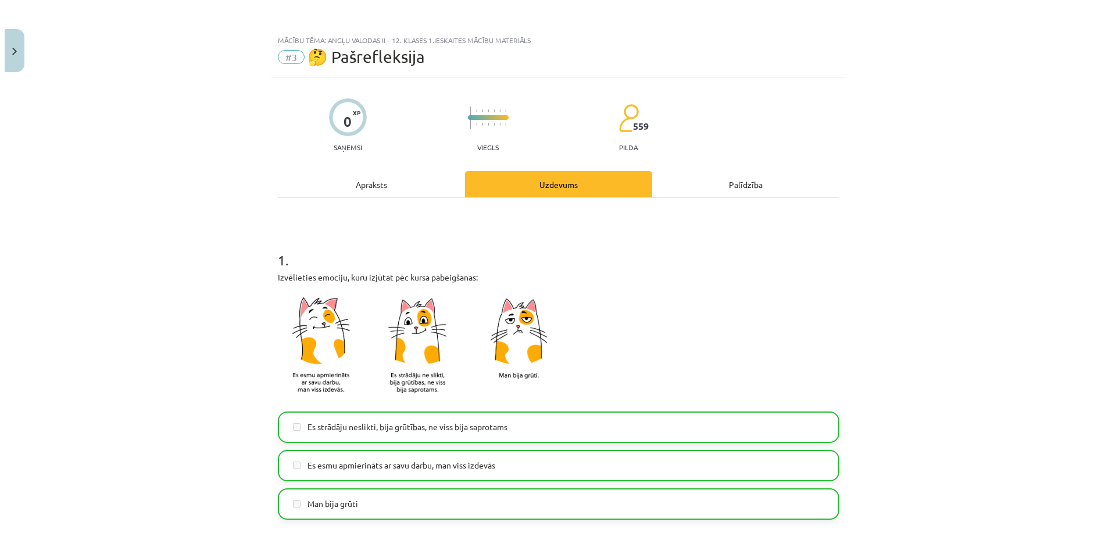
scroll to position [0, 0]
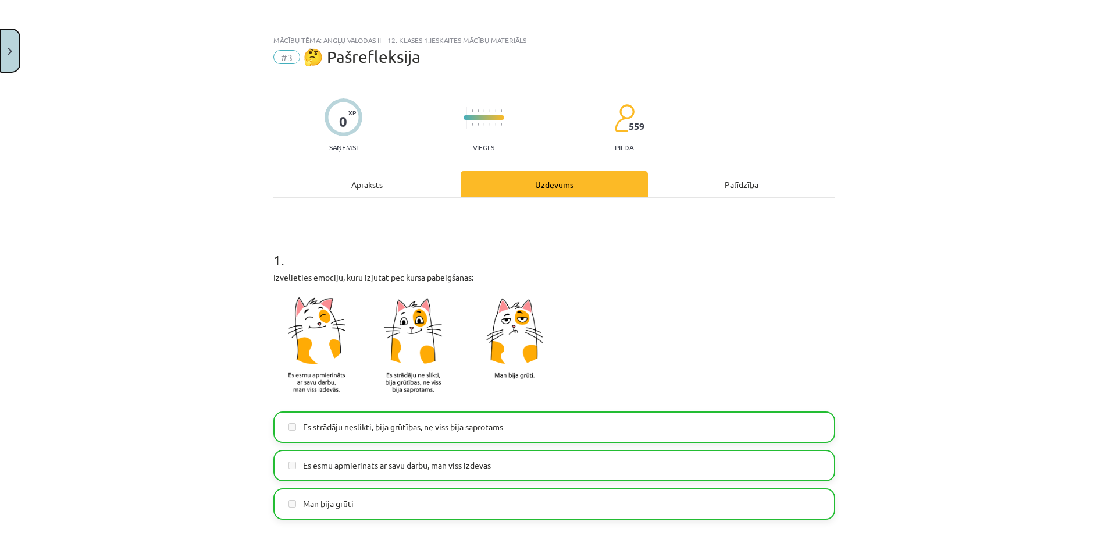
click at [6, 39] on button "Close" at bounding box center [10, 50] width 20 height 43
click at [75, 79] on div "Mācību tēma: Angļu valodas ii - 12. klases 1.ieskaites mācību materiāls #3 🤔 Pa…" at bounding box center [554, 275] width 1108 height 550
click at [45, 77] on div "Mācību tēma: Angļu valodas ii - 12. klases 1.ieskaites mācību materiāls #3 🤔 Pa…" at bounding box center [554, 275] width 1108 height 550
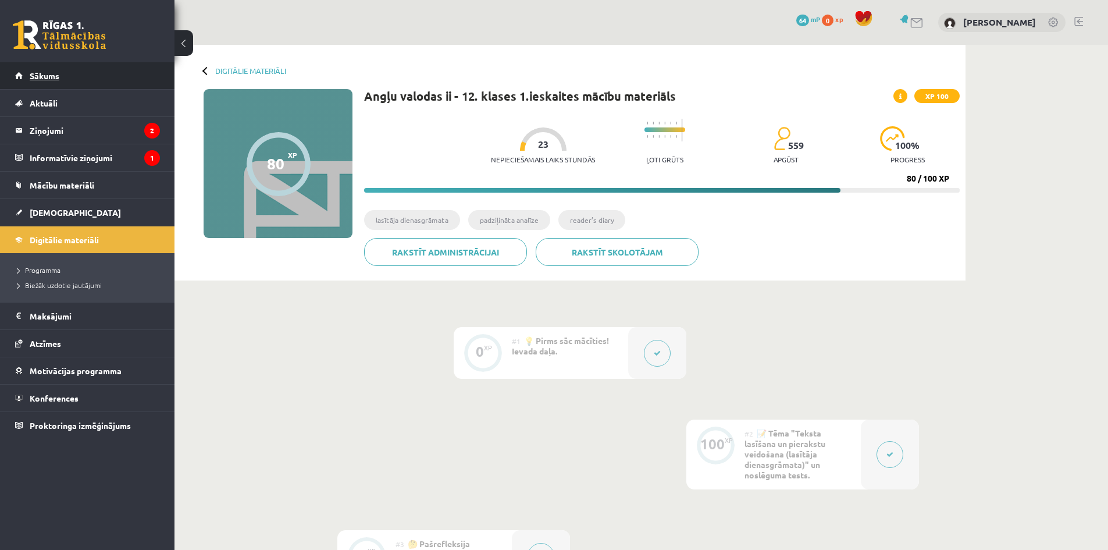
click at [45, 77] on span "Sākums" at bounding box center [45, 75] width 30 height 10
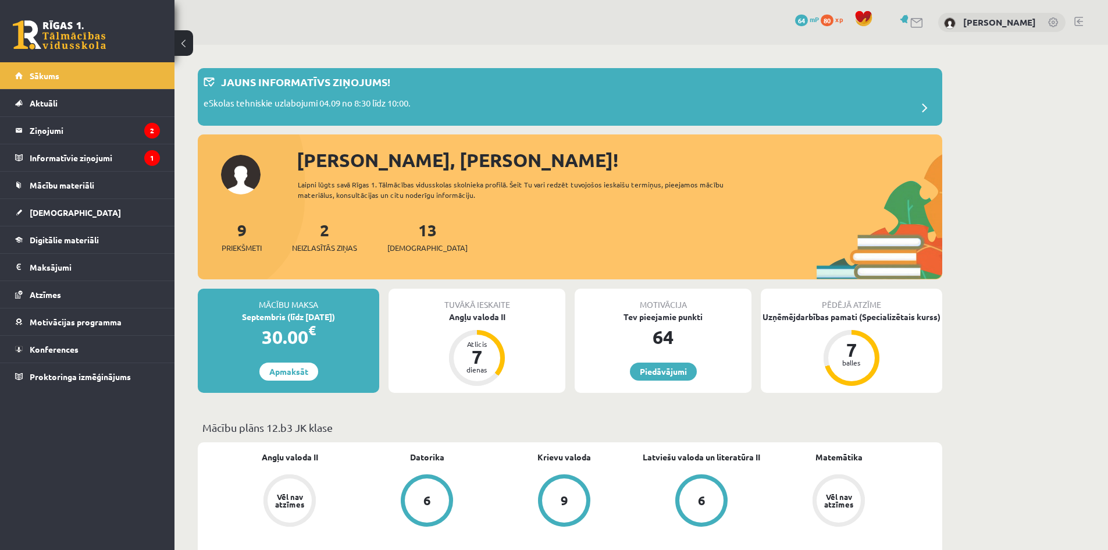
click at [341, 145] on div at bounding box center [570, 140] width 744 height 12
